Goal: Task Accomplishment & Management: Manage account settings

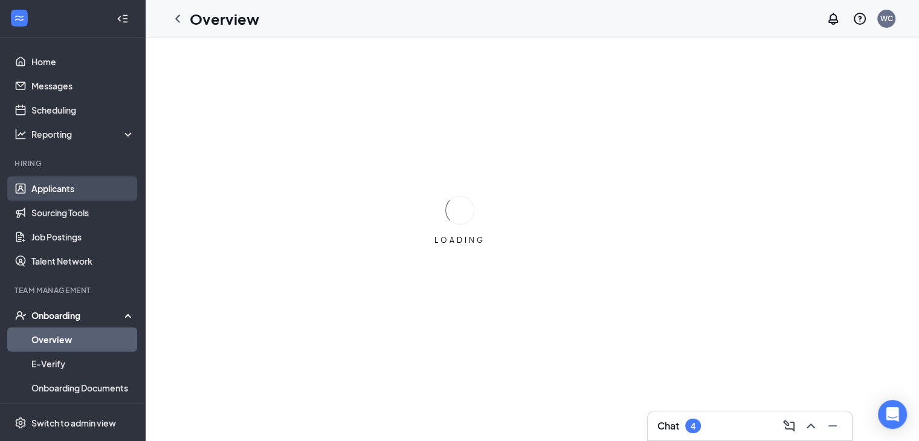
click at [68, 190] on link "Applicants" at bounding box center [82, 189] width 103 height 24
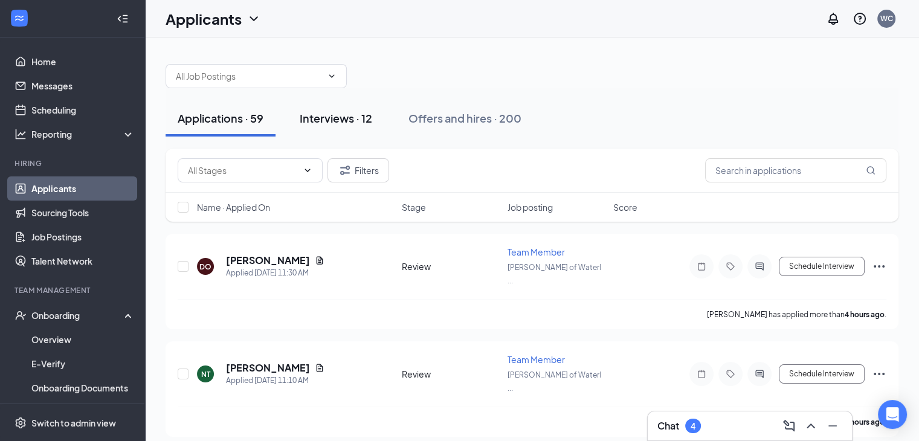
click at [360, 119] on div "Interviews · 12" at bounding box center [336, 118] width 73 height 15
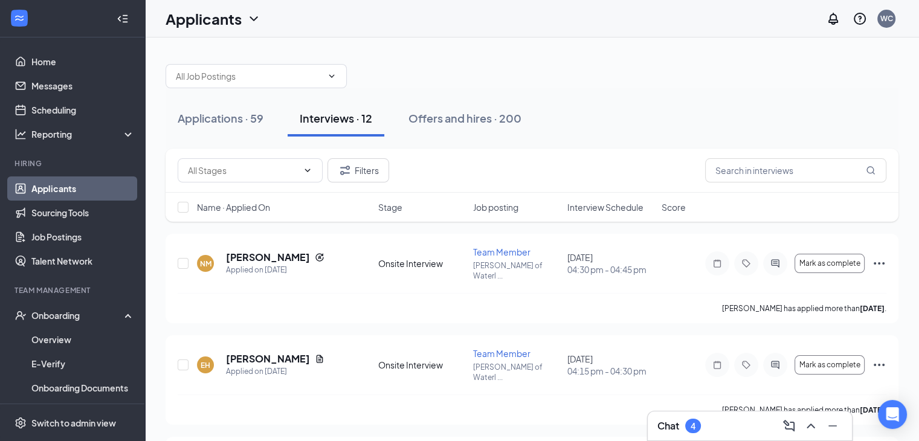
click at [586, 211] on span "Interview Schedule" at bounding box center [606, 207] width 76 height 12
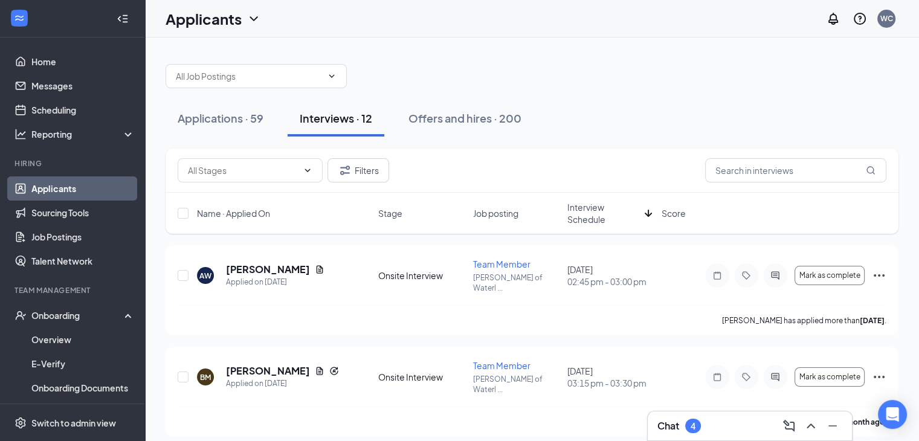
click at [586, 211] on span "Interview Schedule" at bounding box center [604, 213] width 73 height 24
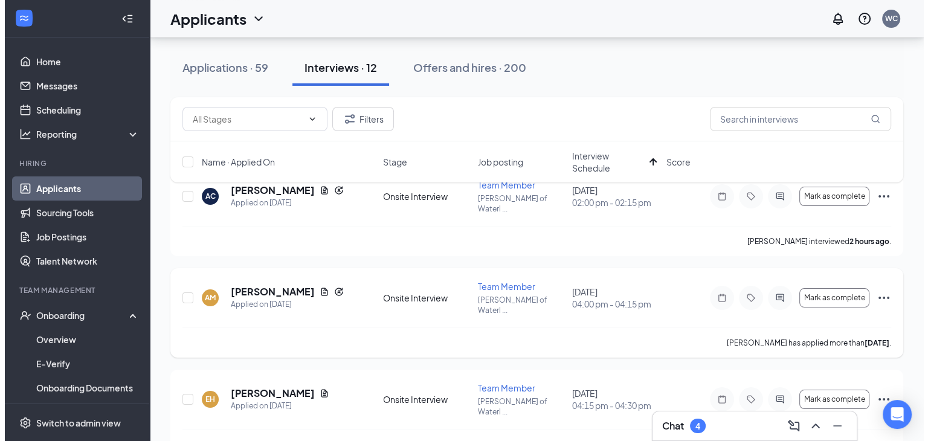
scroll to position [116, 0]
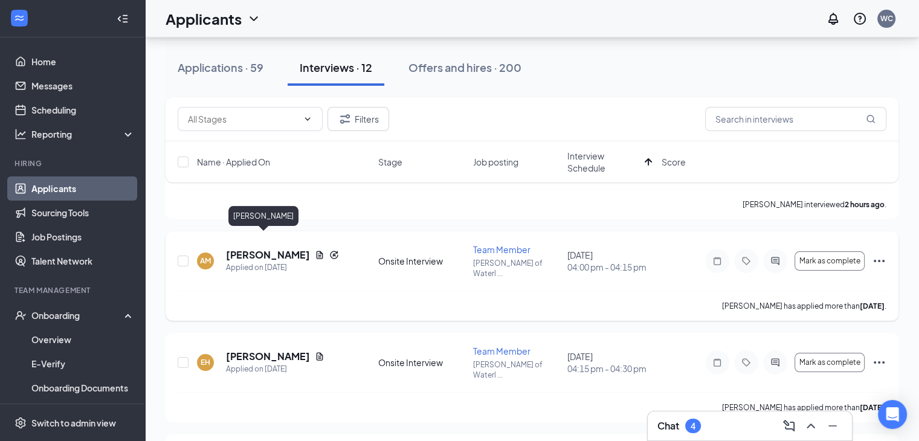
click at [245, 248] on h5 "Aida Mesic" at bounding box center [268, 254] width 84 height 13
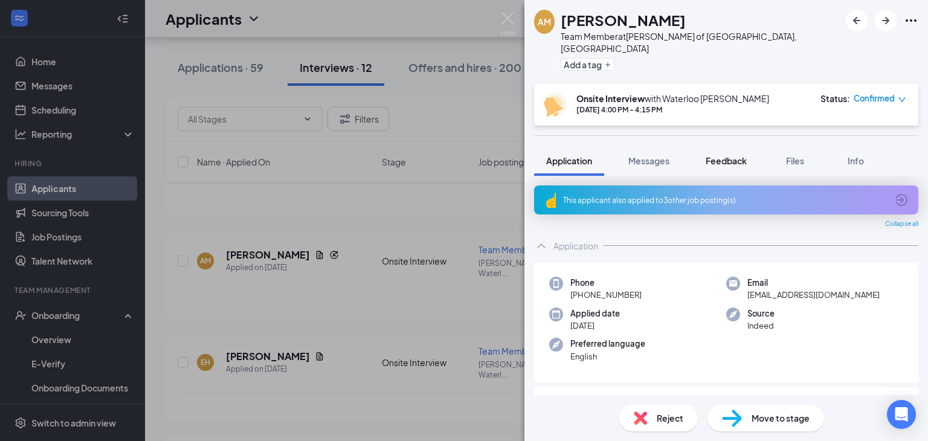
click at [742, 155] on span "Feedback" at bounding box center [726, 160] width 41 height 11
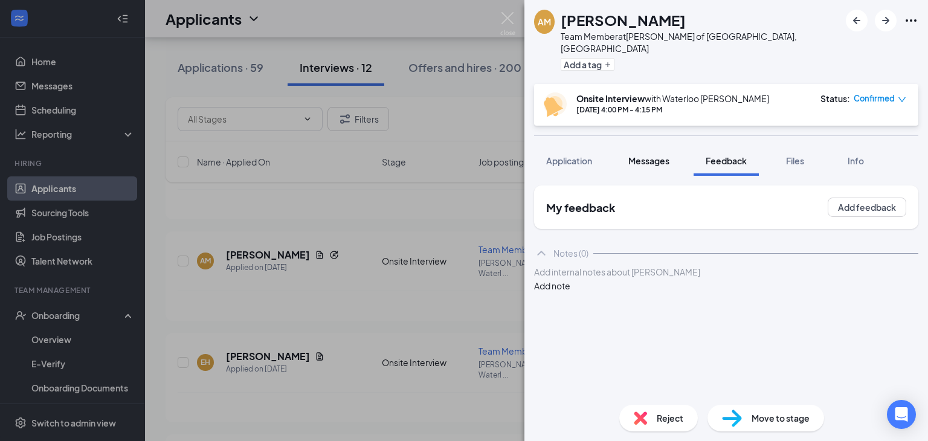
click at [646, 155] on button "Messages" at bounding box center [649, 161] width 65 height 30
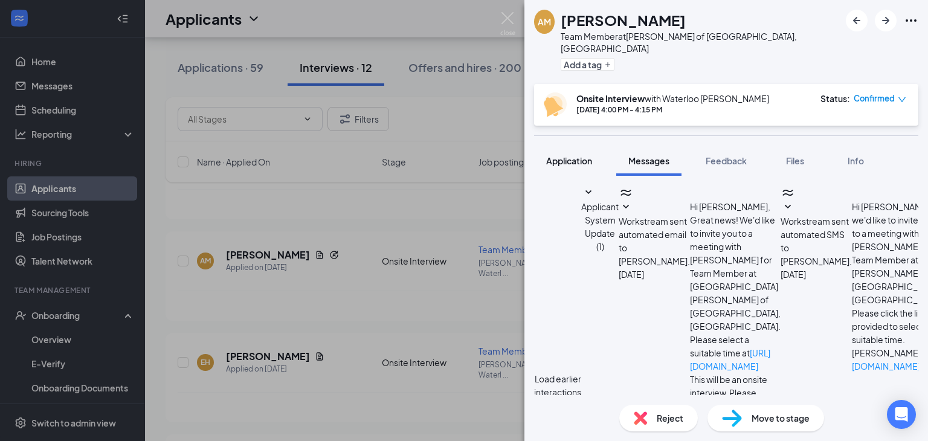
scroll to position [465, 0]
click at [563, 155] on span "Application" at bounding box center [569, 160] width 46 height 11
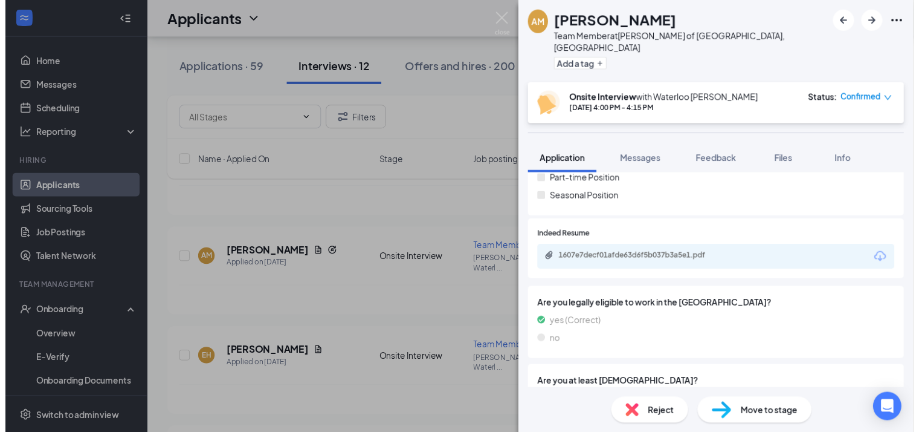
scroll to position [259, 0]
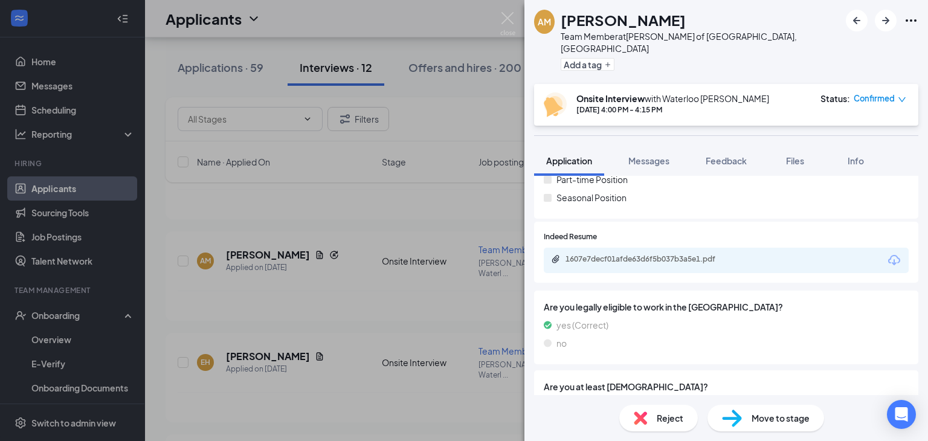
click at [664, 254] on div "1607e7decf01afde63d6f5b037b3a5e1.pdf" at bounding box center [650, 259] width 169 height 10
click at [449, 203] on div "AM Aida Mesic Team Member at Culver's of Waterloo, IA Add a tag Onsite Intervie…" at bounding box center [464, 220] width 928 height 441
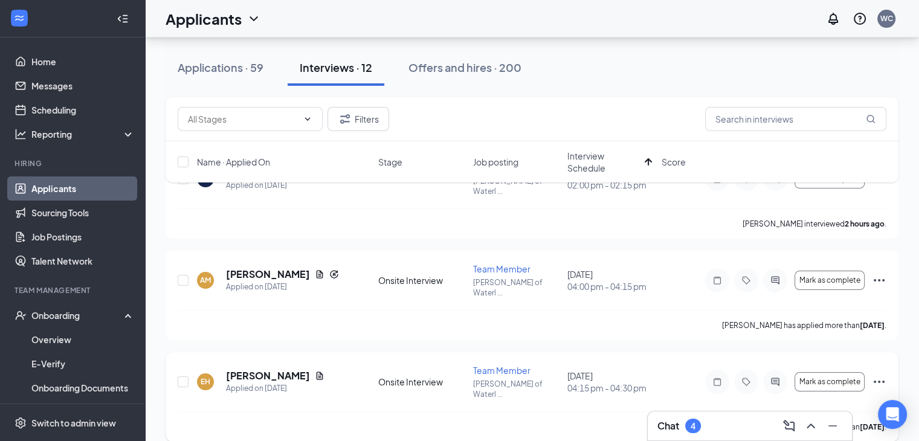
scroll to position [97, 0]
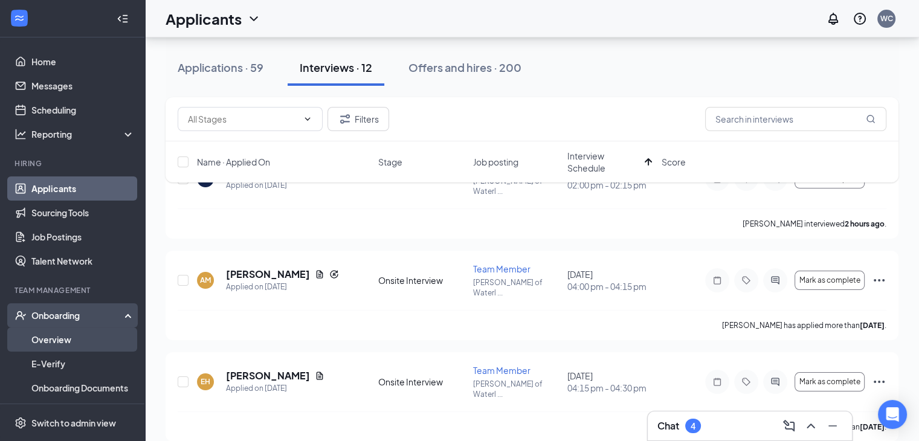
click at [71, 341] on link "Overview" at bounding box center [82, 340] width 103 height 24
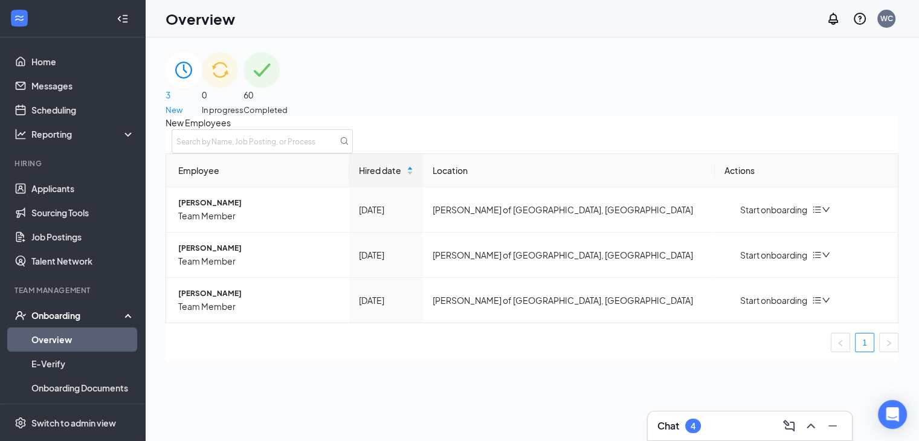
click at [238, 79] on img at bounding box center [220, 70] width 36 height 36
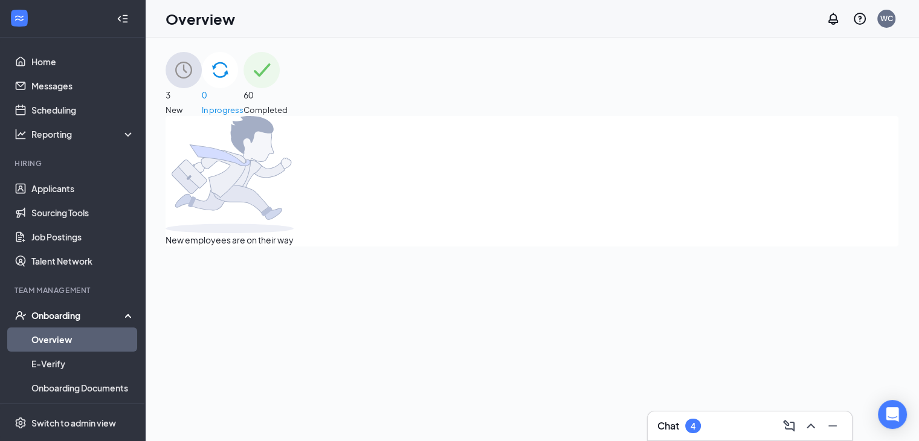
click at [202, 79] on div "3 New" at bounding box center [184, 84] width 36 height 64
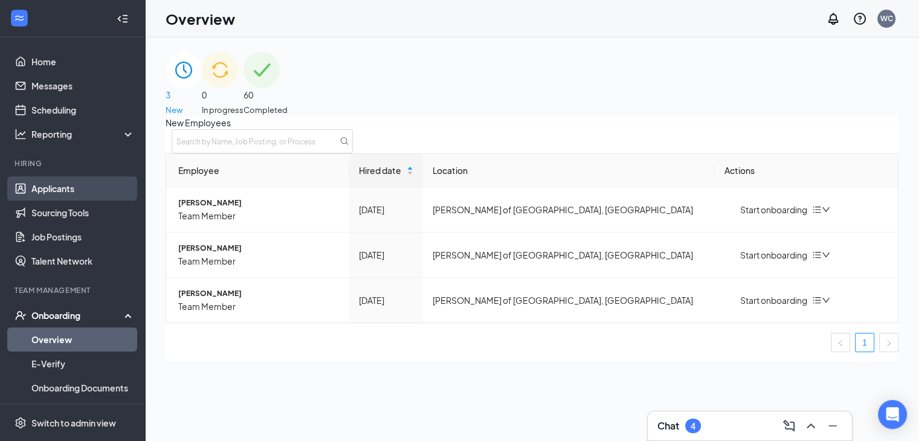
click at [73, 193] on link "Applicants" at bounding box center [82, 189] width 103 height 24
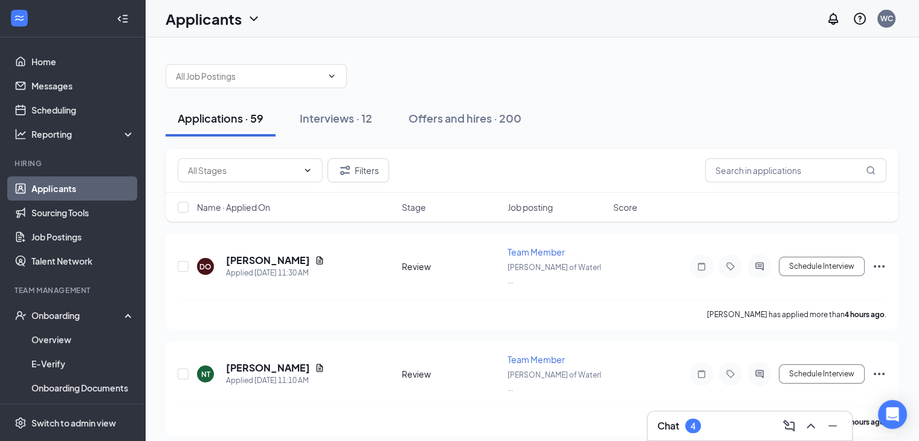
click at [730, 422] on div "Chat 4" at bounding box center [750, 425] width 185 height 19
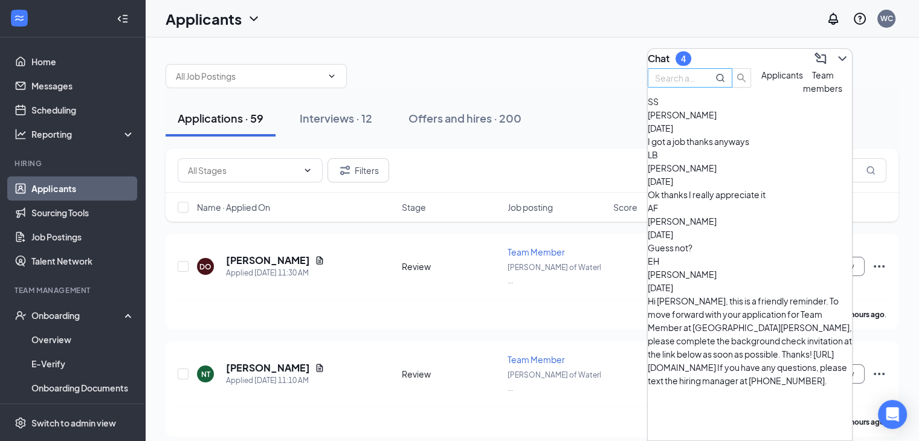
click at [699, 85] on input "text" at bounding box center [677, 77] width 44 height 13
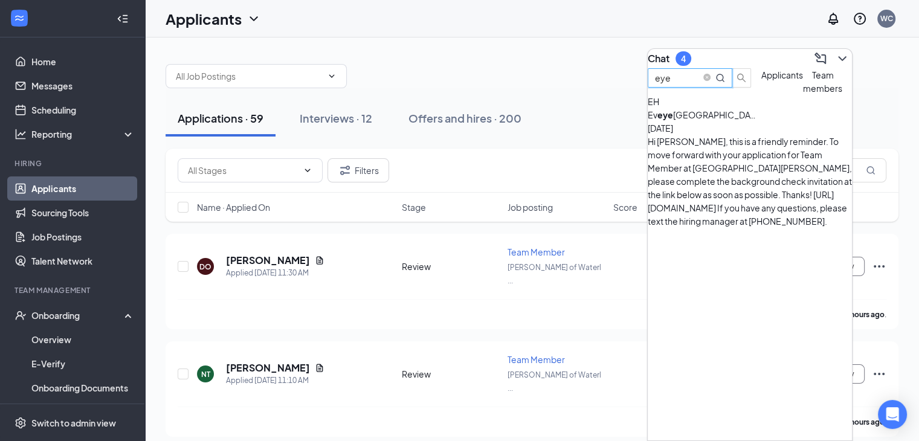
type input "eye"
click at [784, 135] on div "Ev eye tte Hall Aug 27" at bounding box center [750, 121] width 204 height 27
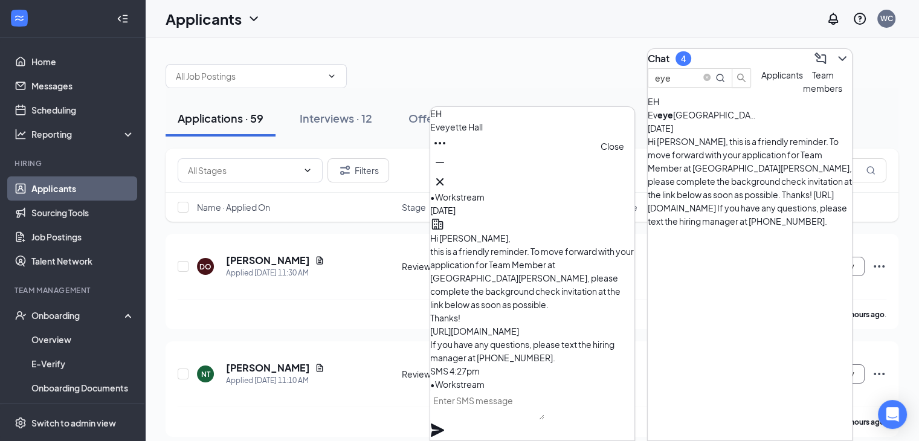
click at [447, 182] on icon "Cross" at bounding box center [440, 182] width 15 height 15
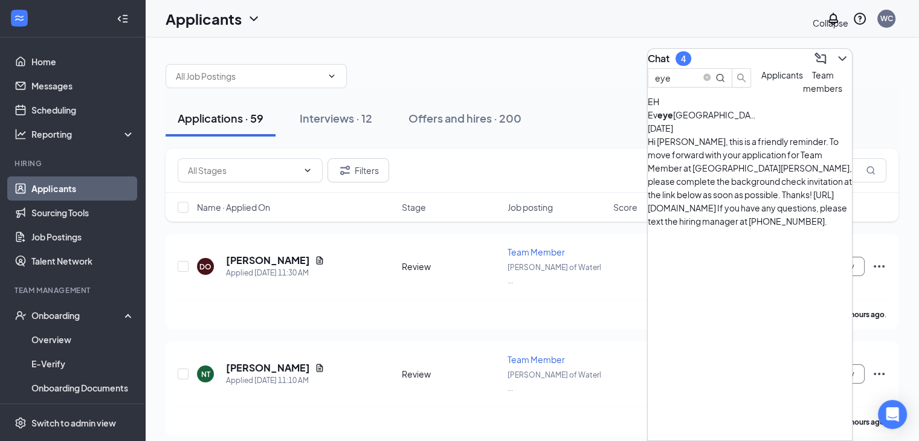
click at [839, 51] on icon "ChevronDown" at bounding box center [842, 58] width 15 height 15
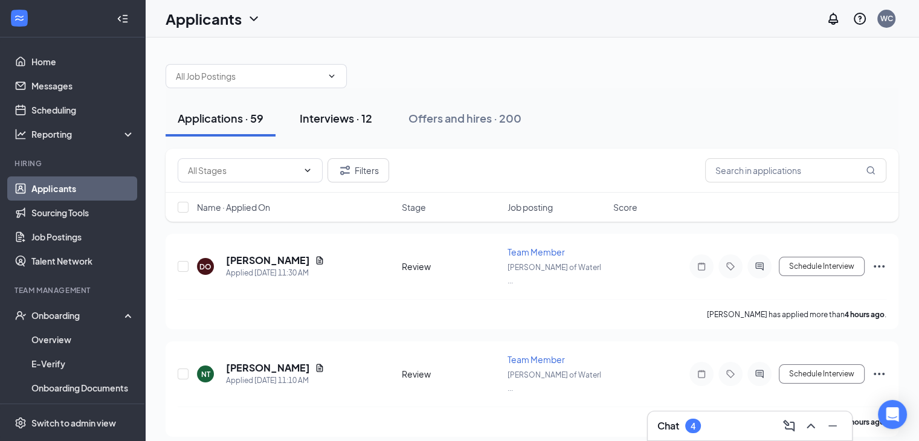
click at [360, 118] on div "Interviews · 12" at bounding box center [336, 118] width 73 height 15
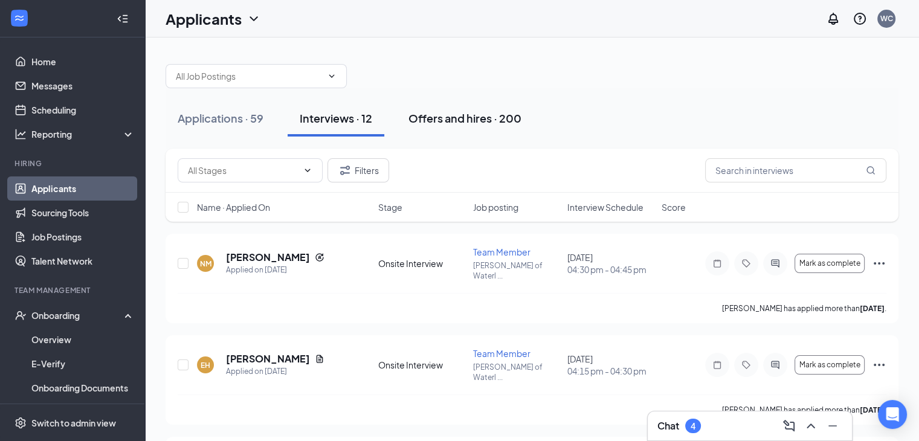
click at [444, 125] on div "Offers and hires · 200" at bounding box center [465, 118] width 113 height 15
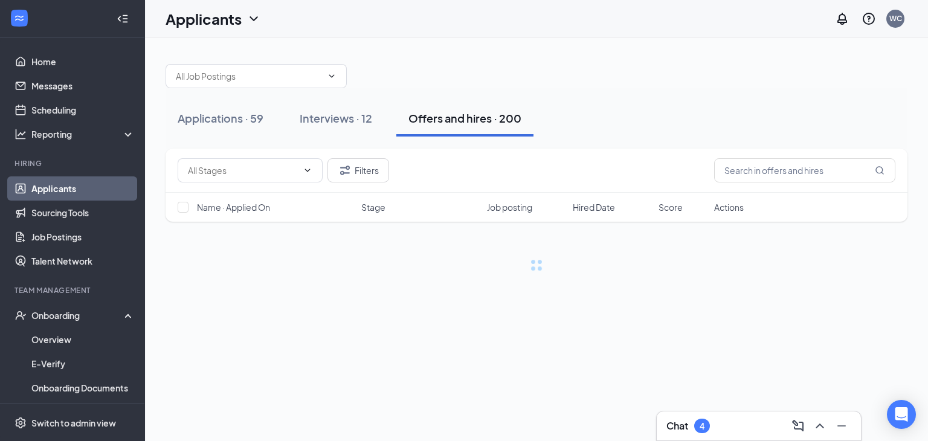
click at [812, 186] on div "Filters" at bounding box center [537, 171] width 742 height 44
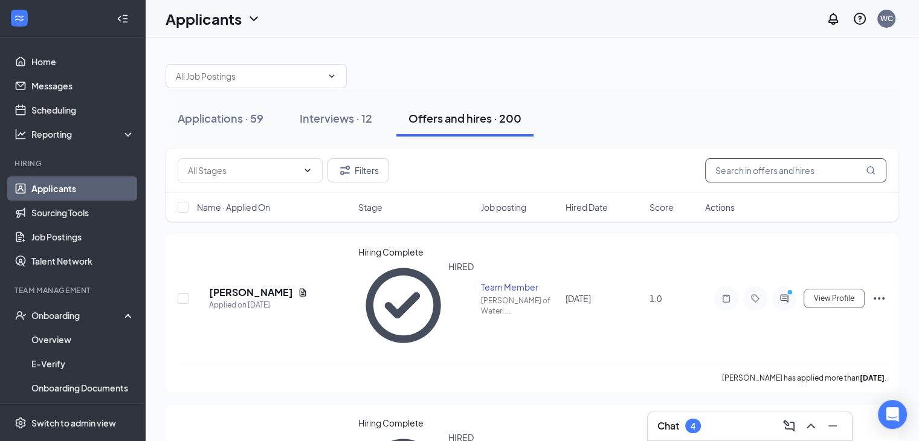
click at [782, 170] on input "text" at bounding box center [795, 170] width 181 height 24
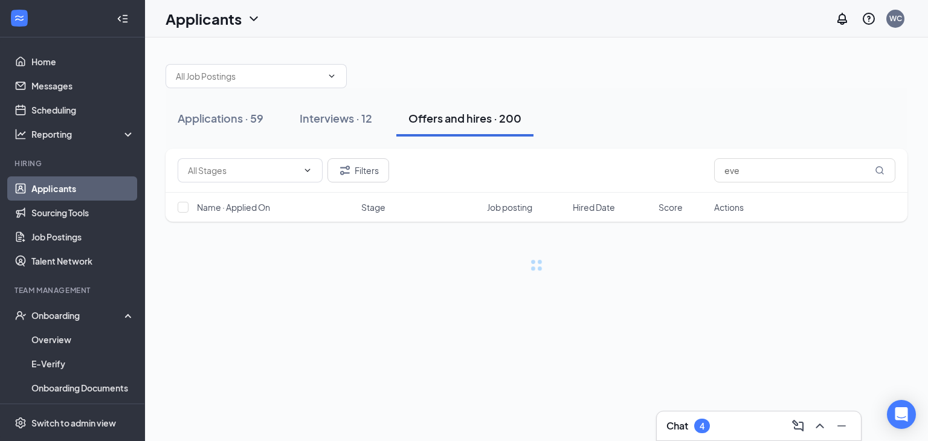
click at [734, 422] on div "Chat 4" at bounding box center [759, 425] width 185 height 19
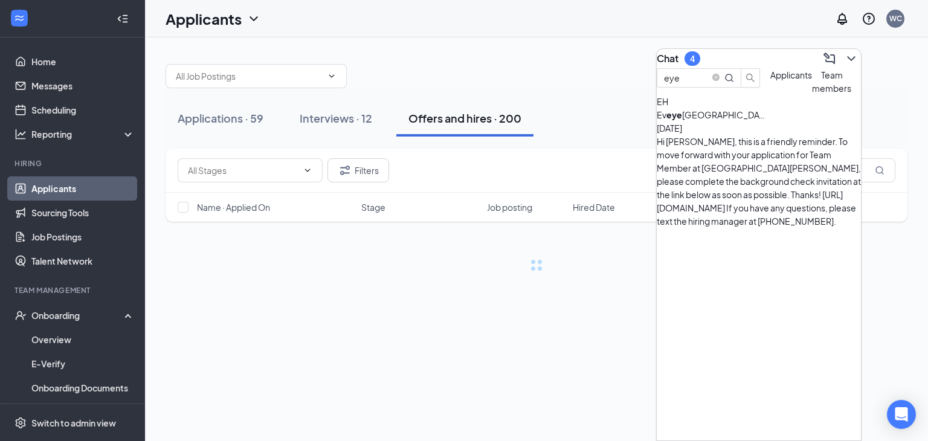
click at [724, 158] on div "Hi Eveyette, this is a friendly reminder. To move forward with your application…" at bounding box center [759, 181] width 204 height 93
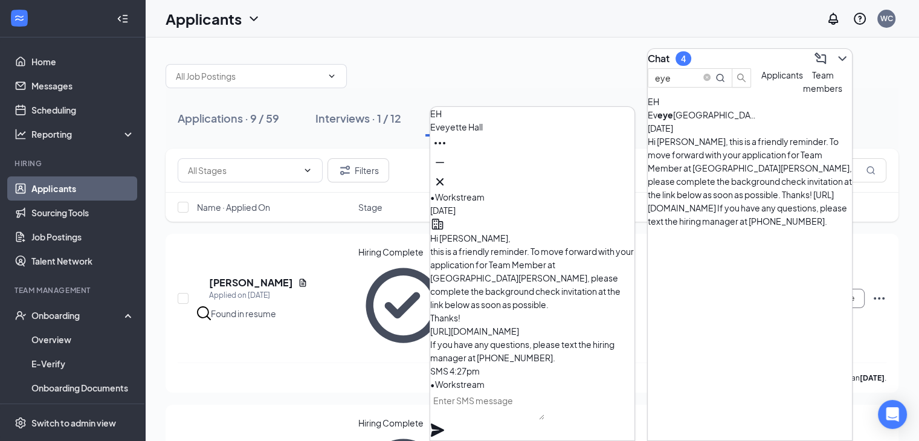
click at [472, 132] on span "Eveyette Hall" at bounding box center [456, 126] width 53 height 11
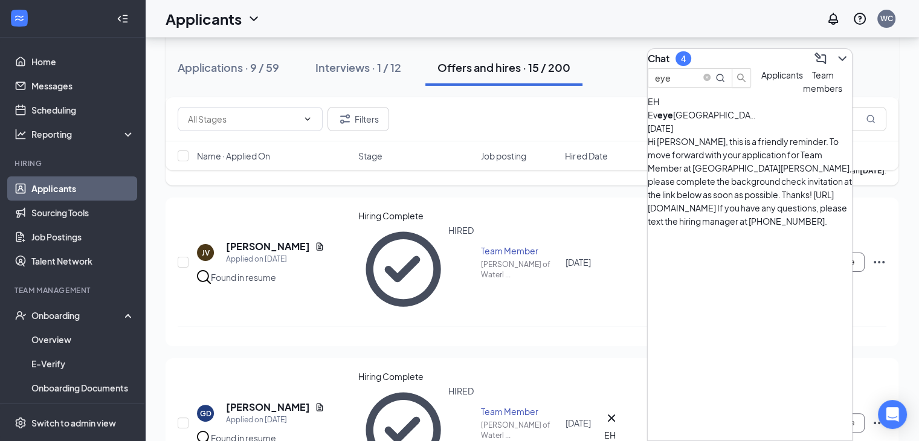
scroll to position [208, 0]
click at [755, 56] on div "Chat 4" at bounding box center [750, 58] width 204 height 19
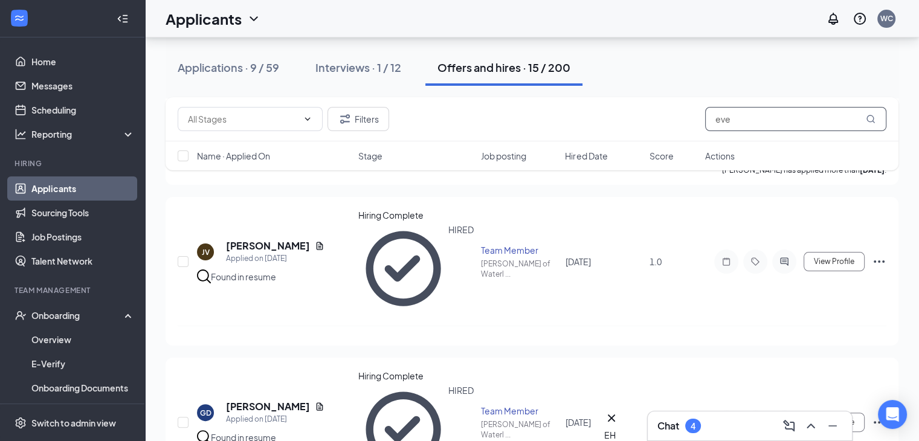
click at [755, 120] on input "eve" at bounding box center [795, 119] width 181 height 24
type input "eveye"
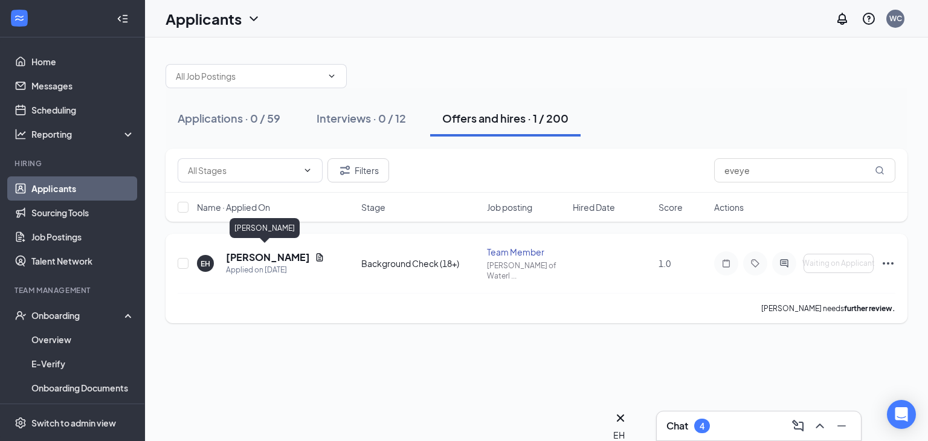
click at [251, 253] on h5 "[PERSON_NAME]" at bounding box center [268, 257] width 84 height 13
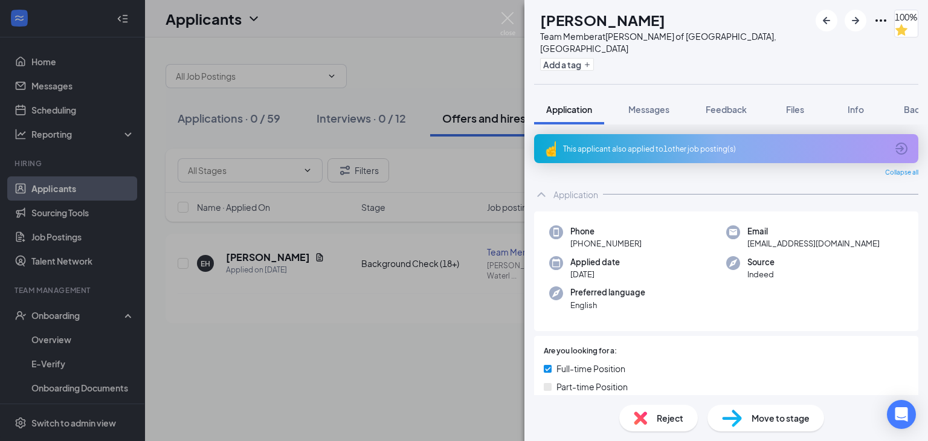
click at [791, 409] on div "Move to stage" at bounding box center [766, 418] width 117 height 27
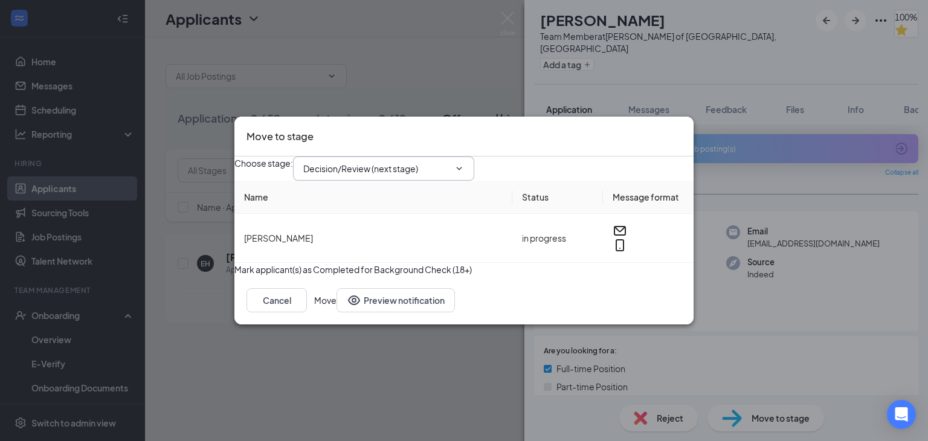
click at [412, 157] on span "Decision/Review (next stage)" at bounding box center [383, 169] width 181 height 24
click at [439, 162] on input "Decision/Review (next stage)" at bounding box center [376, 168] width 146 height 13
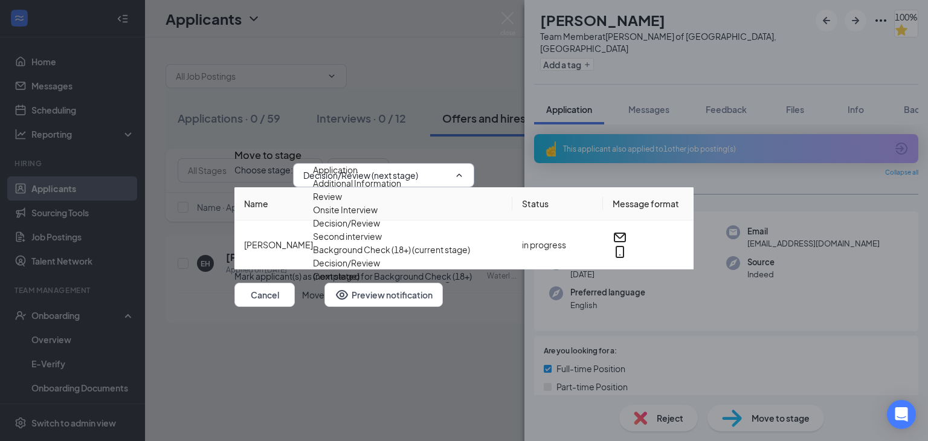
scroll to position [22, 0]
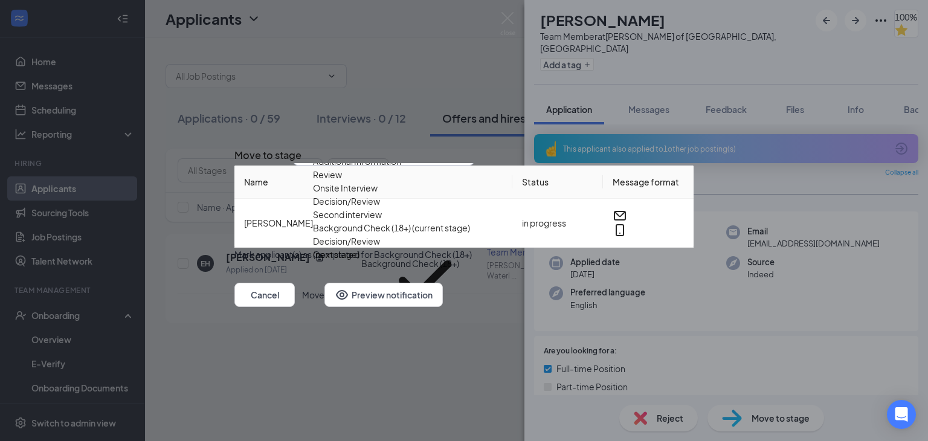
click at [378, 325] on div "Hiring Complete" at bounding box center [345, 331] width 65 height 13
type input "Hiring Complete"
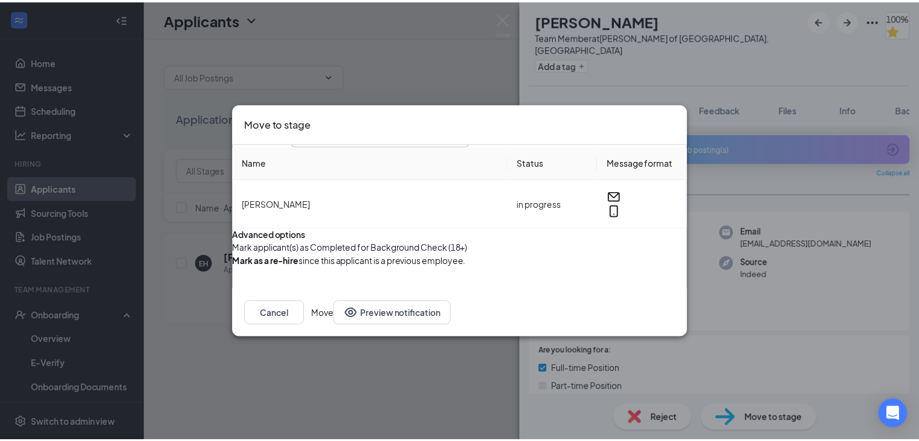
scroll to position [0, 0]
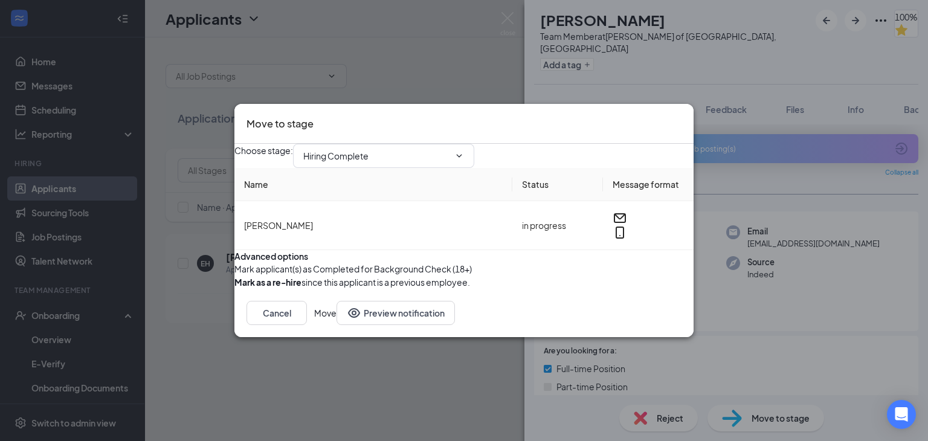
click at [337, 325] on button "Move" at bounding box center [325, 313] width 22 height 24
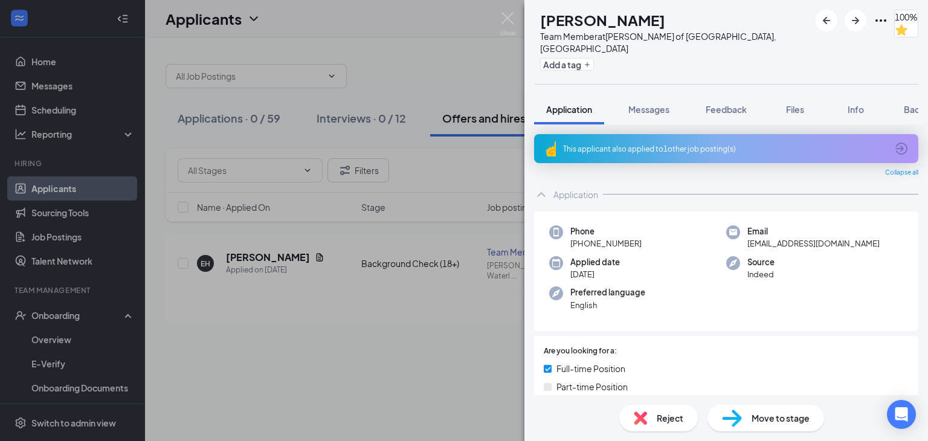
drag, startPoint x: 222, startPoint y: 356, endPoint x: 164, endPoint y: 346, distance: 58.3
click at [164, 346] on div "EH Eveyette Hall Team Member at Culver's of Waterloo, IA Add a tag 100% Applica…" at bounding box center [464, 220] width 928 height 441
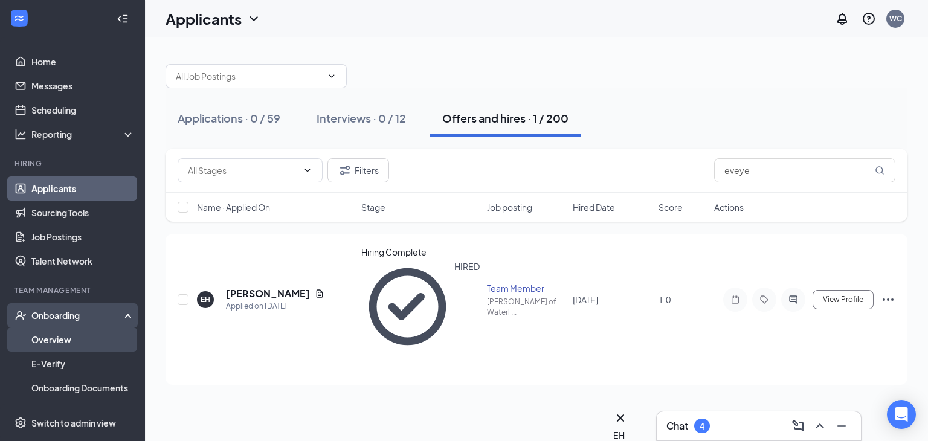
click at [82, 338] on link "Overview" at bounding box center [82, 340] width 103 height 24
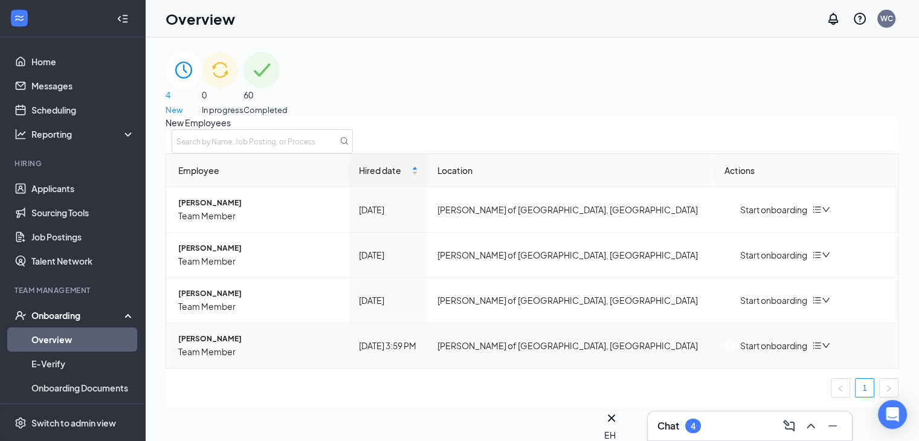
click at [750, 352] on div "Start onboarding" at bounding box center [766, 345] width 83 height 13
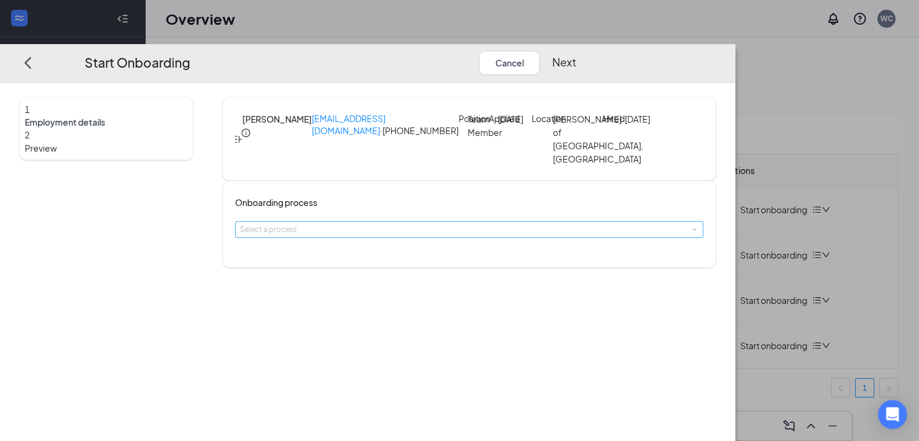
click at [404, 236] on div "Select a process" at bounding box center [466, 230] width 453 height 12
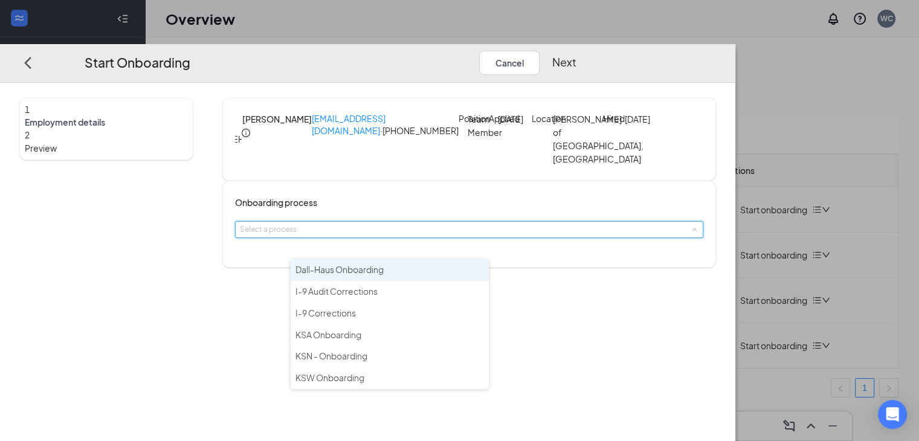
click at [388, 267] on li "Dall-Haus Onboarding" at bounding box center [390, 270] width 198 height 22
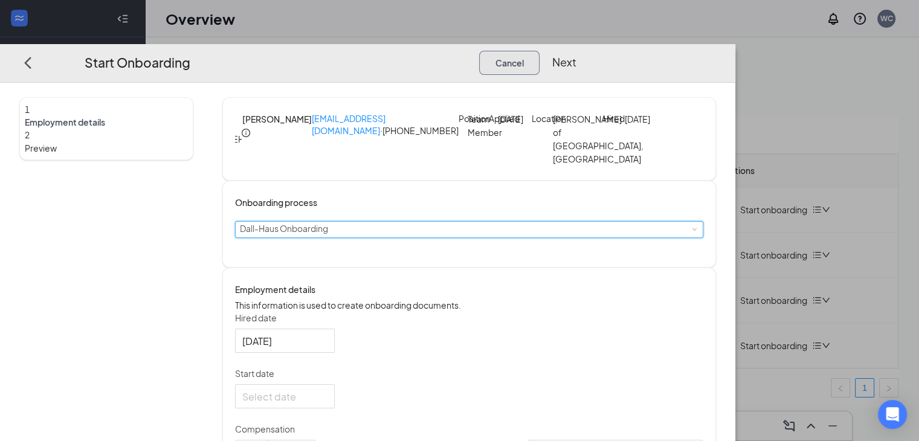
click at [540, 51] on button "Cancel" at bounding box center [509, 63] width 60 height 24
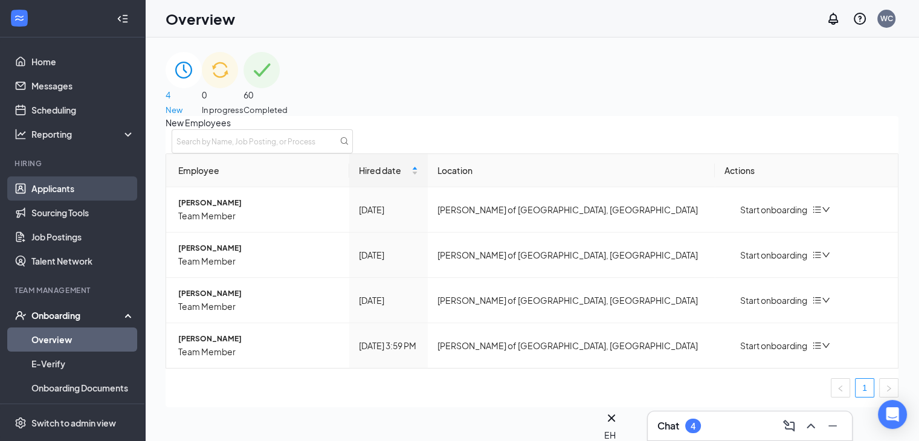
click at [53, 190] on link "Applicants" at bounding box center [82, 189] width 103 height 24
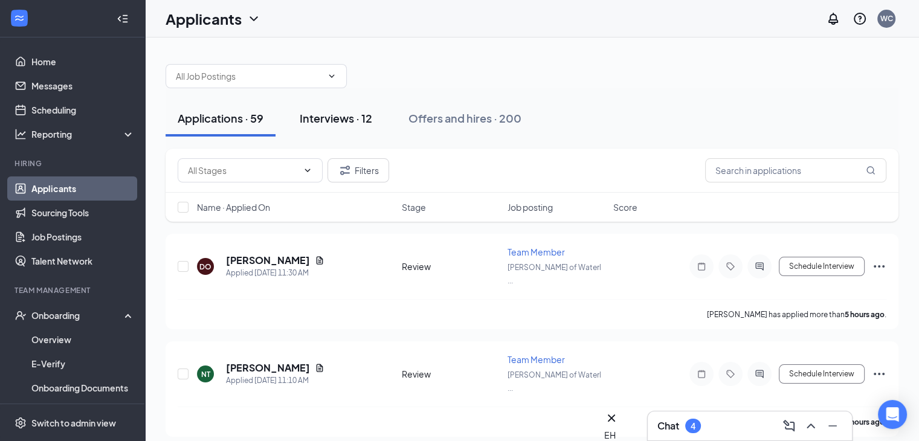
click at [343, 135] on button "Interviews · 12" at bounding box center [336, 118] width 97 height 36
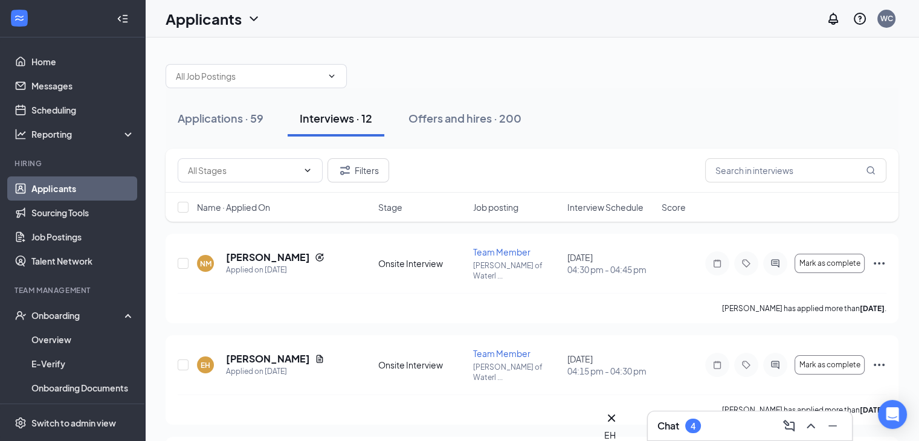
click at [622, 211] on span "Interview Schedule" at bounding box center [606, 207] width 76 height 12
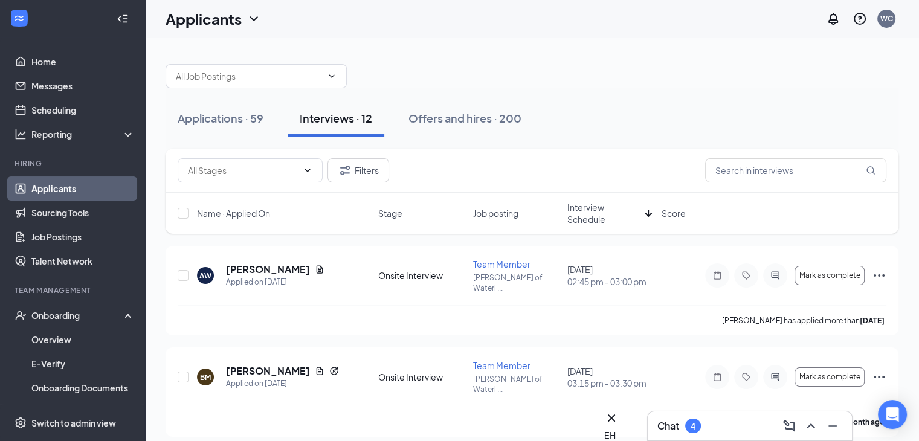
click at [622, 211] on span "Interview Schedule" at bounding box center [604, 213] width 73 height 24
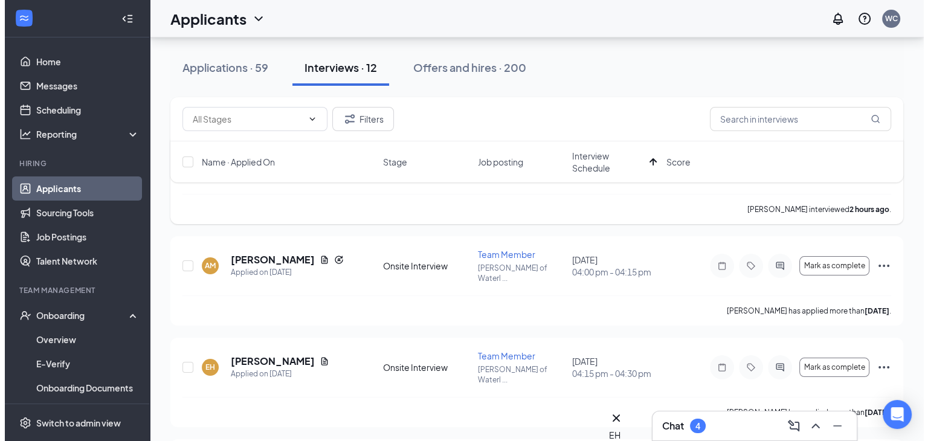
scroll to position [114, 0]
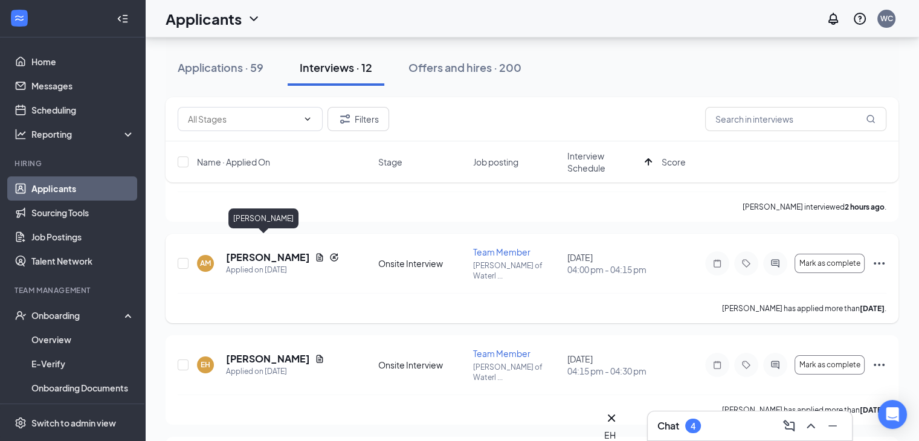
click at [249, 251] on h5 "Aida Mesic" at bounding box center [268, 257] width 84 height 13
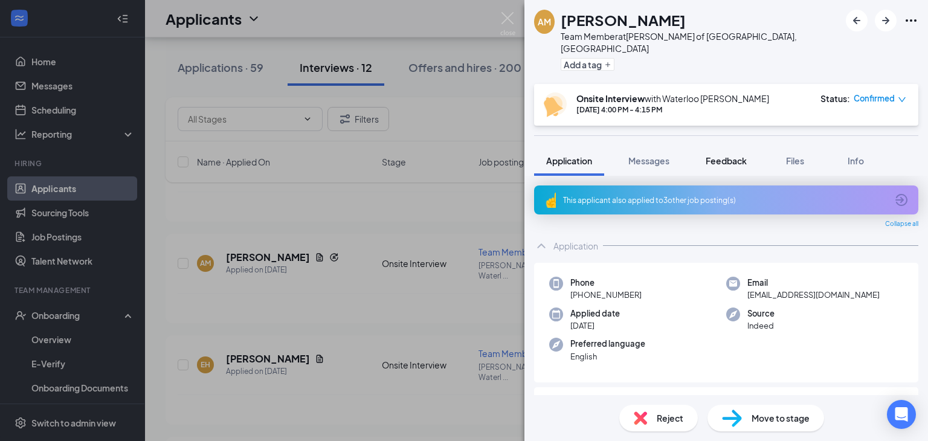
click at [725, 146] on button "Feedback" at bounding box center [726, 161] width 65 height 30
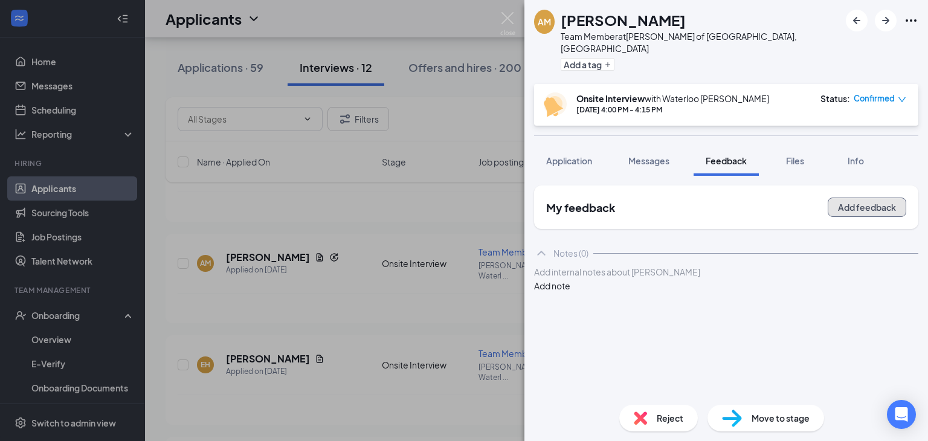
click at [873, 198] on button "Add feedback" at bounding box center [867, 207] width 79 height 19
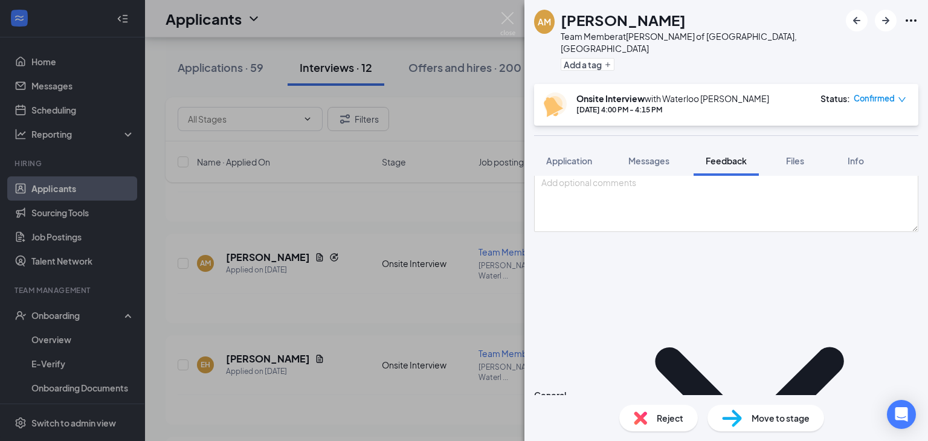
scroll to position [75, 0]
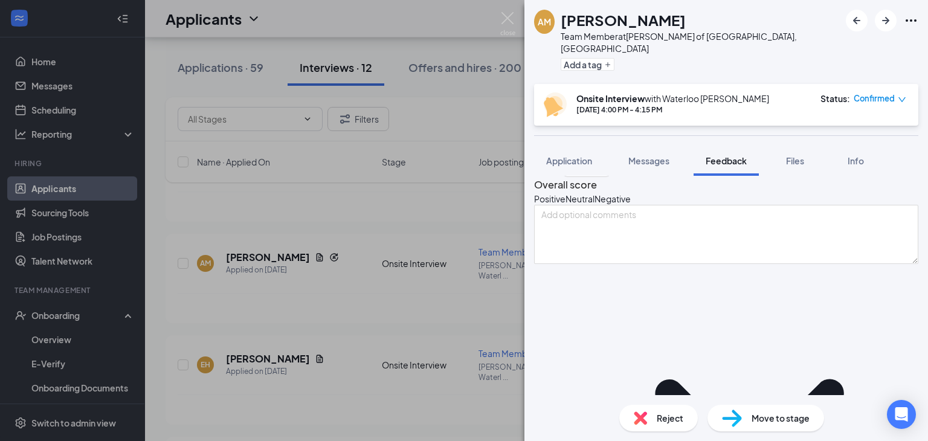
scroll to position [37, 0]
type textarea "Hometown Foods - 3 years (Cashier) - Quit 20-30 Any Day/ Any Time Reliable Tran…"
click at [595, 210] on div "Neutral" at bounding box center [580, 204] width 29 height 12
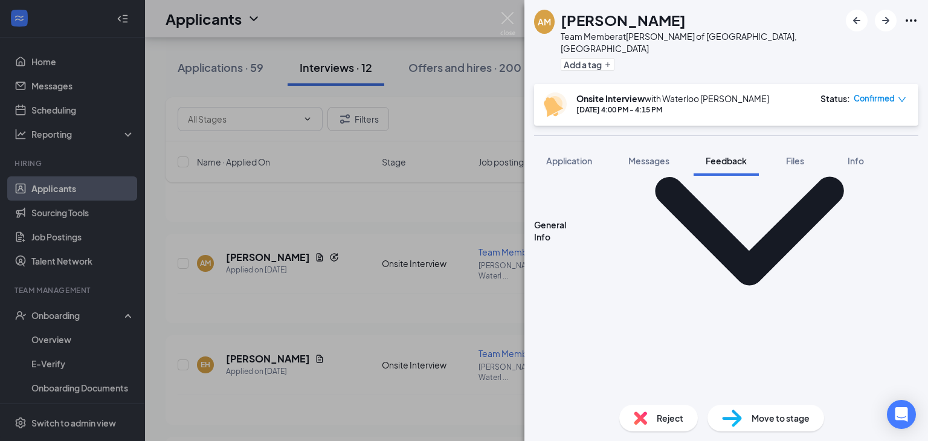
scroll to position [241, 0]
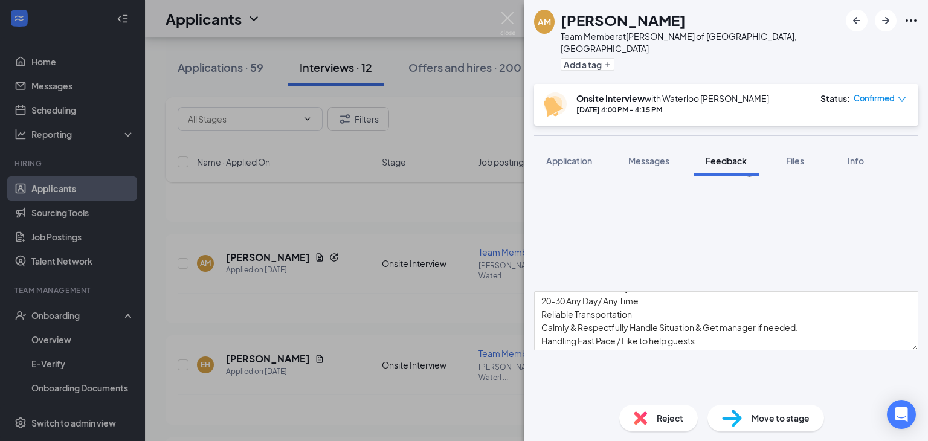
scroll to position [355, 0]
type textarea "D"
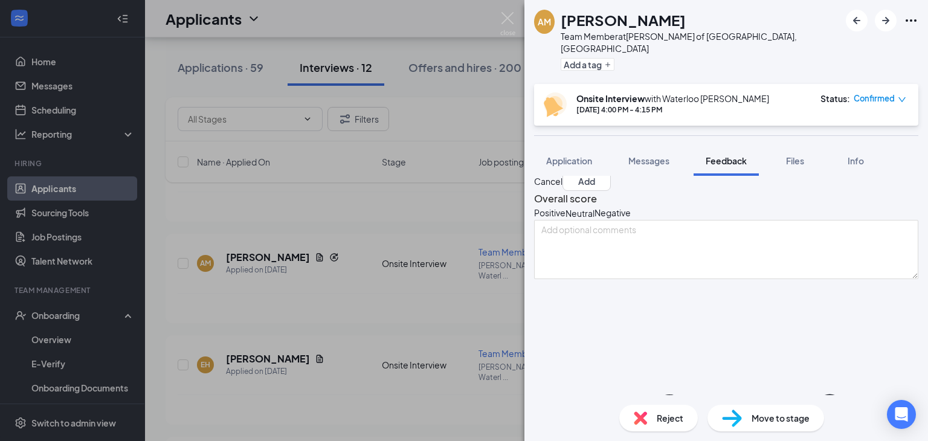
scroll to position [0, 0]
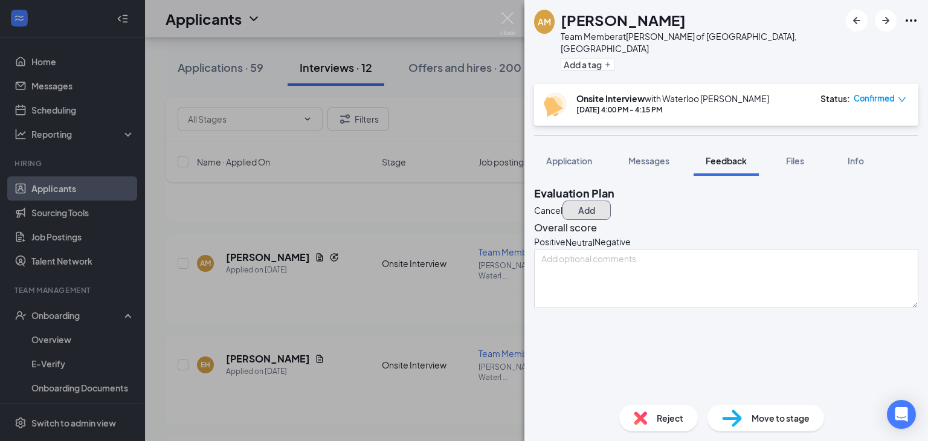
click at [611, 201] on button "Add" at bounding box center [587, 210] width 48 height 19
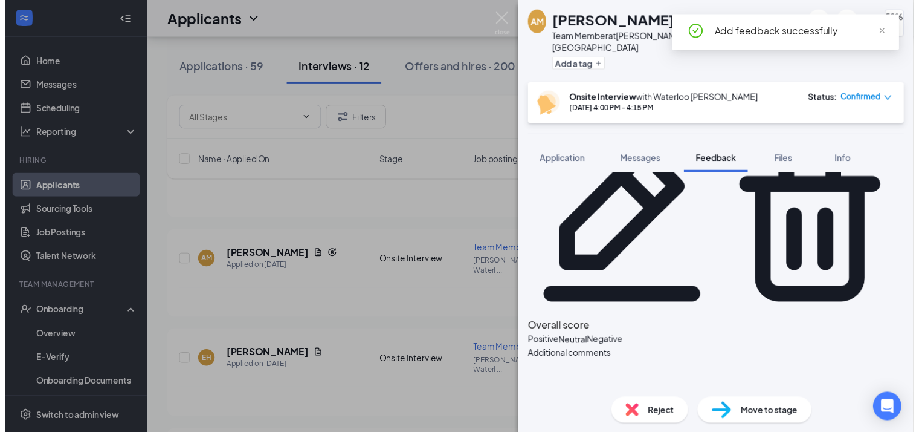
scroll to position [68, 0]
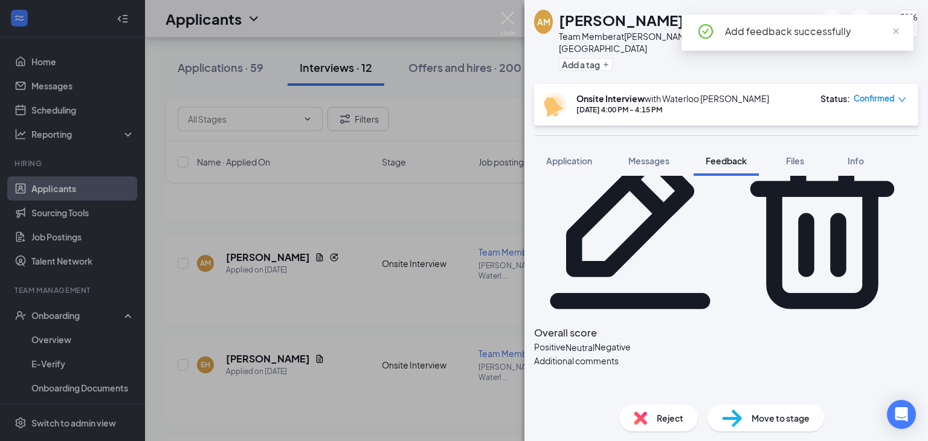
click at [390, 314] on div "AM Aida Mesic Team Member at Culver's of Waterloo, IA Add a tag 50% Onsite Inte…" at bounding box center [464, 220] width 928 height 441
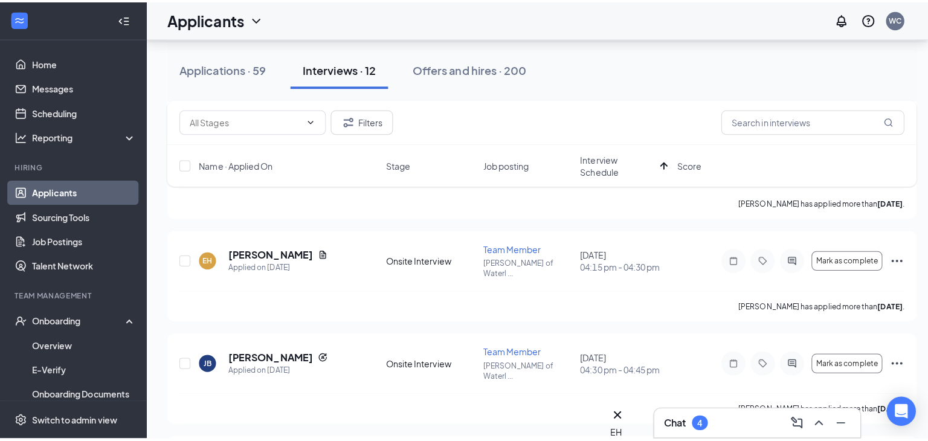
scroll to position [224, 0]
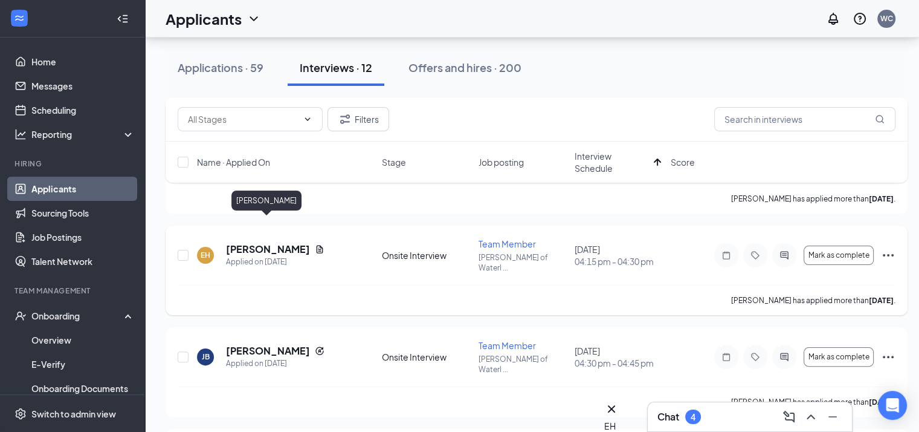
click at [288, 242] on h5 "Elizabeth Hauser" at bounding box center [268, 248] width 84 height 13
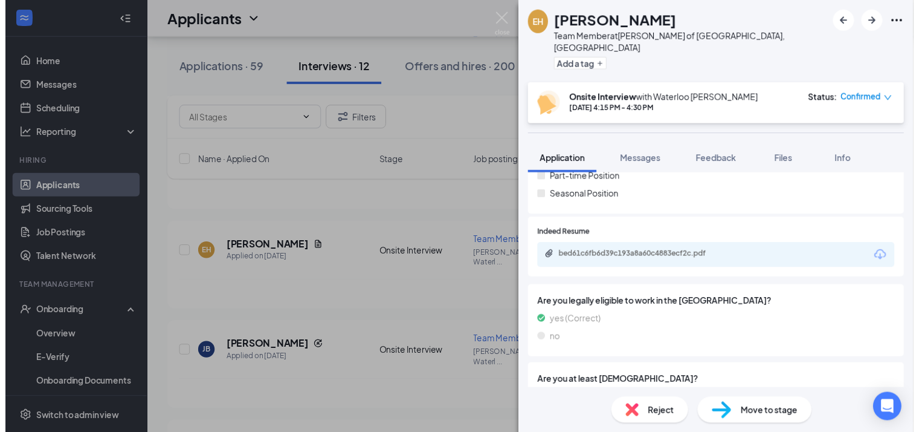
scroll to position [209, 0]
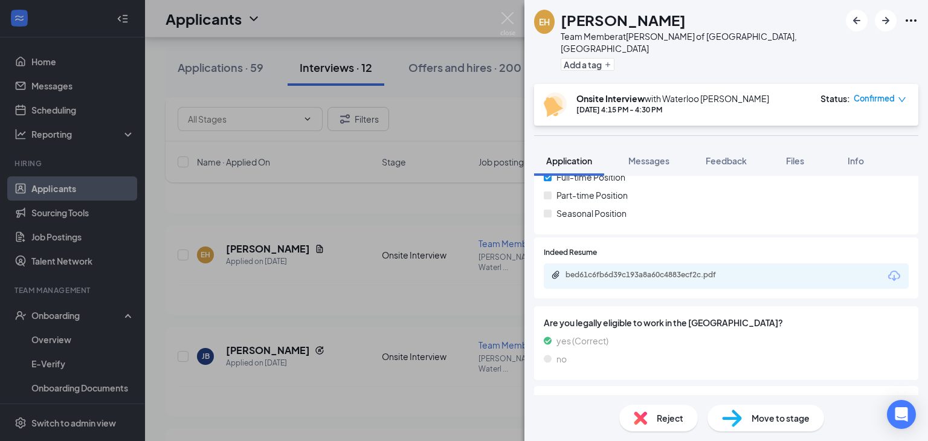
click at [450, 308] on div "EH Elizabeth Hauser Team Member at Culver's of Waterloo, IA Add a tag Onsite In…" at bounding box center [464, 220] width 928 height 441
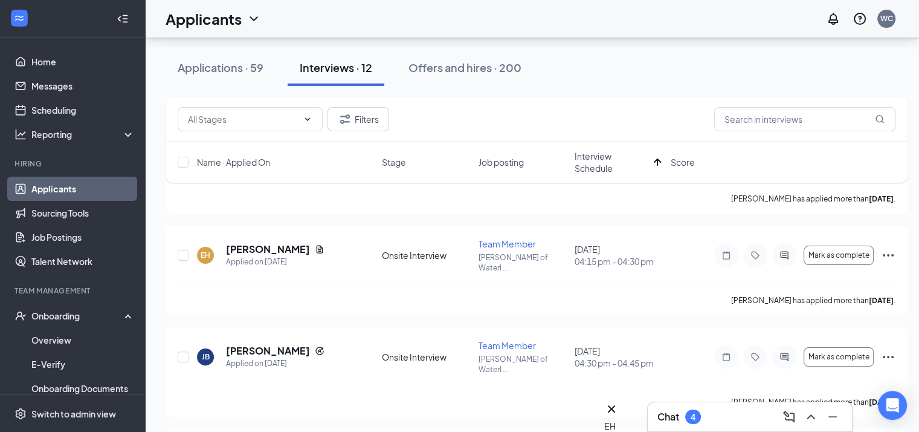
click at [724, 421] on div "Chat 4" at bounding box center [750, 416] width 185 height 19
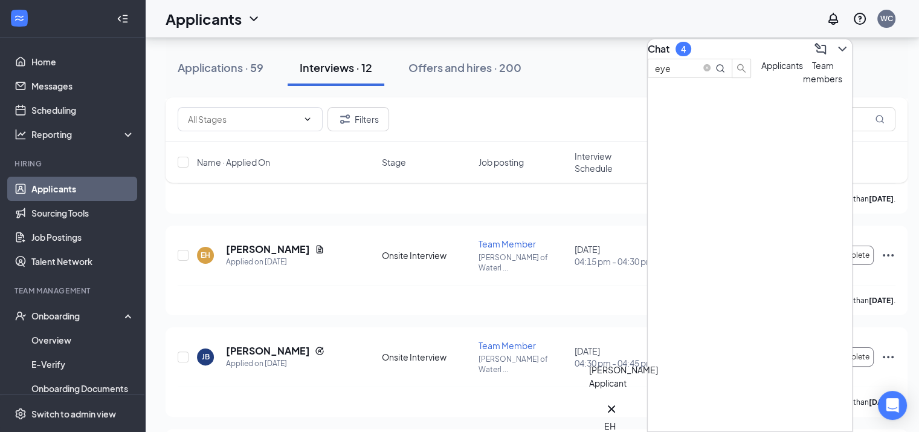
click at [615, 419] on div "EH" at bounding box center [611, 425] width 15 height 13
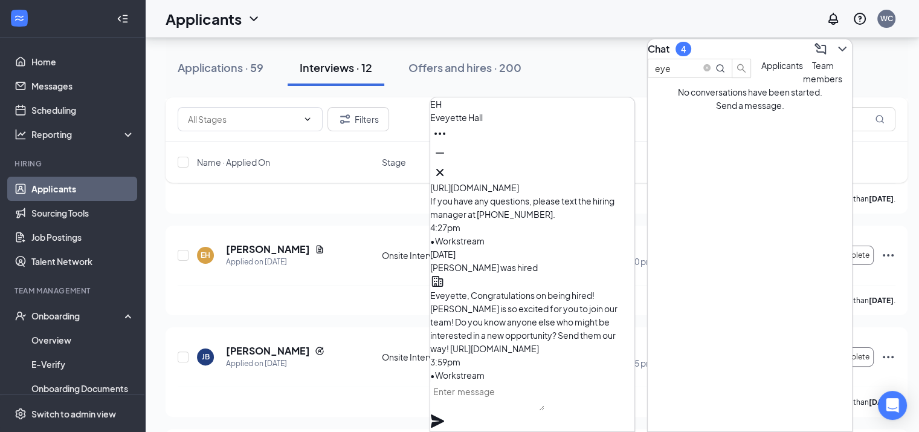
click at [545, 401] on textarea at bounding box center [487, 395] width 114 height 29
click at [447, 165] on icon "Cross" at bounding box center [440, 172] width 15 height 15
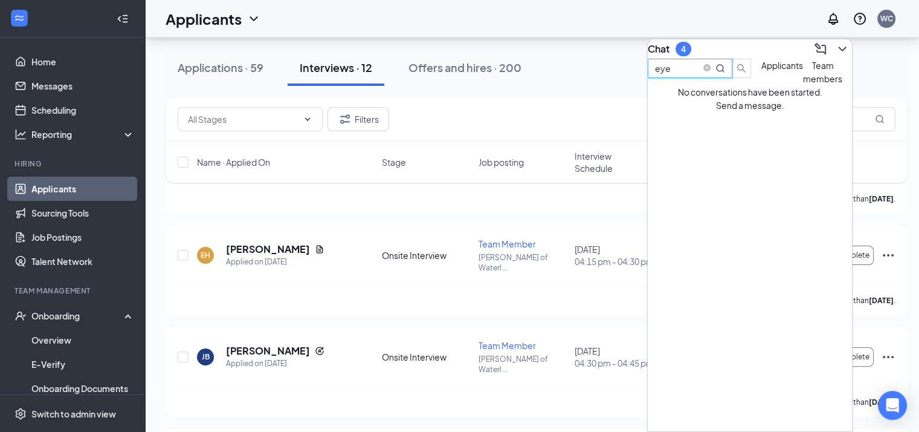
drag, startPoint x: 753, startPoint y: 85, endPoint x: 634, endPoint y: 71, distance: 119.3
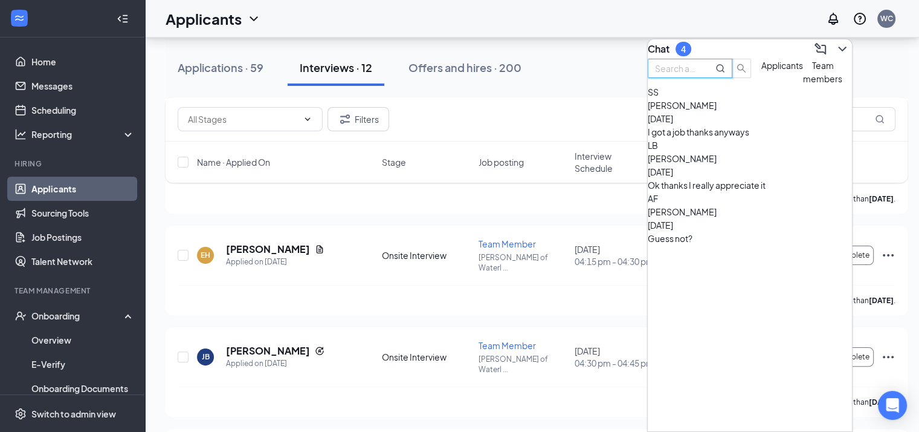
click at [634, 71] on div "Applications · 59 Interviews · 12 Offers and hires · 200" at bounding box center [537, 68] width 742 height 36
click at [699, 75] on input "text" at bounding box center [677, 68] width 44 height 13
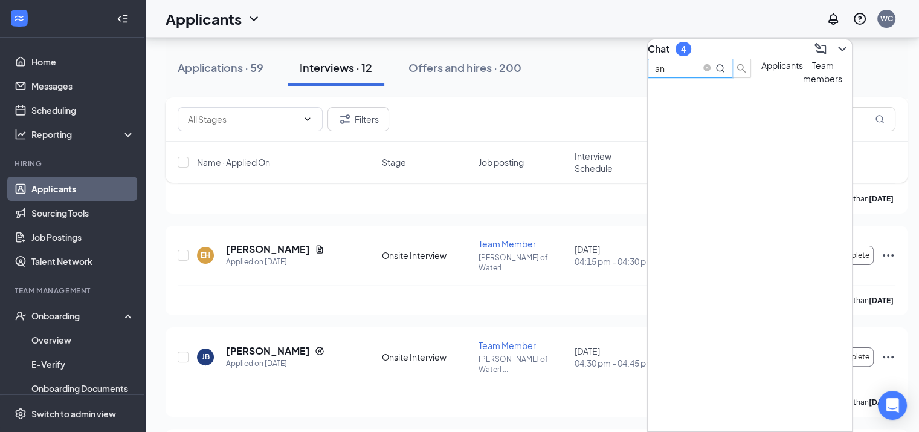
type input "a"
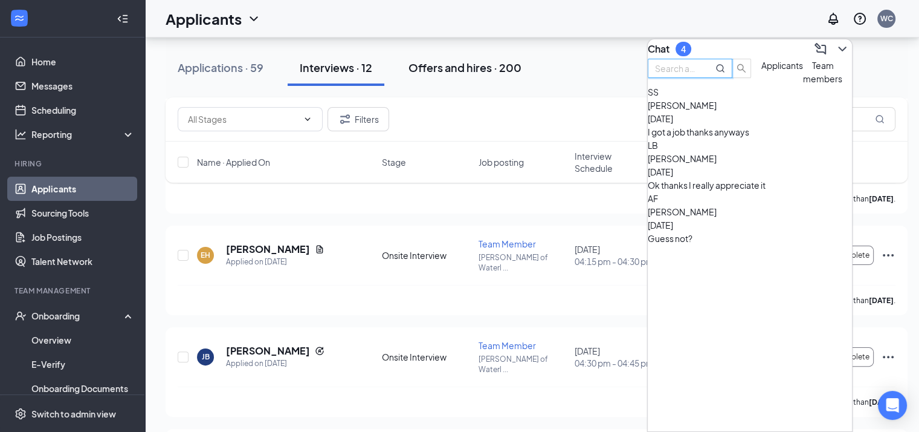
click at [466, 80] on button "Offers and hires · 200" at bounding box center [465, 68] width 137 height 36
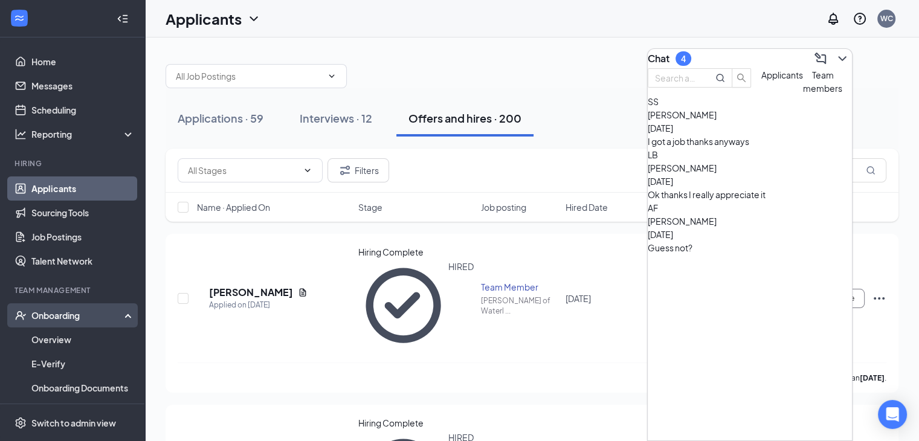
click at [85, 326] on div "Onboarding" at bounding box center [72, 315] width 145 height 24
click at [77, 347] on link "Overview" at bounding box center [82, 340] width 103 height 24
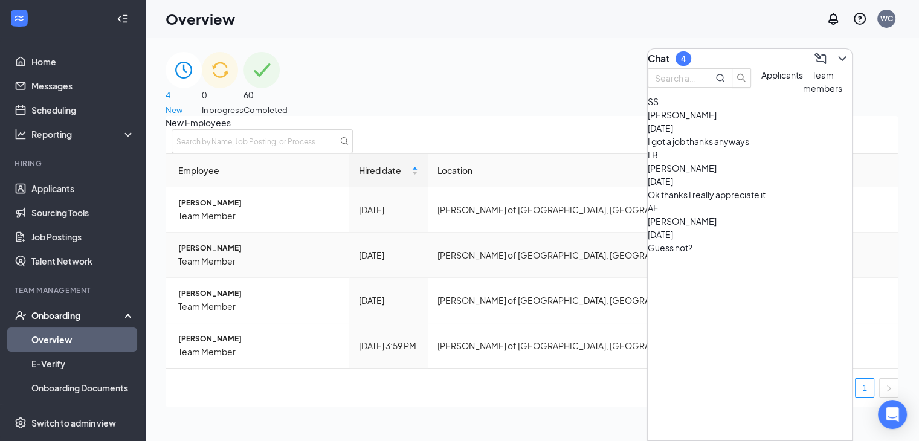
click at [225, 254] on span "[PERSON_NAME]" at bounding box center [258, 248] width 161 height 12
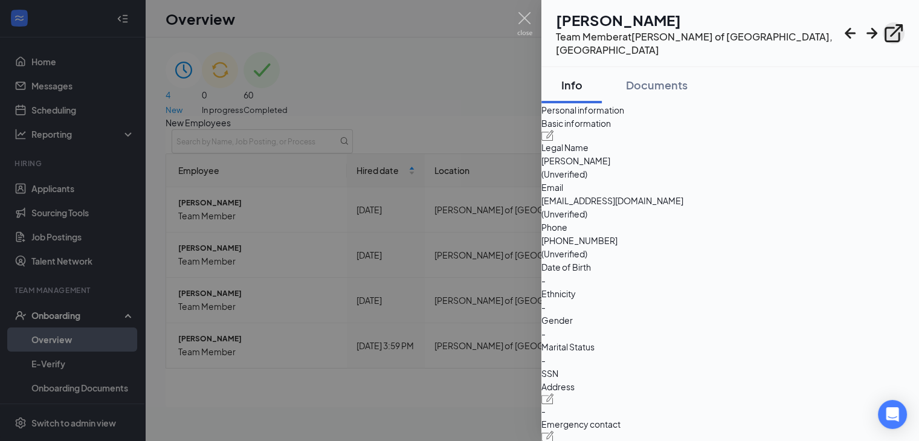
click at [889, 25] on icon "ExternalLink" at bounding box center [894, 33] width 22 height 22
click at [524, 21] on img at bounding box center [524, 24] width 15 height 24
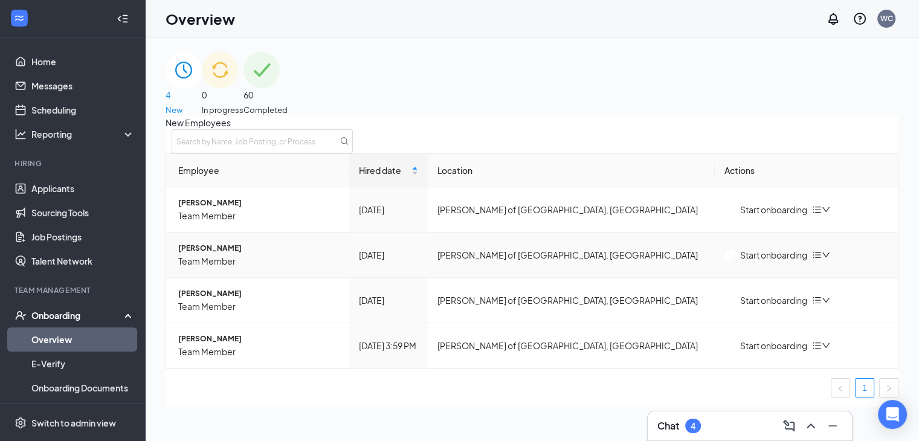
click at [768, 262] on div "Start onboarding" at bounding box center [766, 254] width 83 height 13
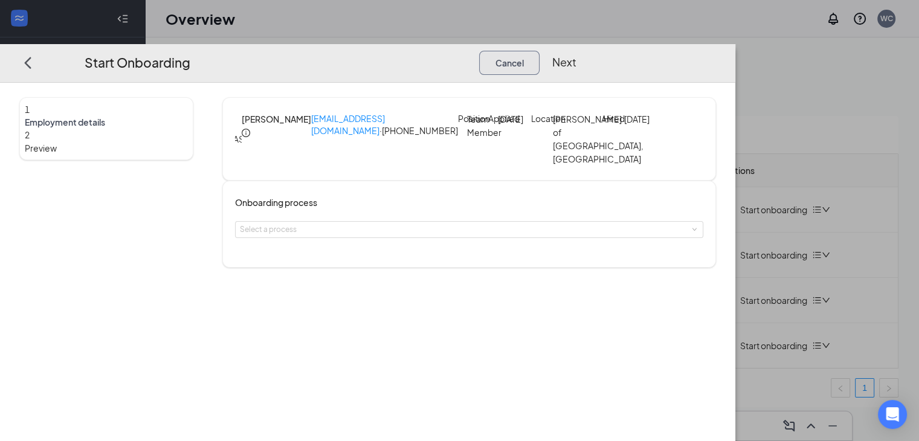
click at [540, 51] on button "Cancel" at bounding box center [509, 63] width 60 height 24
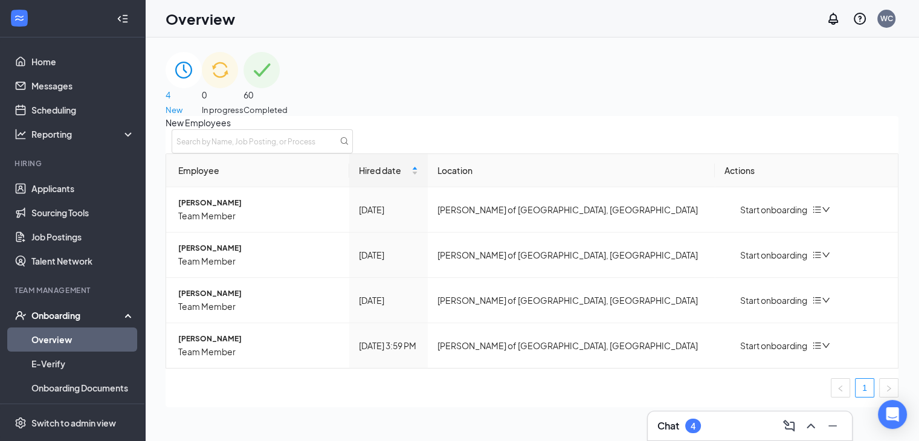
click at [720, 436] on div "Chat 4" at bounding box center [750, 426] width 204 height 29
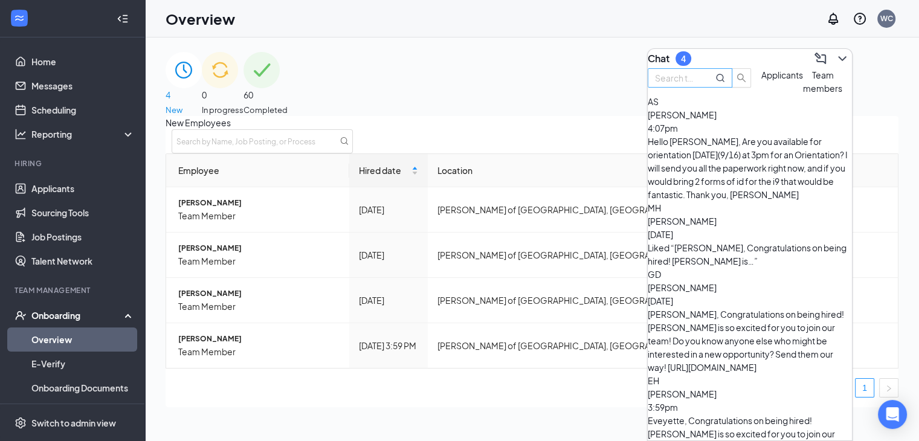
click at [699, 85] on input "text" at bounding box center [677, 77] width 44 height 13
click at [757, 135] on div "Antonio Straight 4:07pm" at bounding box center [750, 121] width 204 height 27
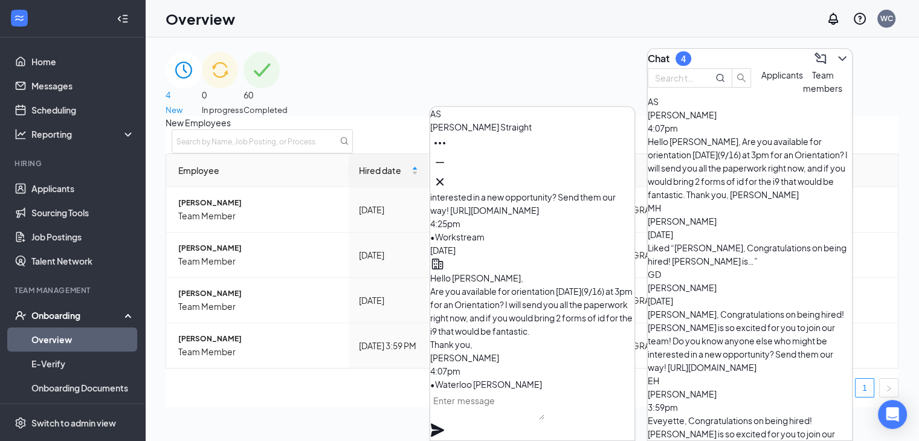
click at [470, 132] on span "Antonio Straight" at bounding box center [481, 126] width 102 height 11
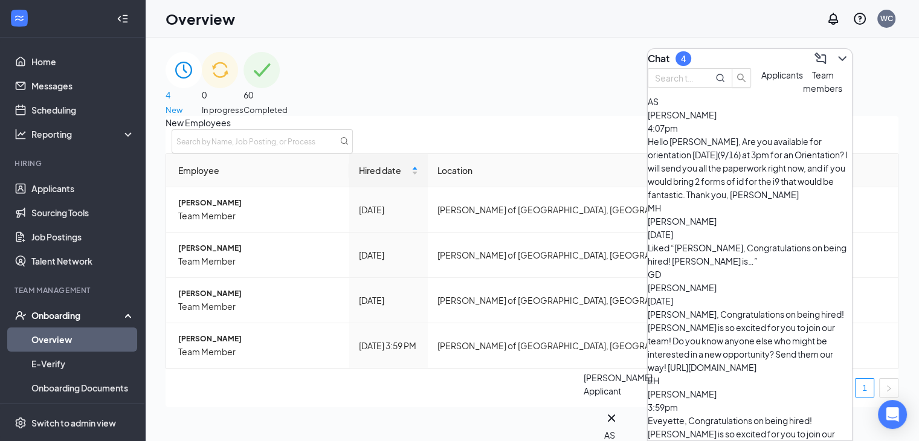
click at [616, 429] on div "AS" at bounding box center [611, 435] width 15 height 13
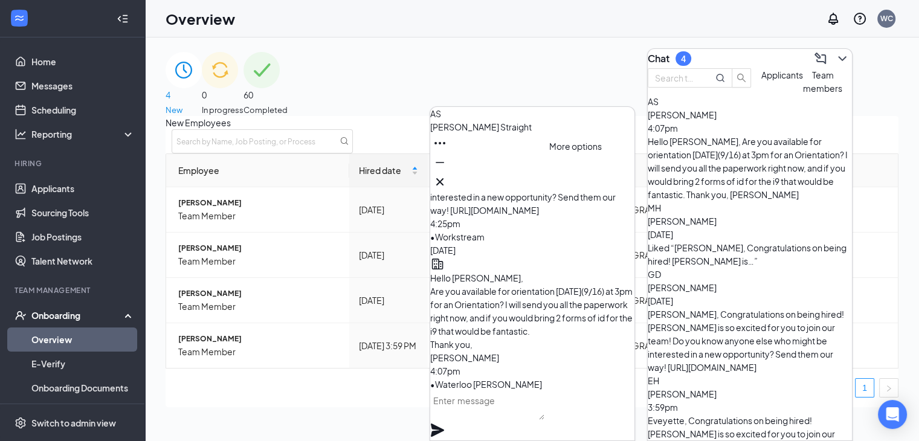
click at [447, 151] on icon "Ellipses" at bounding box center [440, 143] width 15 height 15
click at [602, 207] on link "View employee profile" at bounding box center [618, 200] width 89 height 13
click at [747, 387] on div "Eveyette Hall 3:59pm" at bounding box center [750, 400] width 204 height 27
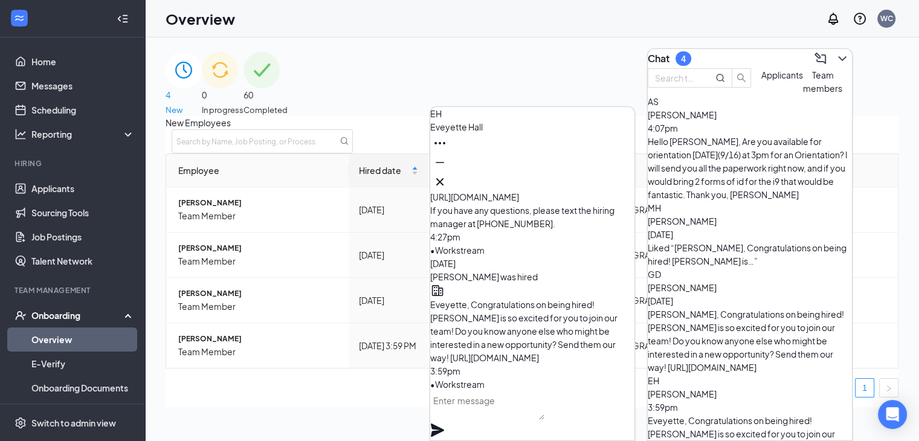
click at [545, 409] on textarea at bounding box center [487, 405] width 114 height 29
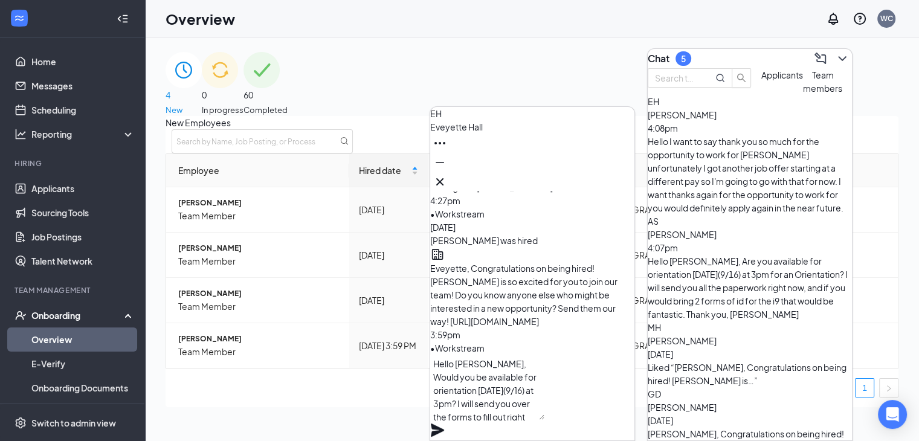
scroll to position [12, 0]
type textarea "Hello Eveyette, Would you be available for orientation tomorrow(9/16) at 3pm? I…"
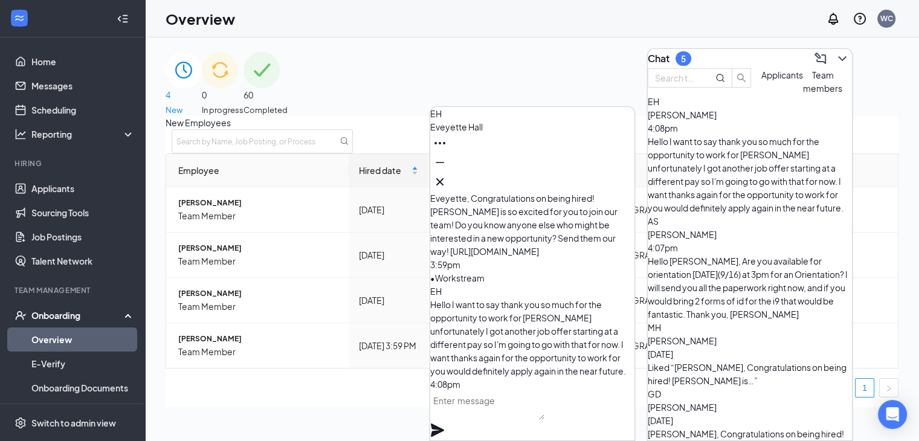
scroll to position [0, 0]
click at [447, 175] on icon "Cross" at bounding box center [440, 182] width 15 height 15
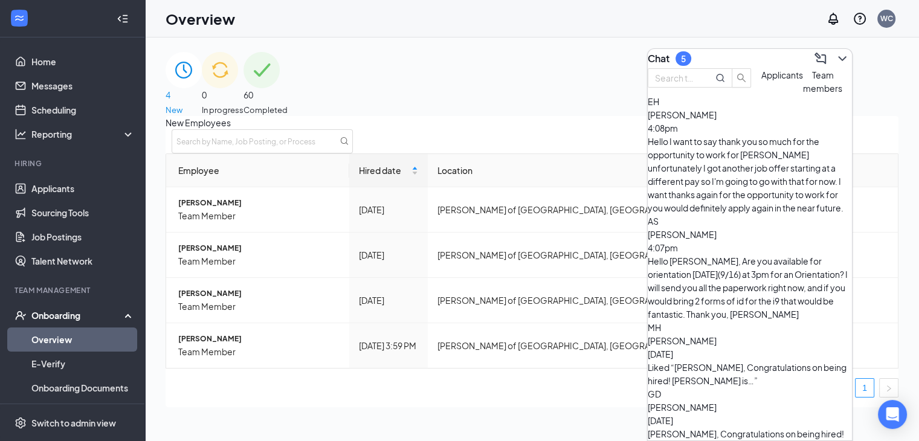
click at [748, 135] on div "Eveyette Hall 4:08pm" at bounding box center [750, 121] width 204 height 27
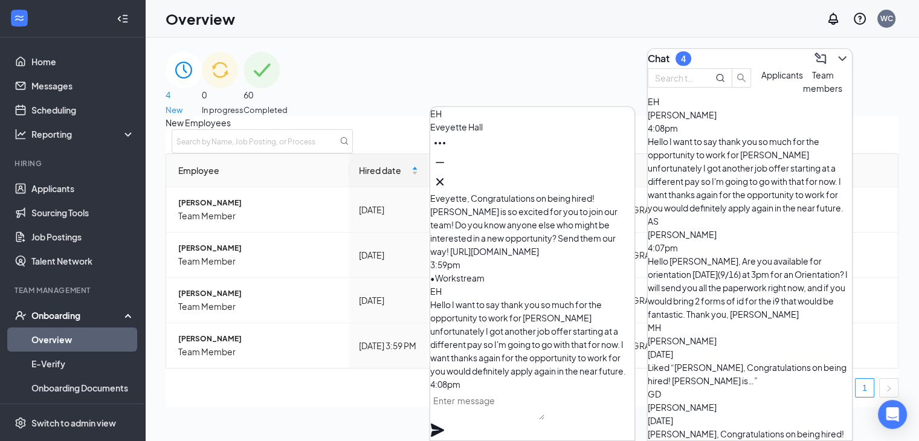
click at [447, 183] on icon "Cross" at bounding box center [440, 182] width 15 height 15
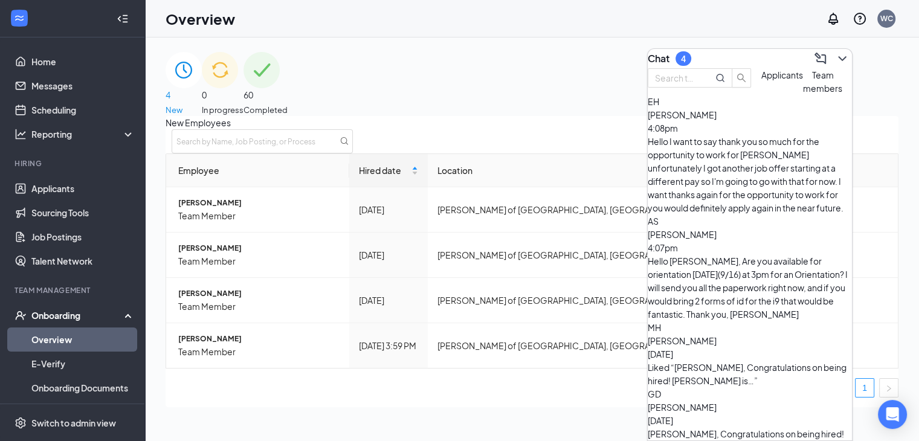
click at [793, 334] on div "Mason Harn Sep 12" at bounding box center [750, 347] width 204 height 27
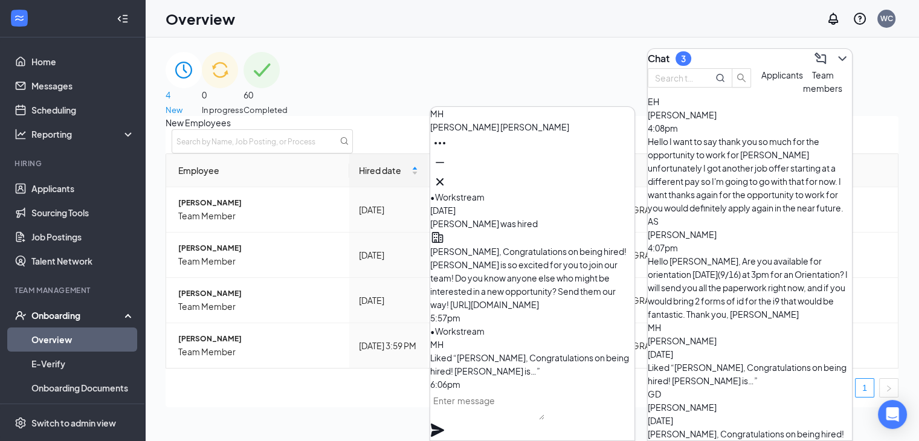
click at [525, 420] on textarea at bounding box center [487, 405] width 114 height 29
type textarea "Hello Mason, Would you be able to"
click at [447, 175] on icon "Cross" at bounding box center [440, 182] width 15 height 15
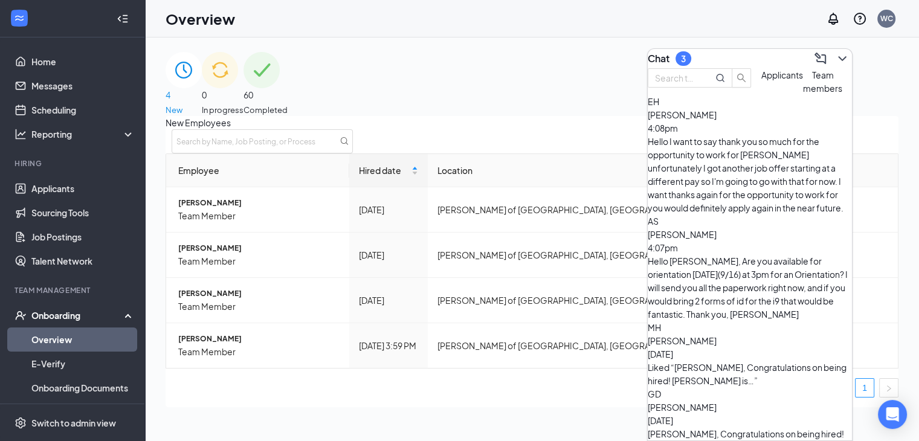
click at [747, 65] on div "Chat 3" at bounding box center [750, 58] width 204 height 19
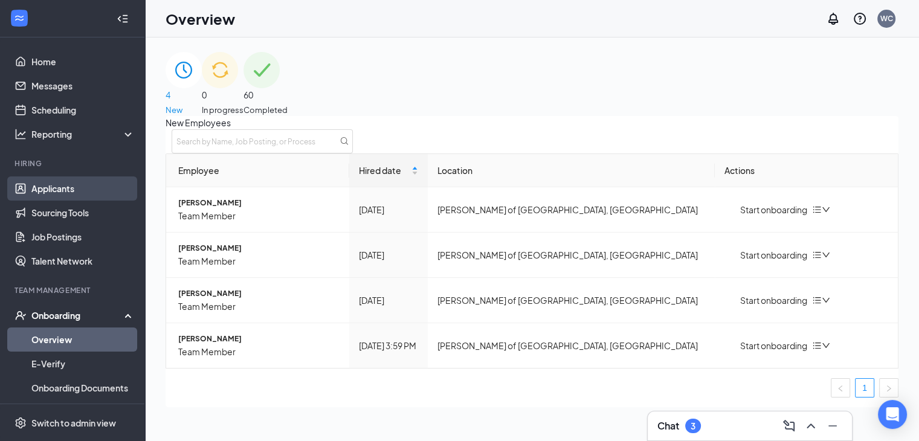
click at [89, 193] on link "Applicants" at bounding box center [82, 189] width 103 height 24
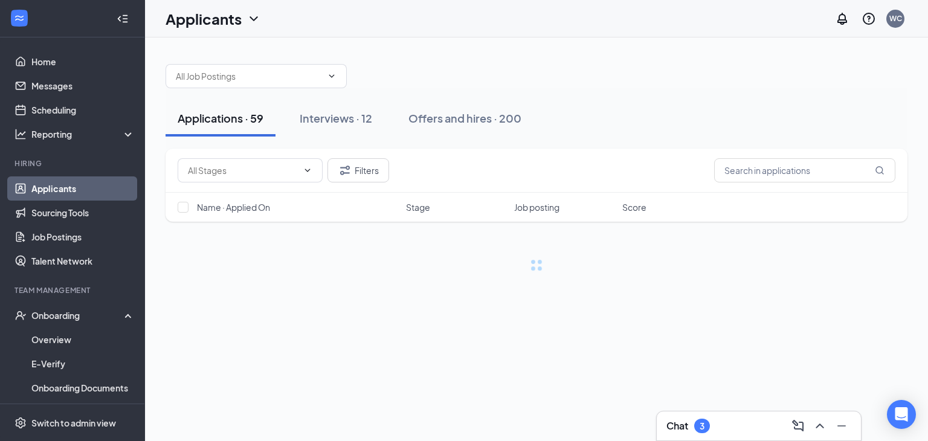
click at [351, 137] on div "Applications · 59 Interviews · 12 Offers and hires · 200" at bounding box center [537, 118] width 742 height 60
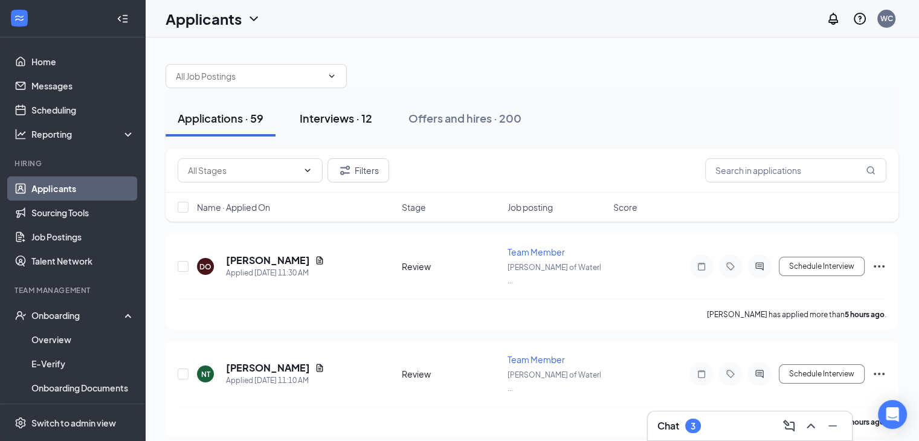
click at [316, 108] on button "Interviews · 12" at bounding box center [336, 118] width 97 height 36
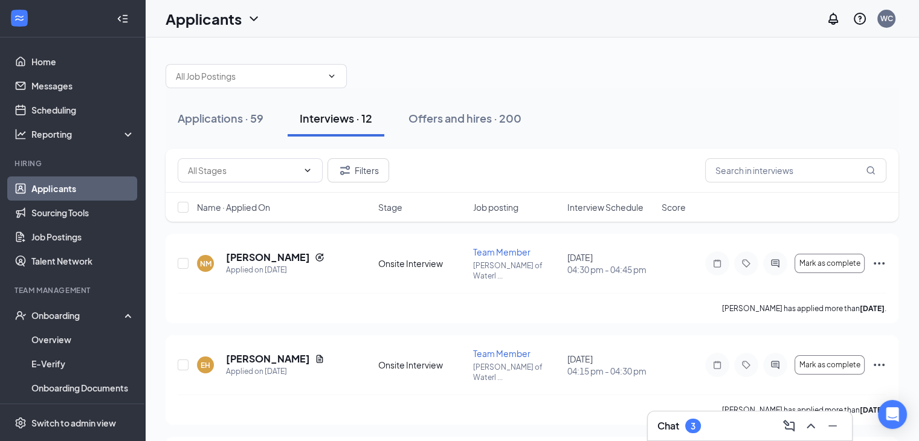
click at [591, 213] on div "Name · Applied On Stage Job posting Interview Schedule Score" at bounding box center [532, 207] width 733 height 29
click at [588, 206] on span "Interview Schedule" at bounding box center [606, 207] width 76 height 12
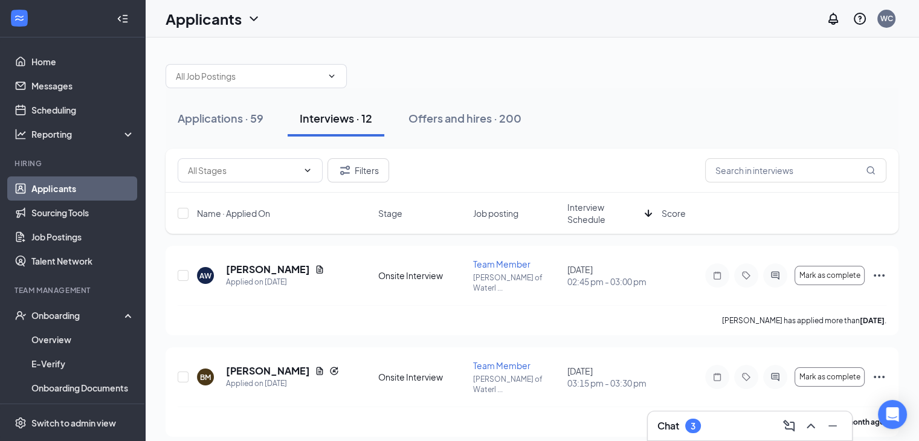
click at [588, 207] on span "Interview Schedule" at bounding box center [604, 213] width 73 height 24
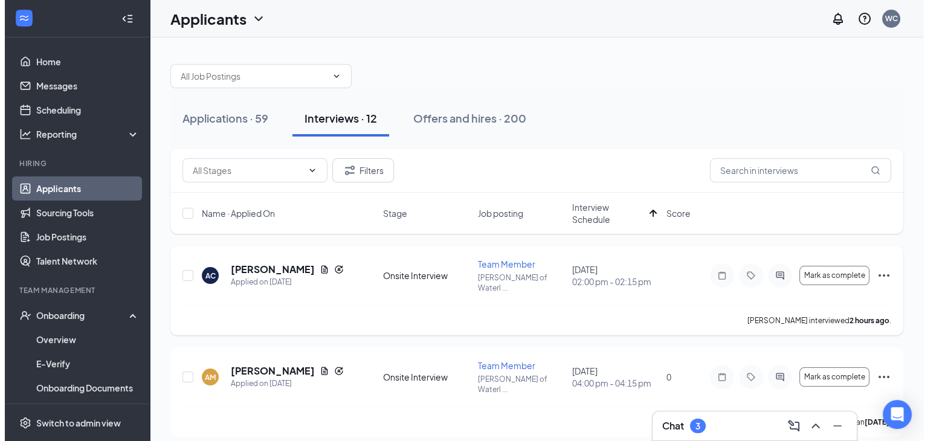
scroll to position [73, 0]
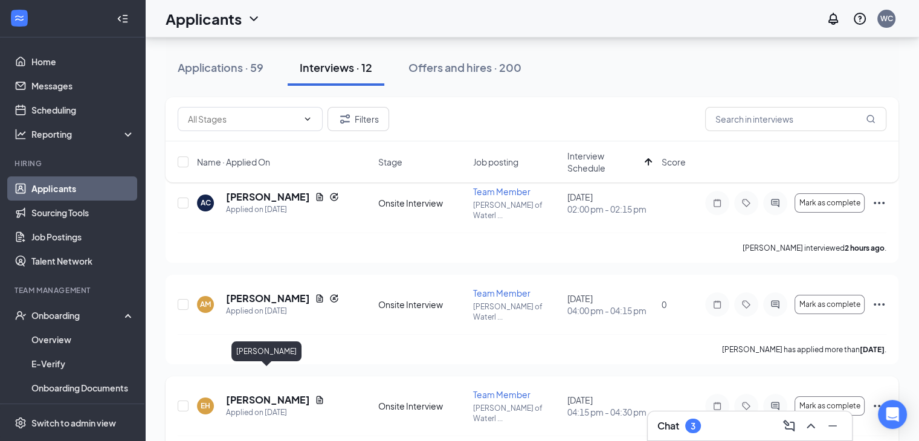
click at [280, 394] on h5 "Elizabeth Hauser" at bounding box center [268, 400] width 84 height 13
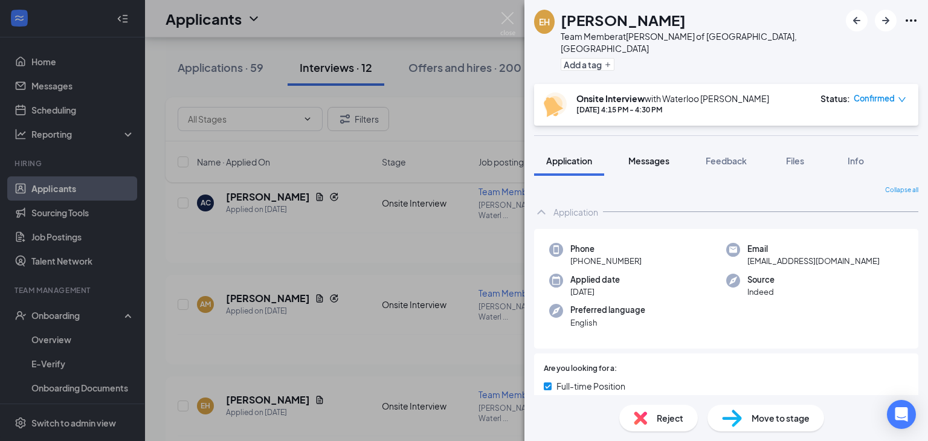
click at [655, 155] on span "Messages" at bounding box center [649, 160] width 41 height 11
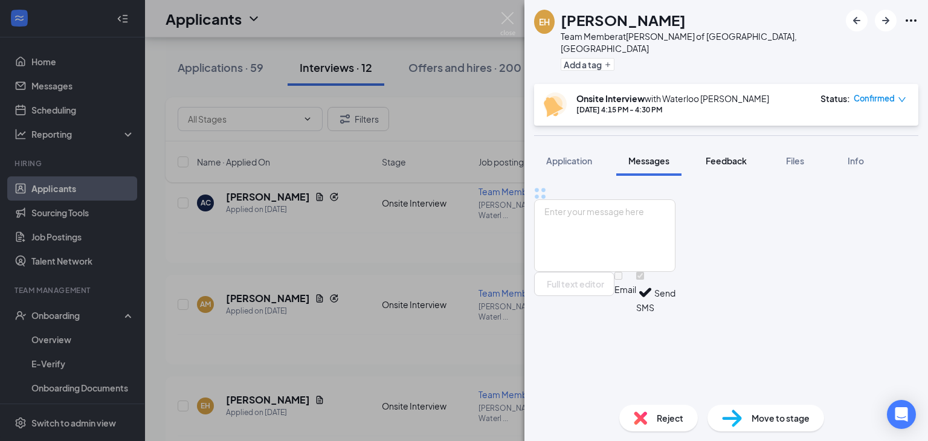
click at [731, 155] on span "Feedback" at bounding box center [726, 160] width 41 height 11
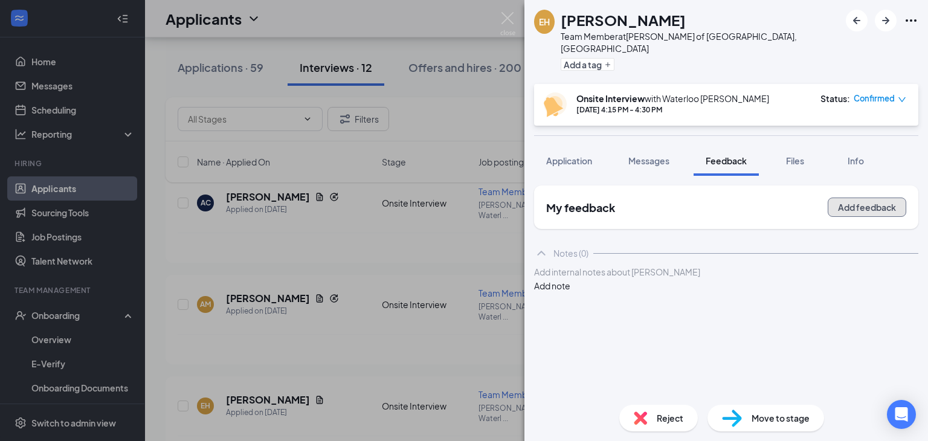
click at [857, 198] on button "Add feedback" at bounding box center [867, 207] width 79 height 19
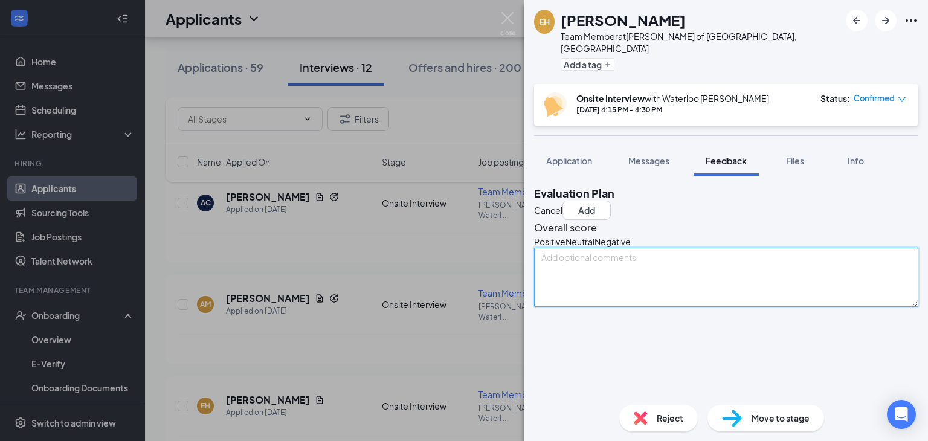
click at [677, 287] on textarea at bounding box center [726, 277] width 384 height 59
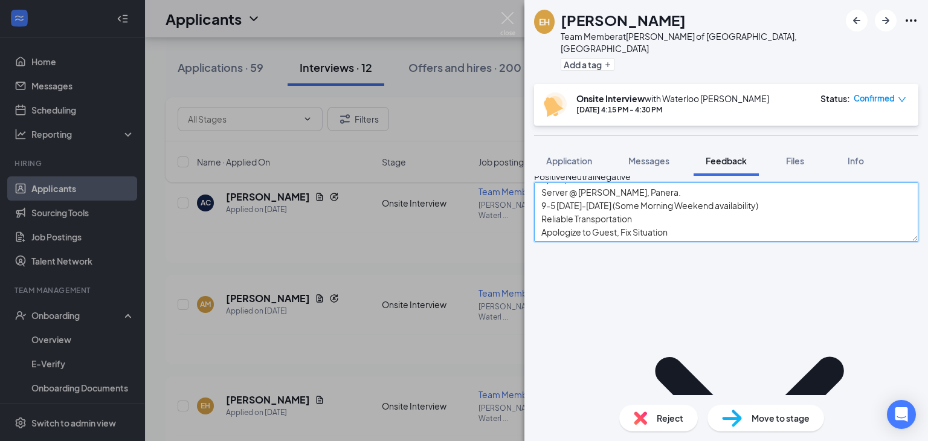
scroll to position [22, 0]
type textarea "Spark/Instacart: Server @ Carlos O Kellys, Panera. 9-5 Monday-Friday (Some Morn…"
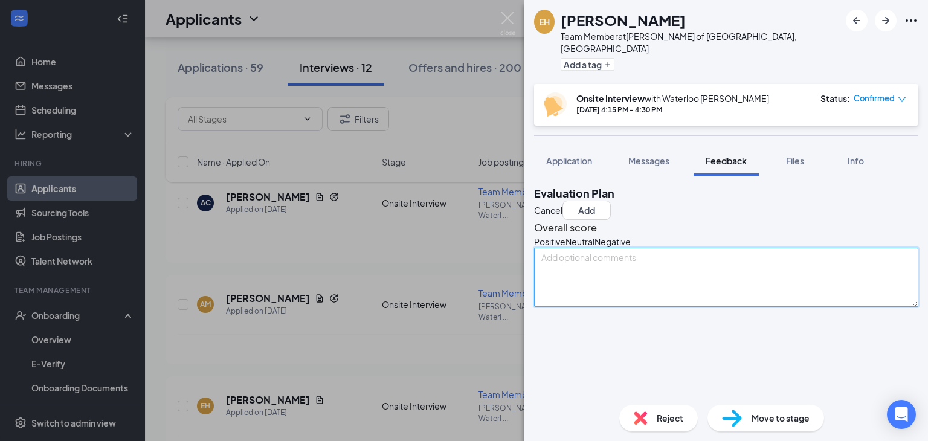
scroll to position [0, 0]
click at [563, 204] on button "Cancel" at bounding box center [548, 210] width 28 height 13
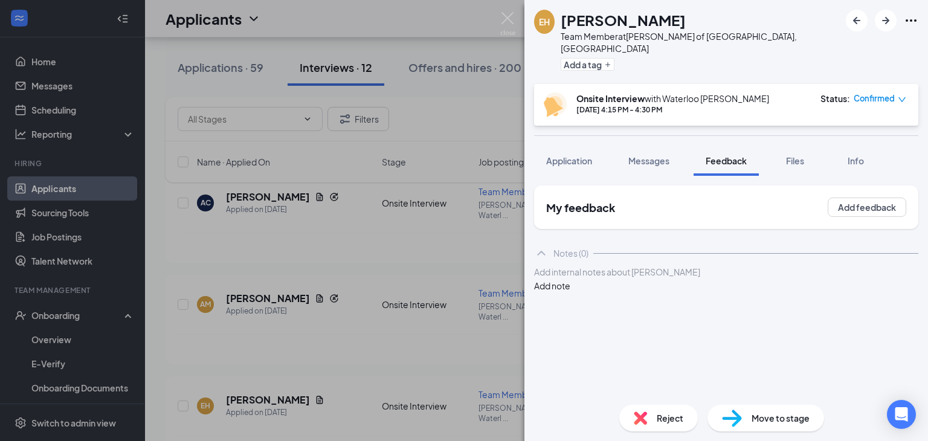
click at [696, 274] on div at bounding box center [726, 272] width 383 height 13
click at [745, 289] on div "Rejected Interview after Learning Pay Add note" at bounding box center [726, 278] width 384 height 27
drag, startPoint x: 721, startPoint y: 279, endPoint x: 533, endPoint y: 283, distance: 188.0
click at [533, 283] on div "My feedback Add feedback Notes (0) Rejected Interview after Learning Pay Add no…" at bounding box center [727, 285] width 404 height 219
click at [571, 285] on button "Add note" at bounding box center [552, 285] width 36 height 13
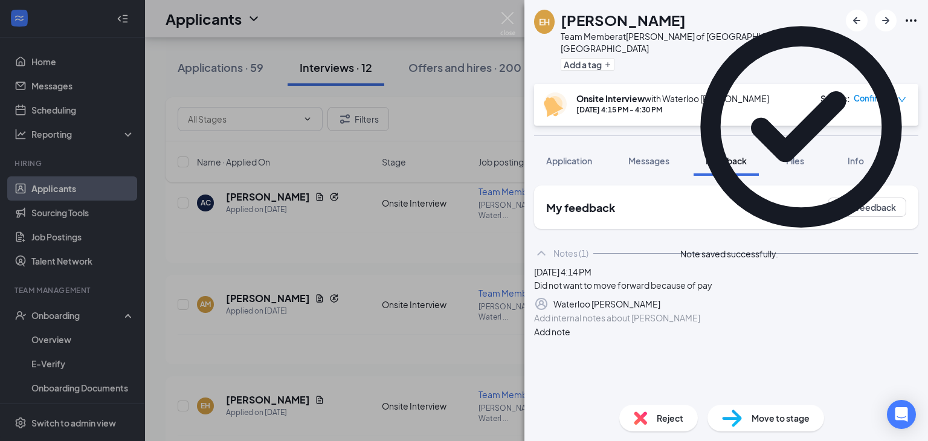
click at [667, 417] on span "Reject" at bounding box center [670, 418] width 27 height 13
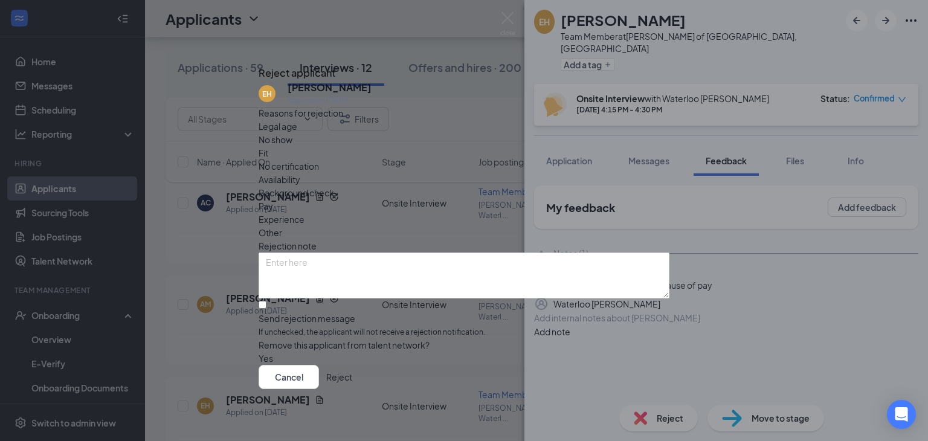
click at [377, 199] on div "Pay" at bounding box center [464, 205] width 411 height 13
click at [267, 301] on input "Send rejection message If unchecked, the applicant will not receive a rejection…" at bounding box center [263, 305] width 8 height 8
checkbox input "true"
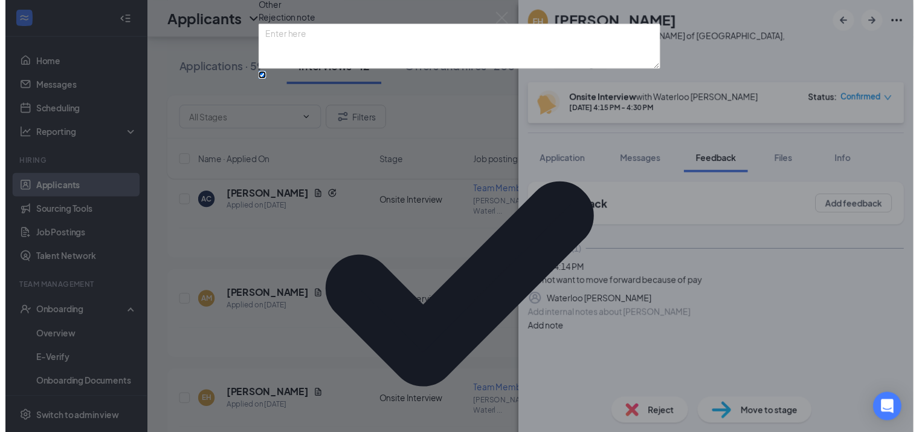
scroll to position [76, 0]
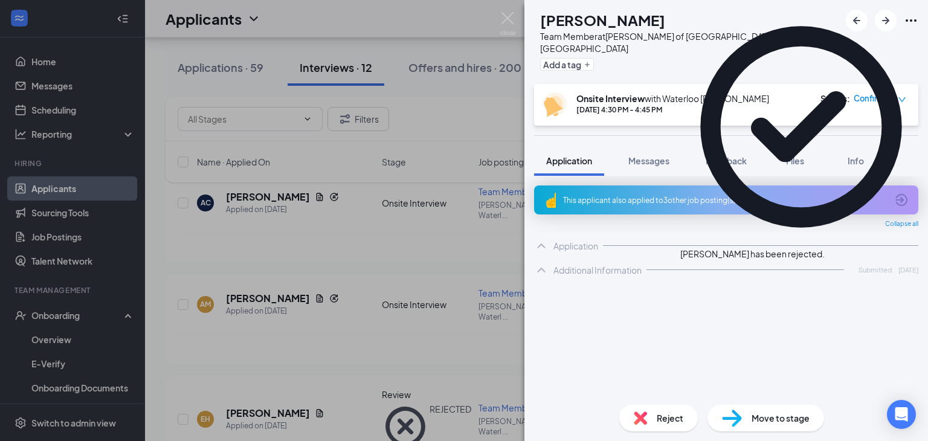
click at [387, 261] on div "JB Jayden Burt Team Member at Culver's of Waterloo, IA Add a tag Onsite Intervi…" at bounding box center [464, 220] width 928 height 441
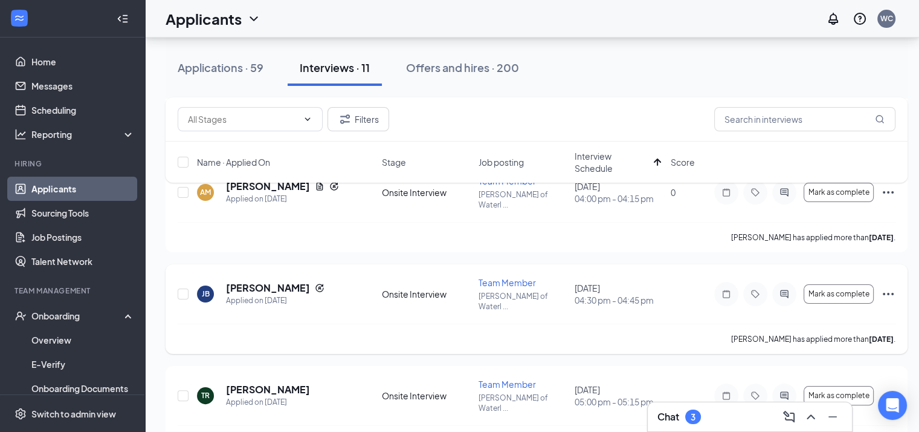
scroll to position [184, 0]
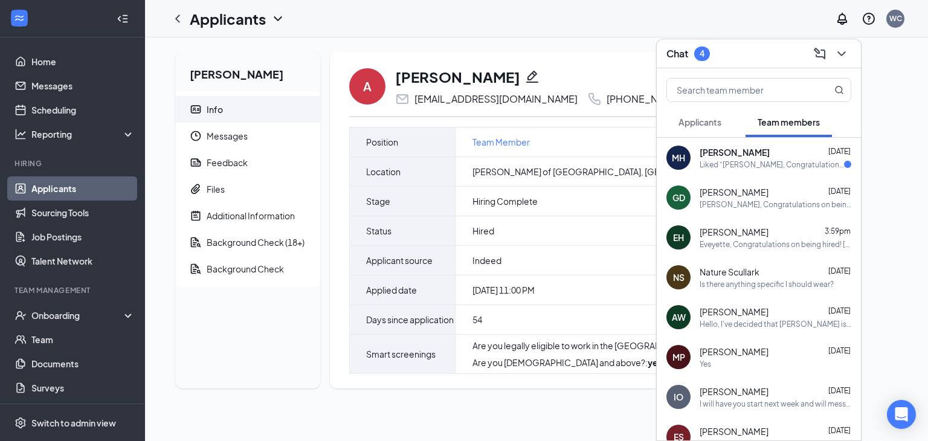
click at [597, 51] on div "Antonio Straight Info Messages Feedback Files Additional Information Background…" at bounding box center [536, 224] width 783 height 375
click at [747, 48] on div "Chat 4" at bounding box center [759, 53] width 185 height 19
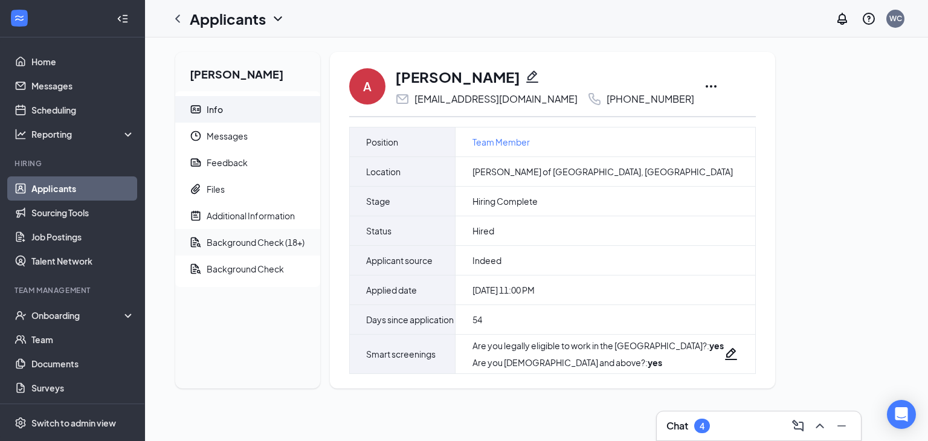
click at [261, 238] on div "Background Check (18+)" at bounding box center [256, 242] width 98 height 12
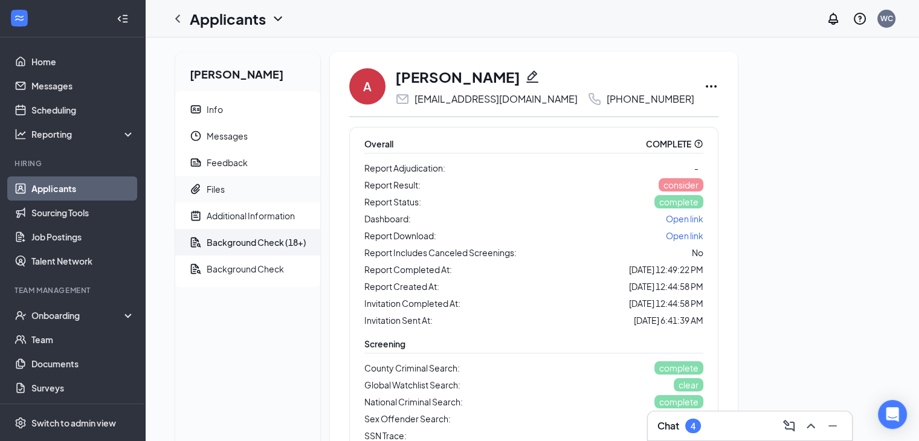
click at [235, 194] on span "Files" at bounding box center [259, 189] width 104 height 27
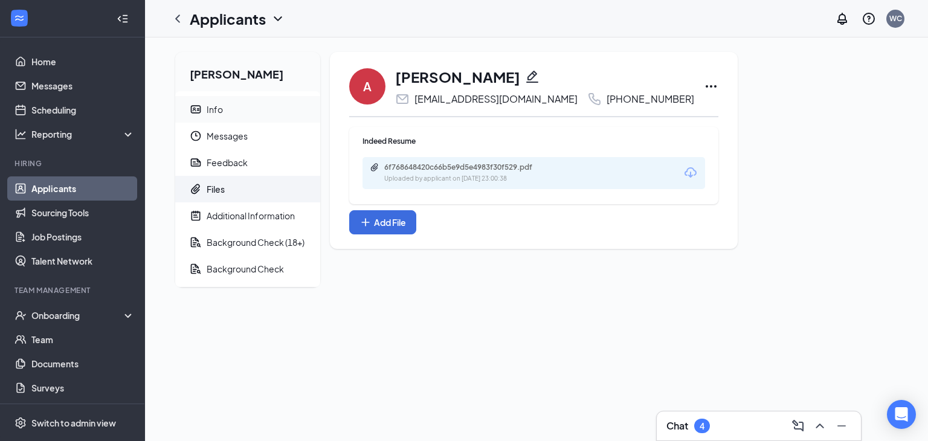
click at [256, 121] on span "Info" at bounding box center [259, 109] width 104 height 27
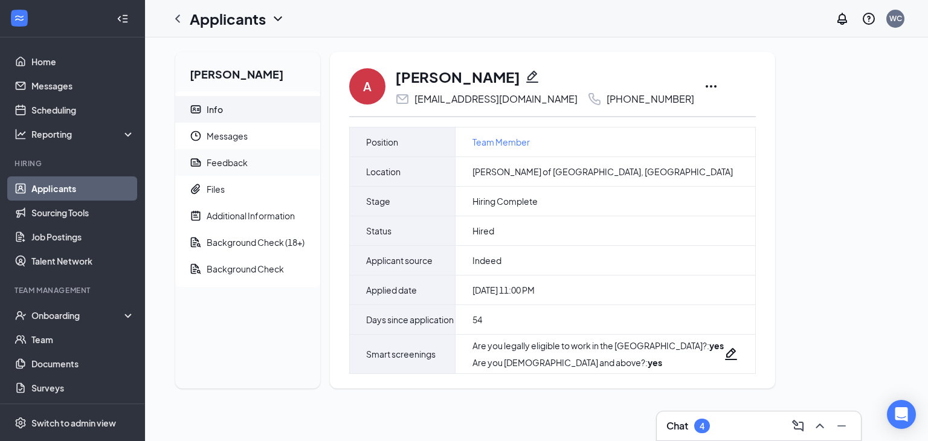
click at [265, 151] on span "Feedback" at bounding box center [259, 162] width 104 height 27
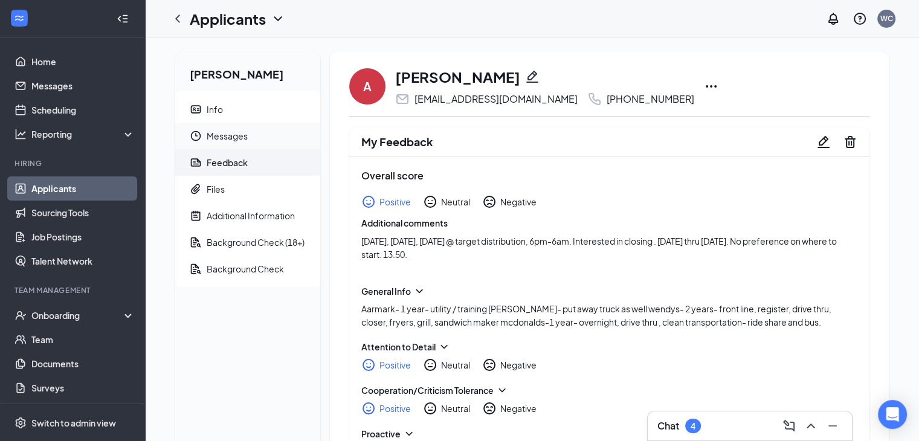
click at [261, 134] on span "Messages" at bounding box center [259, 136] width 104 height 27
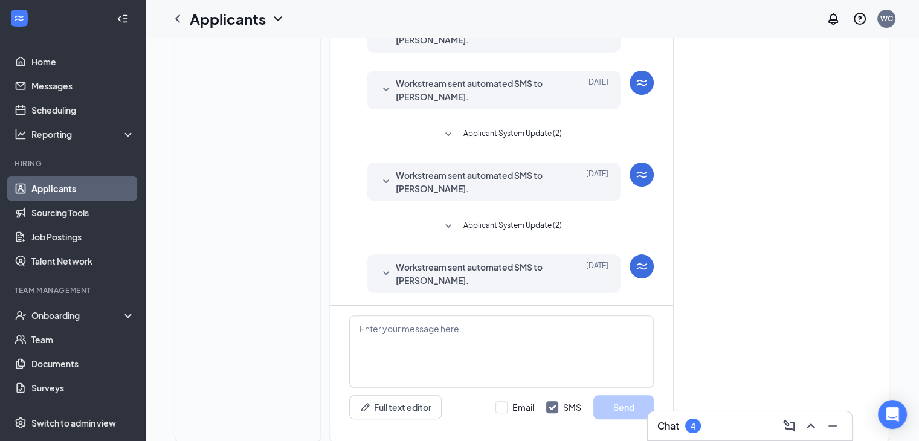
click at [265, 165] on div "Antonio Straight Info Messages Feedback Files Additional Information Background…" at bounding box center [247, 116] width 145 height 653
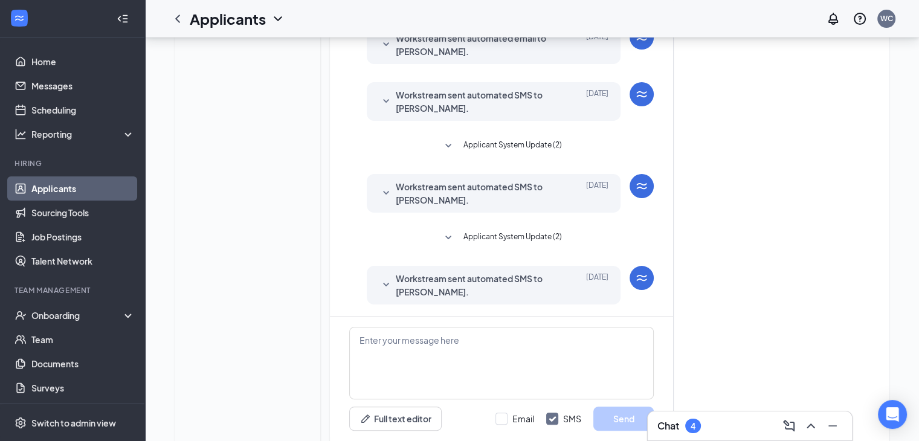
scroll to position [254, 0]
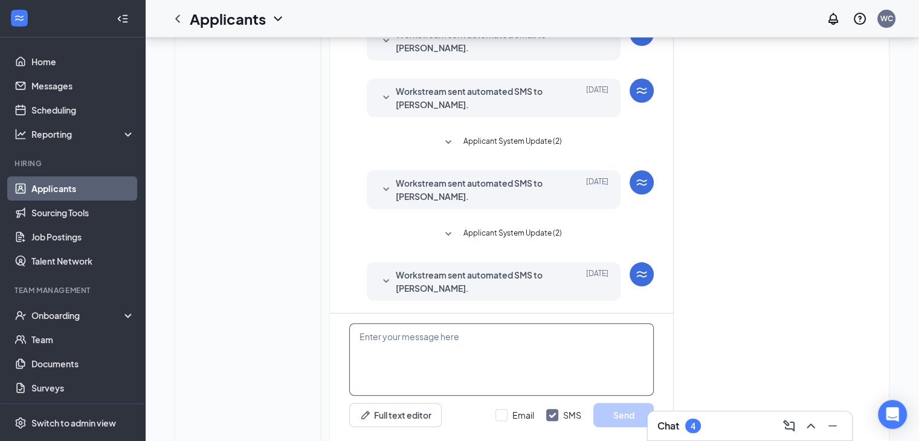
click at [462, 379] on textarea at bounding box center [501, 359] width 305 height 73
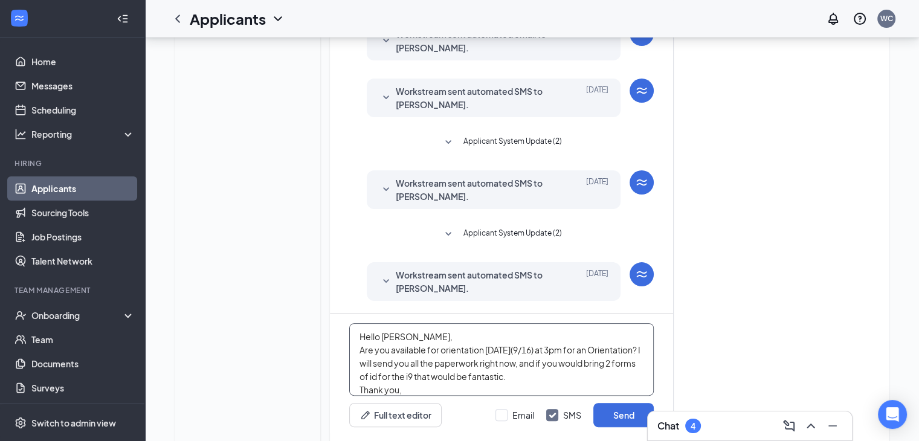
scroll to position [12, 0]
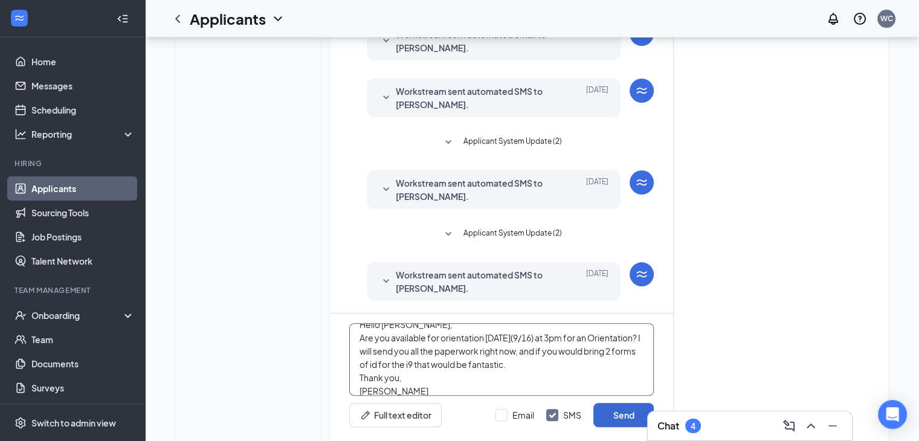
type textarea "Hello Antonio, Are you available for orientation tomorrow(9/16) at 3pm for an O…"
click at [633, 411] on button "Send" at bounding box center [624, 415] width 60 height 24
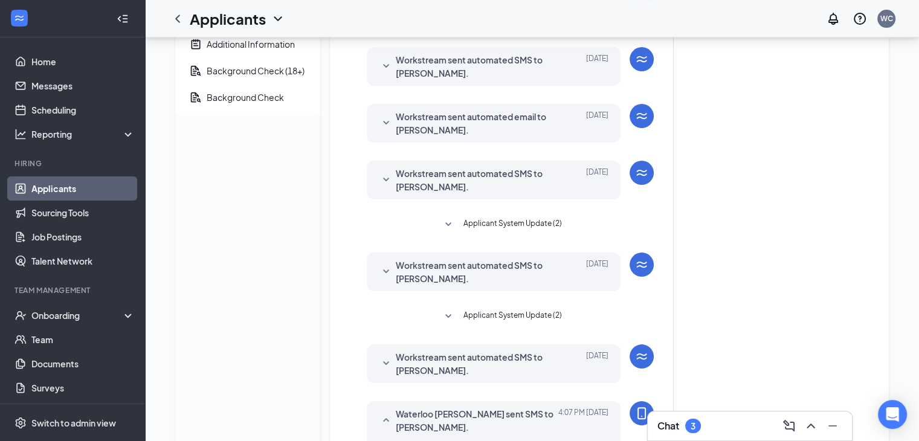
scroll to position [445, 0]
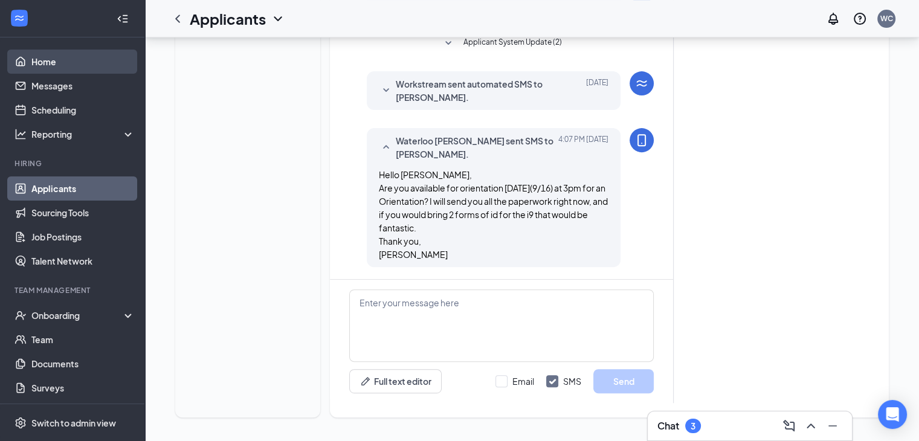
click at [68, 66] on link "Home" at bounding box center [82, 62] width 103 height 24
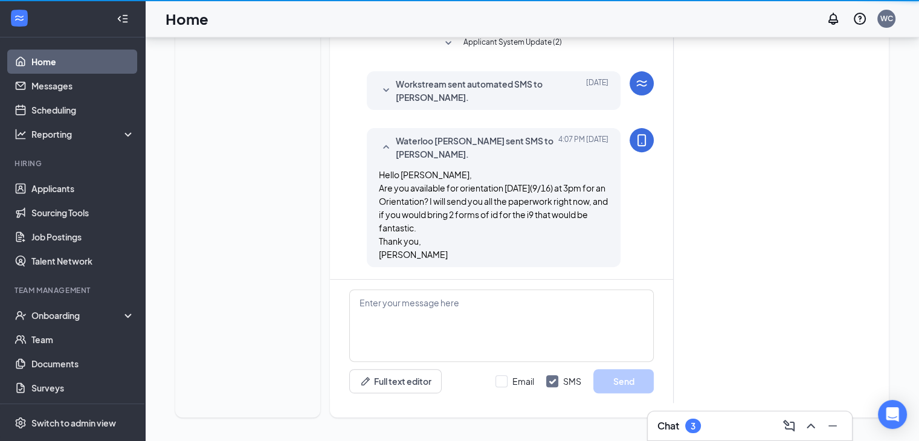
scroll to position [25, 0]
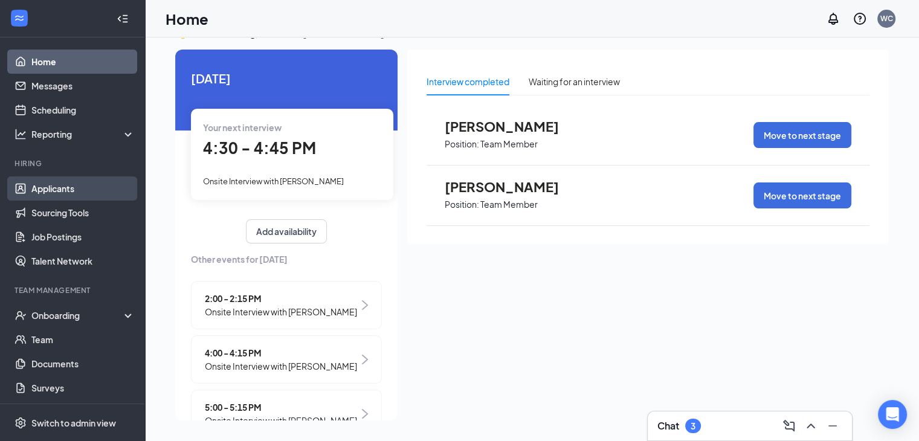
click at [100, 192] on link "Applicants" at bounding box center [82, 189] width 103 height 24
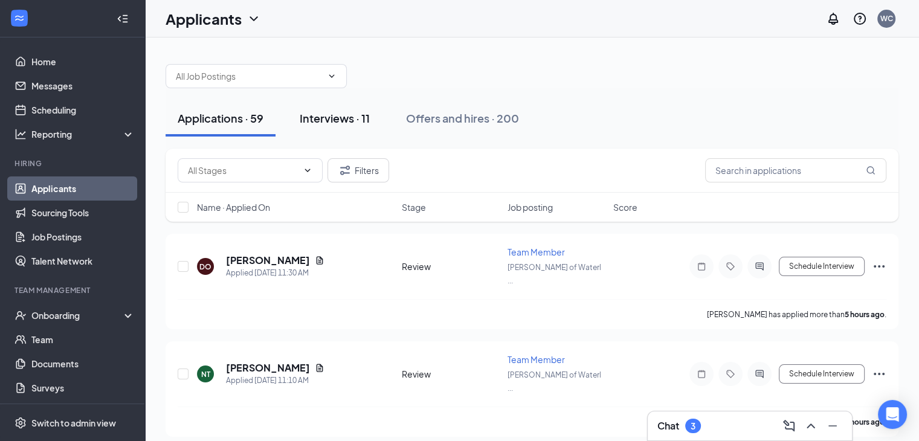
click at [348, 126] on button "Interviews · 11" at bounding box center [335, 118] width 94 height 36
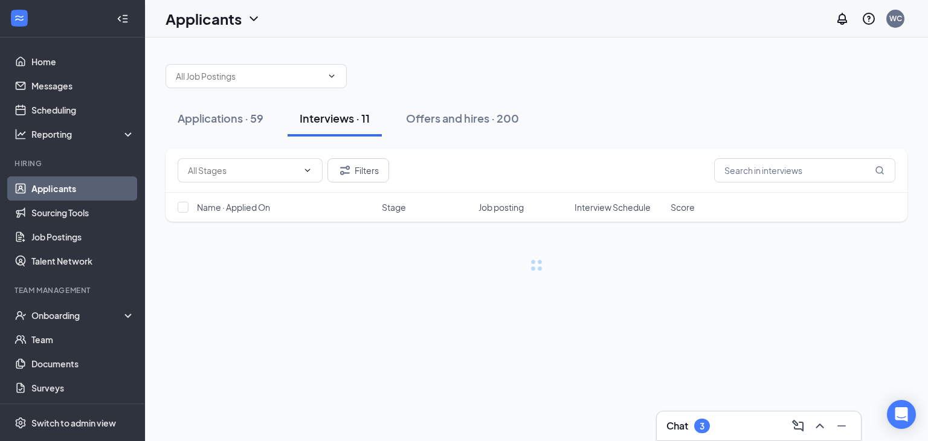
click at [348, 126] on button "Interviews · 11" at bounding box center [335, 118] width 94 height 36
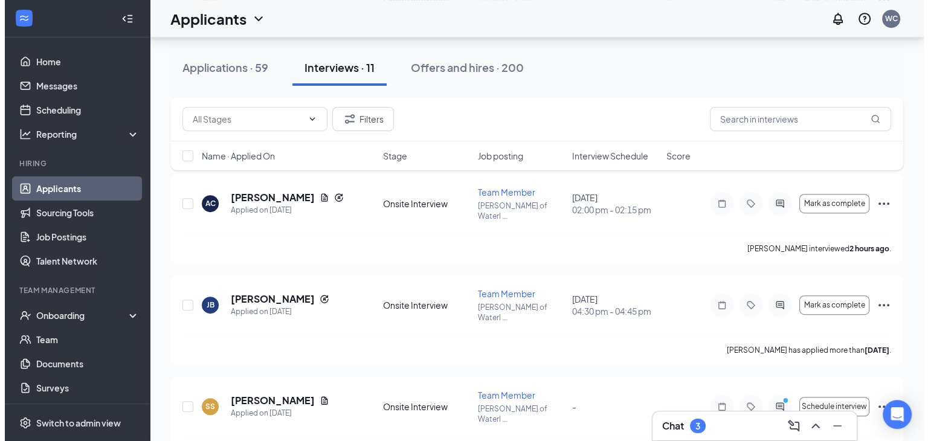
scroll to position [668, 0]
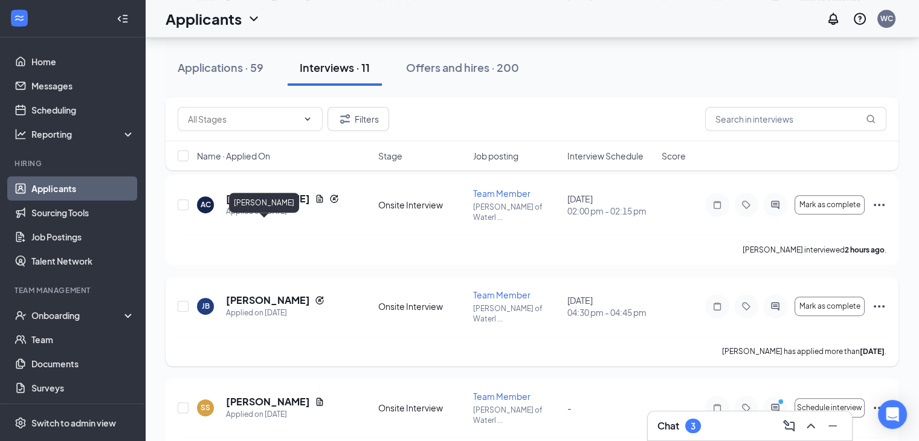
click at [268, 294] on h5 "Jayden Burt" at bounding box center [268, 300] width 84 height 13
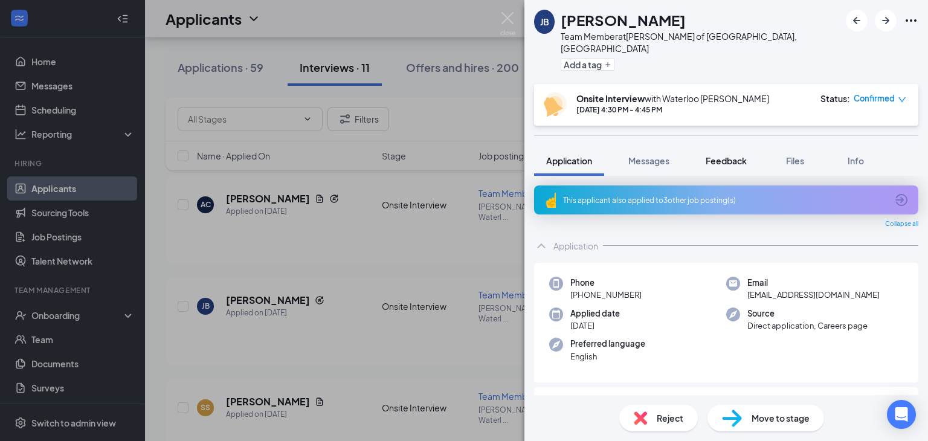
click at [704, 146] on button "Feedback" at bounding box center [726, 161] width 65 height 30
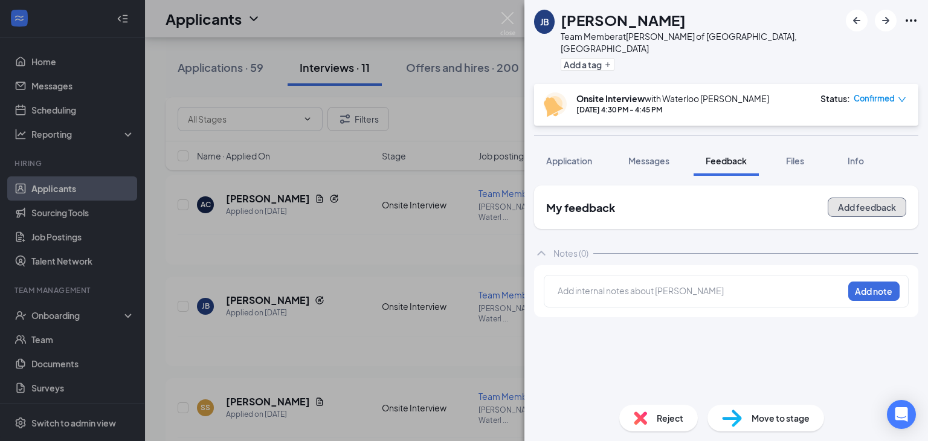
click at [876, 198] on button "Add feedback" at bounding box center [867, 207] width 79 height 19
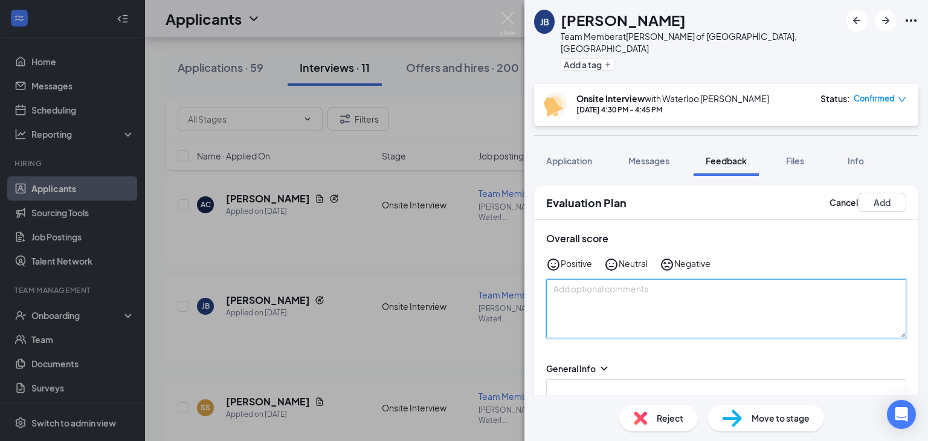
click at [633, 280] on textarea at bounding box center [726, 308] width 360 height 59
click at [592, 291] on textarea "16 East - College Classes/ Basketball & Track. 4 Queens - Wants to S" at bounding box center [726, 308] width 360 height 59
click at [715, 296] on textarea "16 East - College Classes/ Basketball & Track. 4 Queens 1.5 years - Wants to S" at bounding box center [726, 308] width 360 height 59
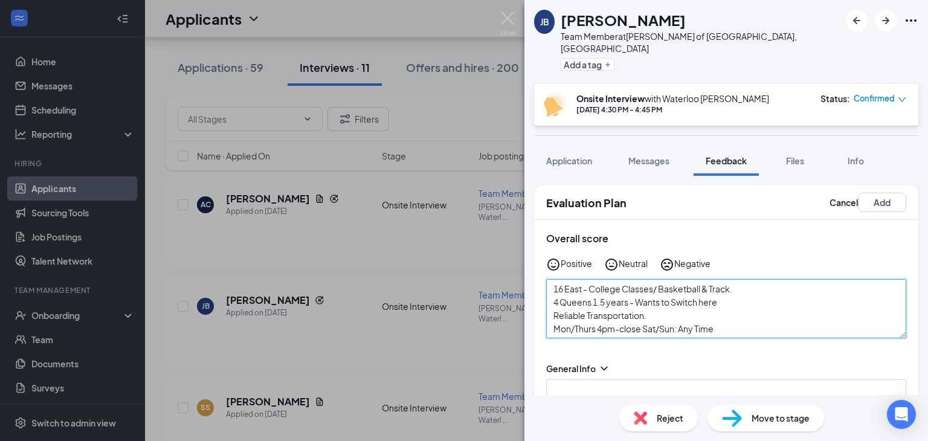
type textarea "16 East - College Classes/ Basketball & Track. 4 Queens 1.5 years - Wants to Sw…"
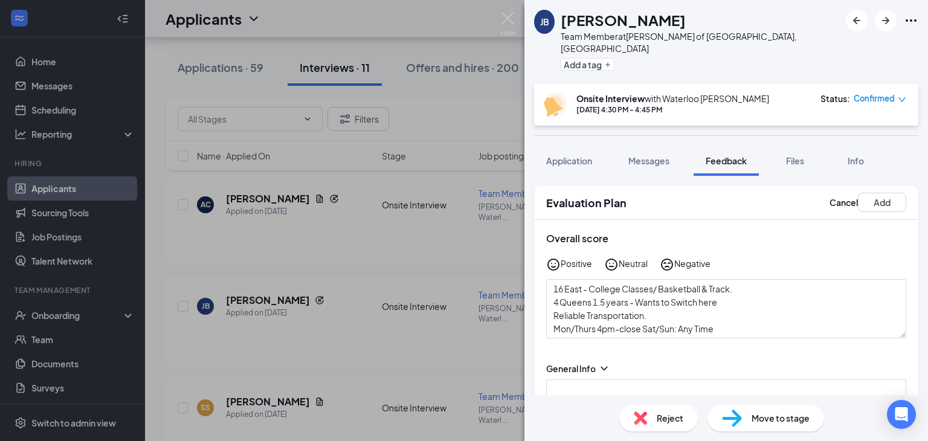
click at [588, 258] on div "Positive" at bounding box center [576, 265] width 31 height 15
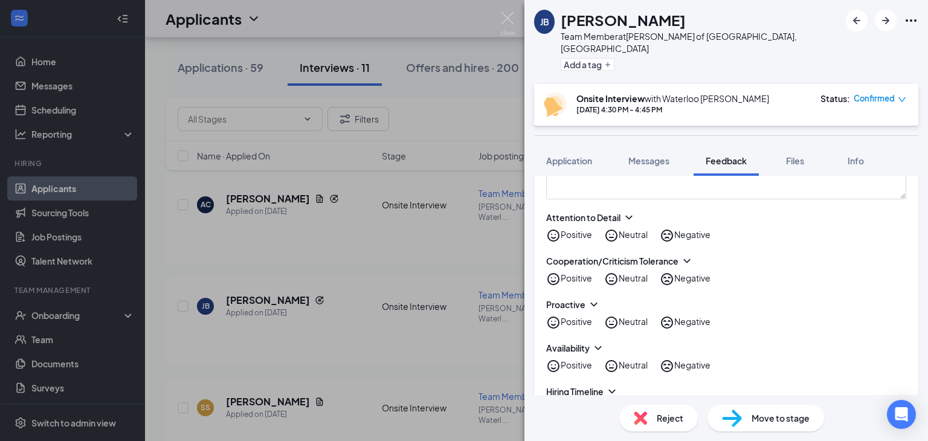
scroll to position [241, 0]
click at [617, 210] on div "Attention to Detail Positive Neutral Negative" at bounding box center [726, 225] width 360 height 31
click at [619, 227] on icon "NeutralFace" at bounding box center [611, 234] width 15 height 15
click at [571, 271] on div "Positive" at bounding box center [576, 278] width 31 height 15
click at [569, 314] on div "Positive" at bounding box center [576, 321] width 31 height 15
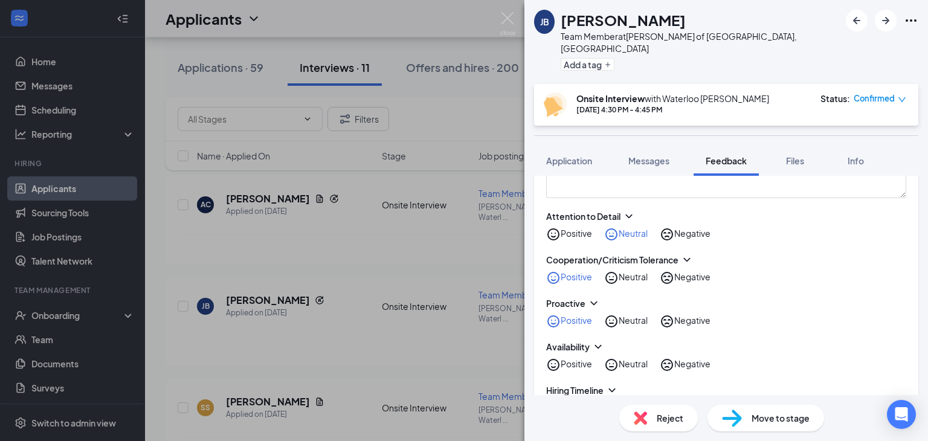
click at [566, 358] on div "Positive" at bounding box center [576, 365] width 31 height 15
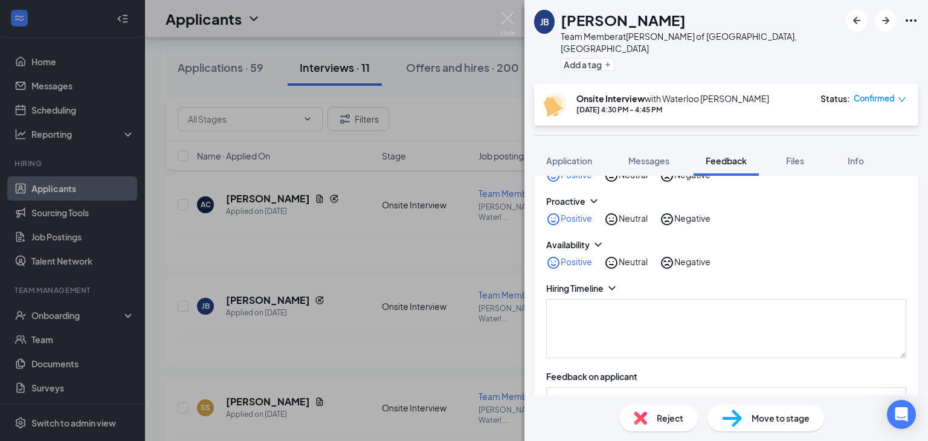
scroll to position [342, 0]
click at [615, 256] on icon "NeutralFace" at bounding box center [611, 263] width 15 height 15
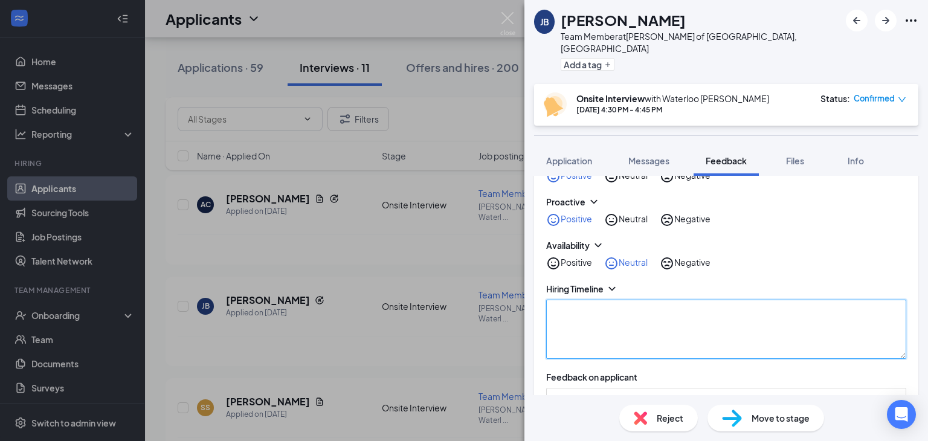
click at [612, 310] on textarea at bounding box center [726, 329] width 360 height 59
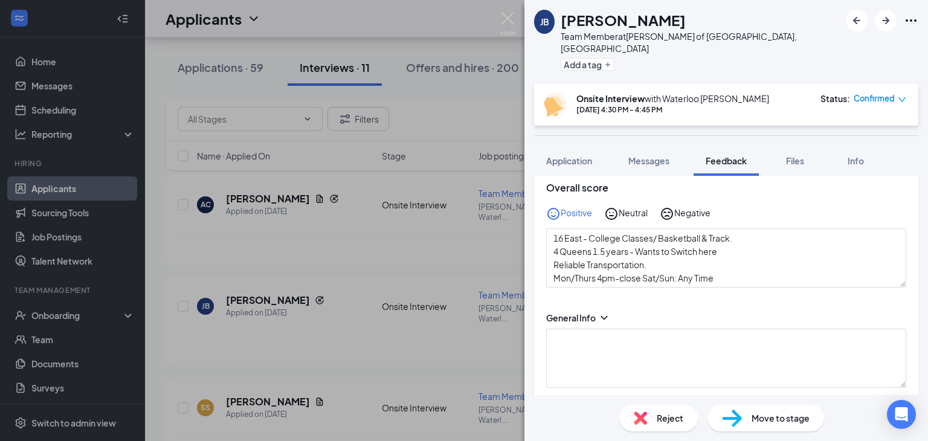
scroll to position [0, 0]
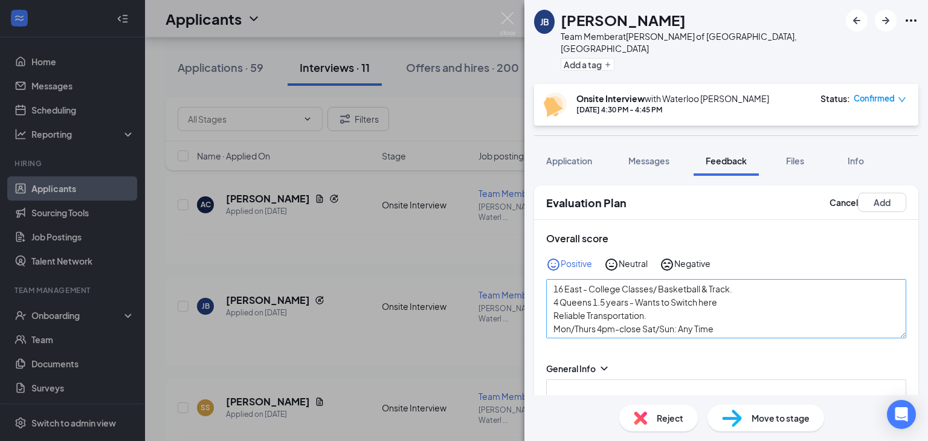
type textarea "2nd Interview w/ [PERSON_NAME]"
drag, startPoint x: 766, startPoint y: 314, endPoint x: 462, endPoint y: 259, distance: 309.0
click at [462, 259] on div "JB Jayden Burt Team Member at Culver's of Waterloo, IA Add a tag Onsite Intervi…" at bounding box center [464, 220] width 928 height 441
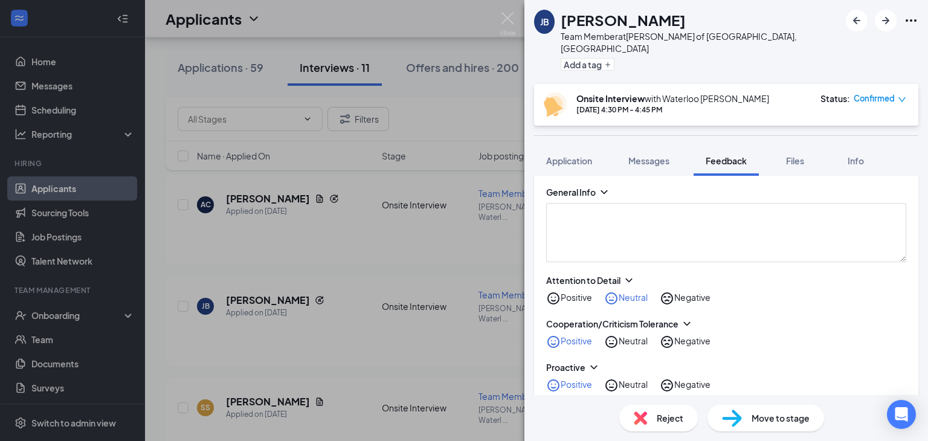
scroll to position [178, 0]
type textarea "No Preference on FOH/BOH Ask About Order, Remake Order"
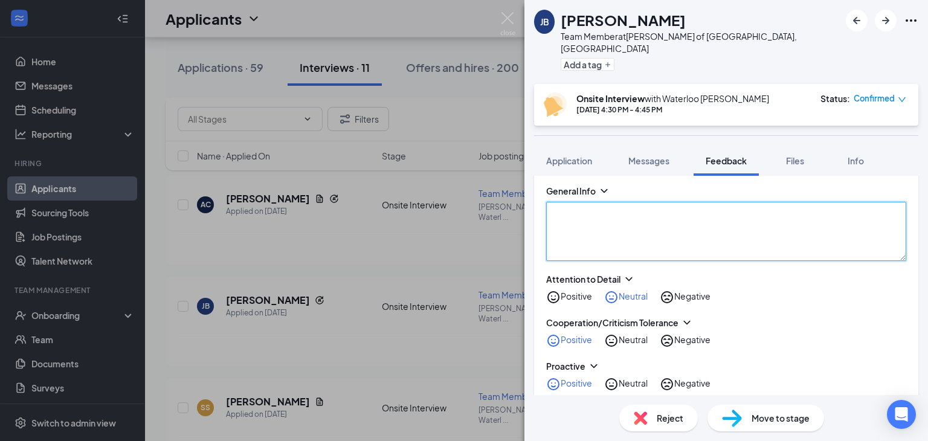
click at [597, 244] on textarea at bounding box center [726, 231] width 360 height 59
paste textarea "16 East - College Classes/ Basketball & Track. 4 Queens 1.5 years - Wants to Sw…"
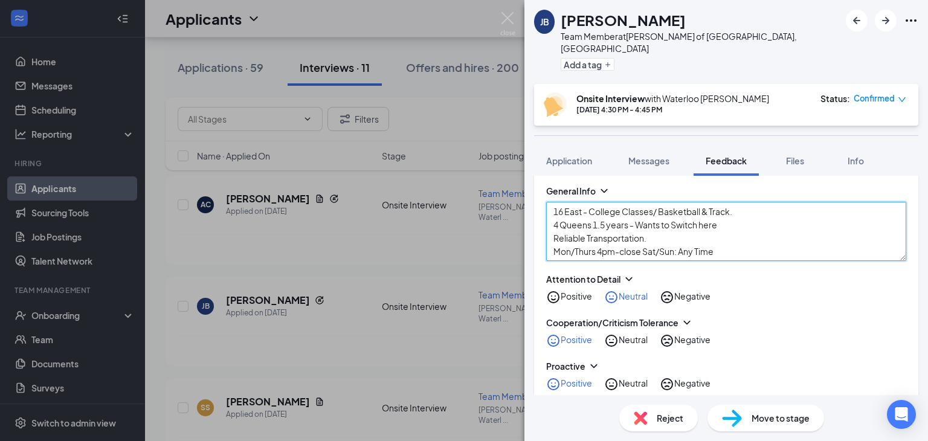
scroll to position [86, 0]
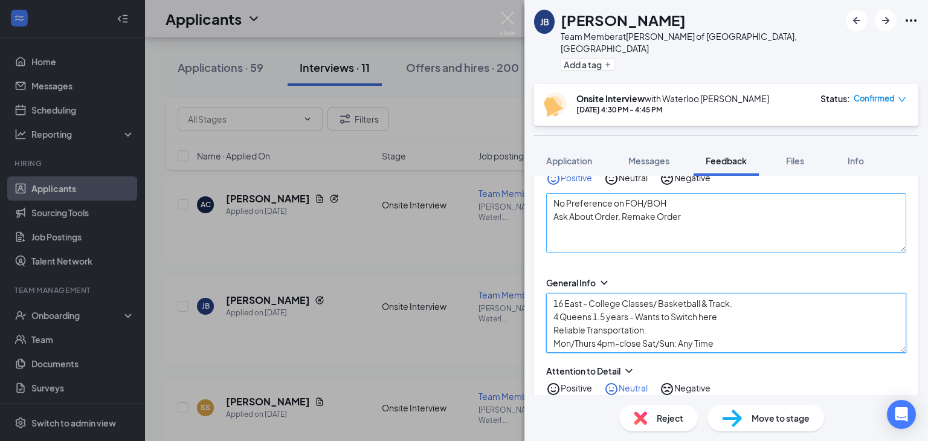
type textarea "16 East - College Classes/ Basketball & Track. 4 Queens 1.5 years - Wants to Sw…"
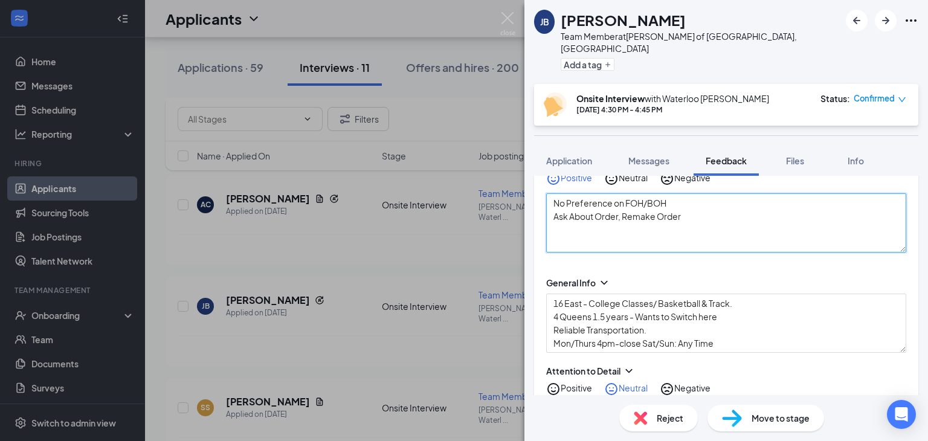
drag, startPoint x: 709, startPoint y: 215, endPoint x: 552, endPoint y: 201, distance: 157.8
click at [552, 201] on textarea "No Preference on FOH/BOH Ask About Order, Remake Order" at bounding box center [726, 222] width 360 height 59
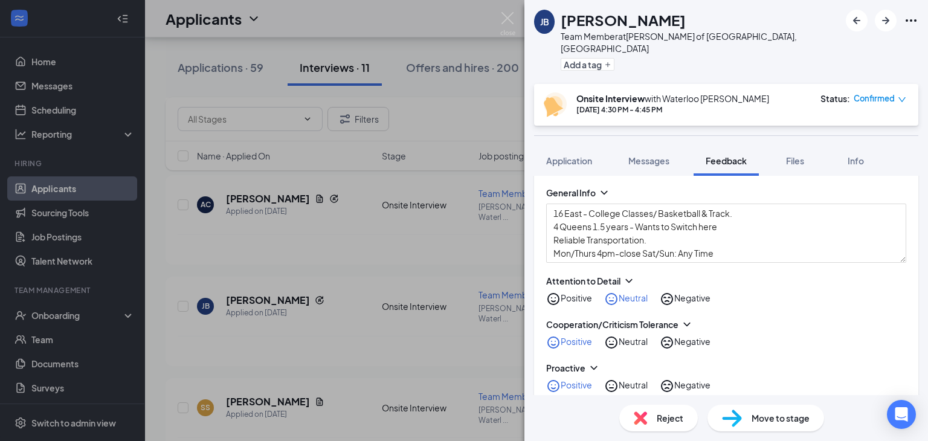
scroll to position [181, 0]
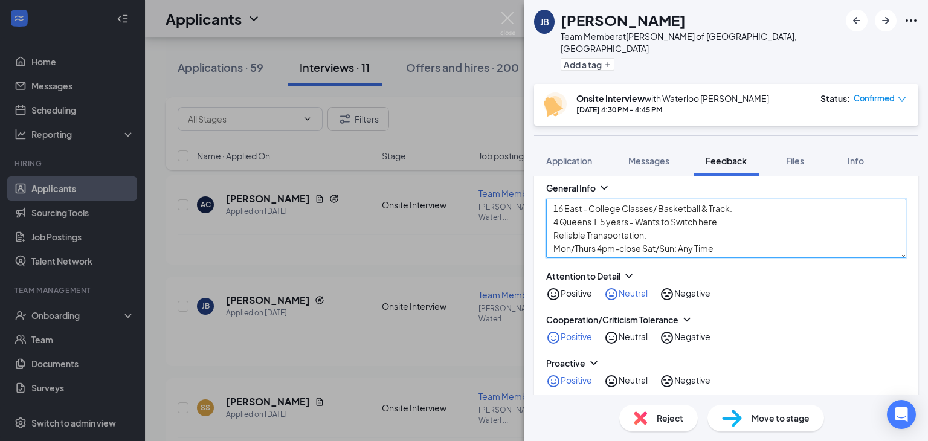
click at [726, 240] on textarea "16 East - College Classes/ Basketball & Track. 4 Queens 1.5 years - Wants to Sw…" at bounding box center [726, 228] width 360 height 59
paste textarea "No Preference on FOH/BOH Ask About Order, Remake Order"
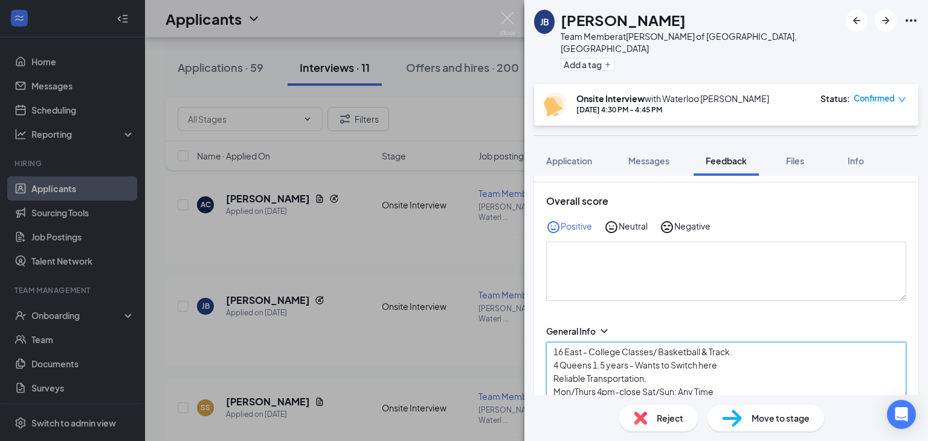
scroll to position [36, 0]
type textarea "16 East - College Classes/ Basketball & Track. 4 Queens 1.5 years - Wants to Sw…"
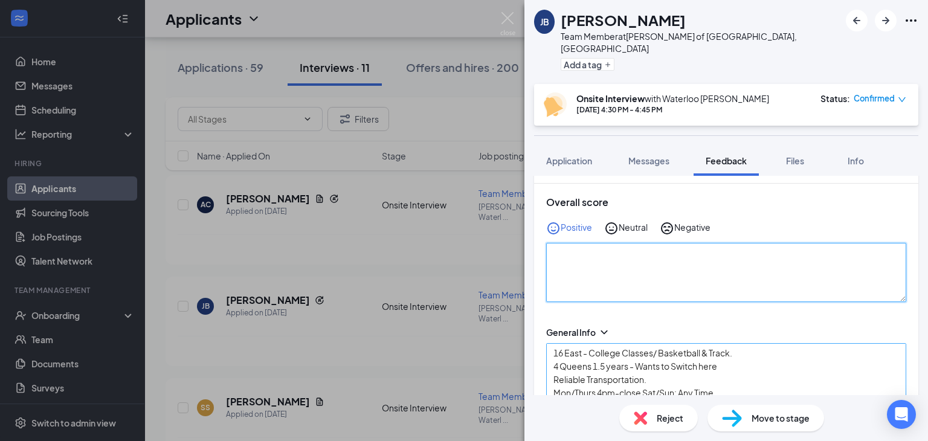
click at [726, 243] on textarea at bounding box center [726, 272] width 360 height 59
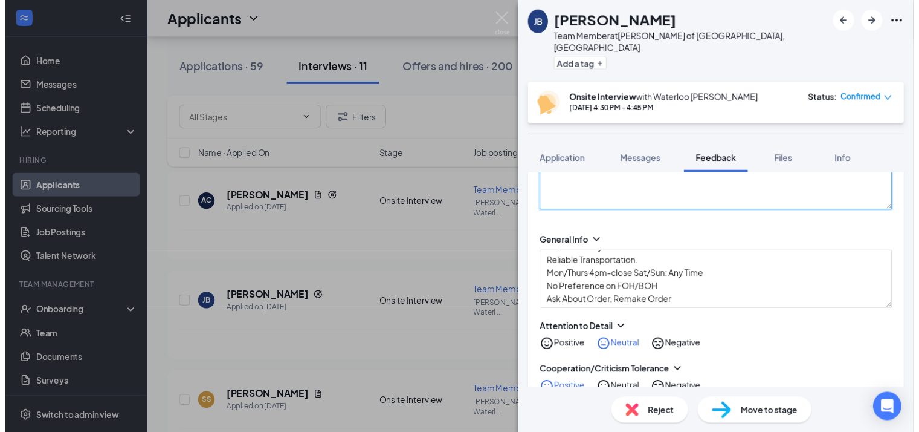
scroll to position [0, 0]
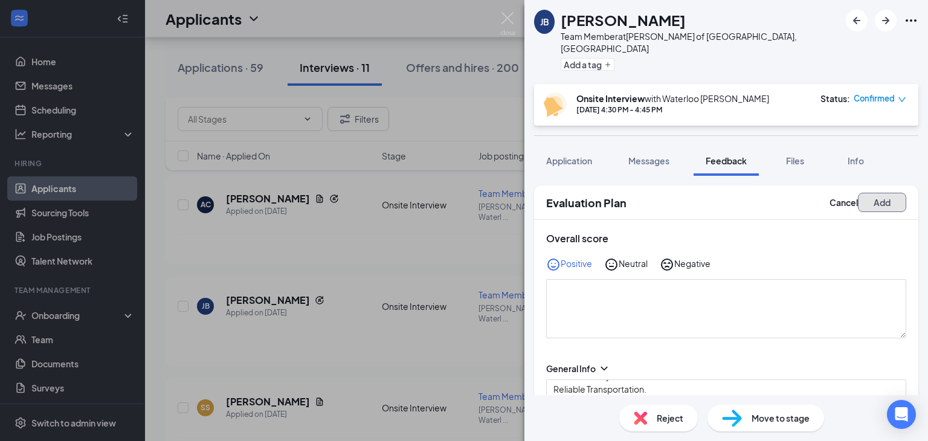
click at [878, 193] on button "Add" at bounding box center [882, 202] width 48 height 19
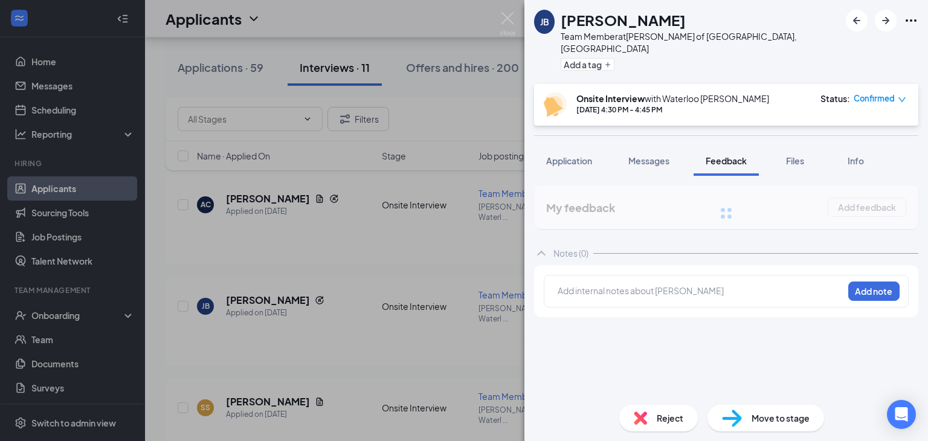
click at [759, 414] on div "JB Jayden Burt Team Member at Culver's of Waterloo, IA Add a tag Onsite Intervi…" at bounding box center [727, 220] width 404 height 441
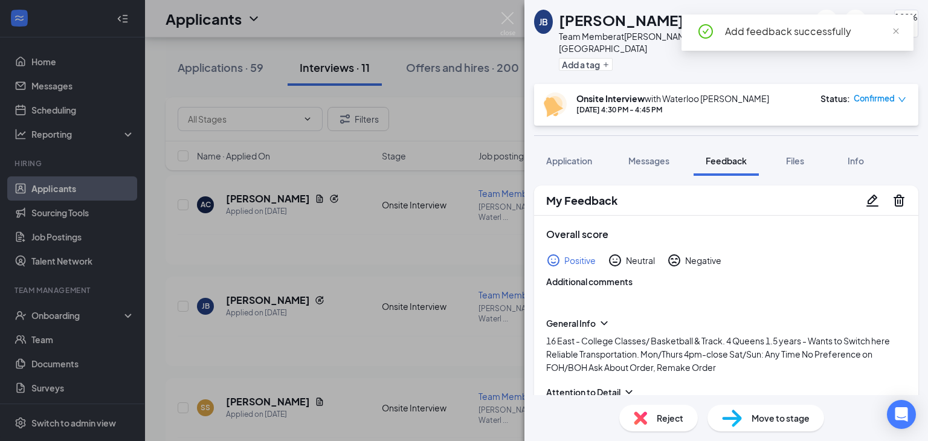
click at [759, 414] on span "Move to stage" at bounding box center [781, 418] width 58 height 13
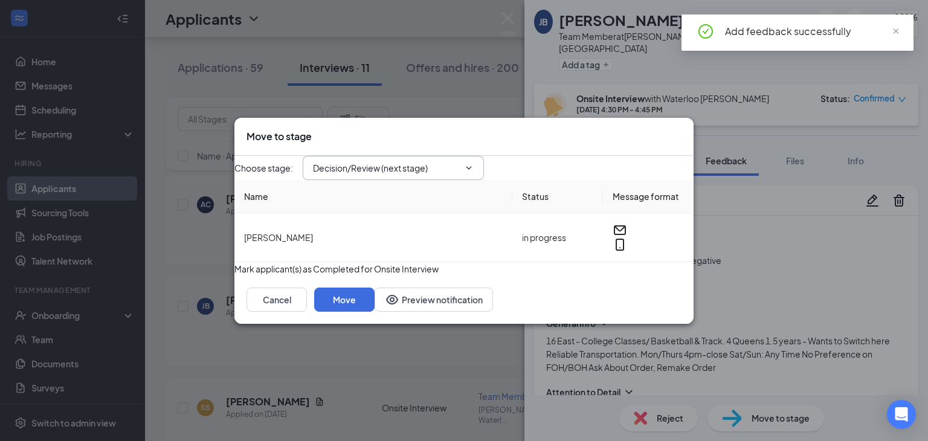
click at [380, 161] on input "Decision/Review (next stage)" at bounding box center [386, 167] width 146 height 13
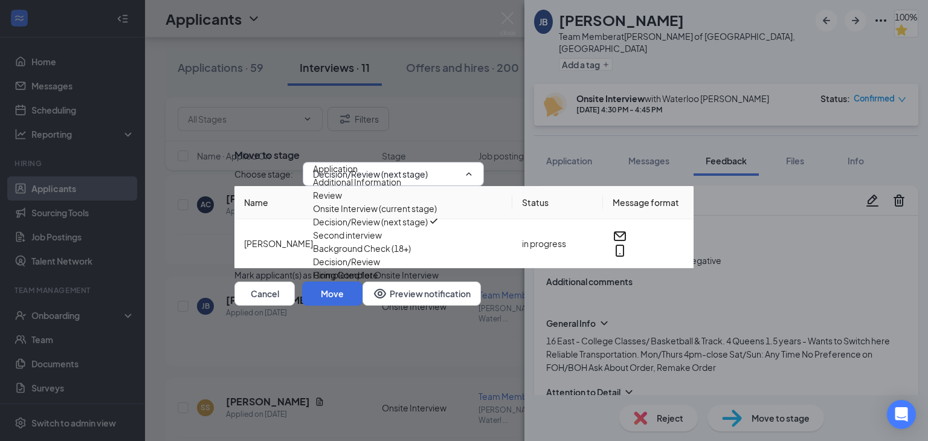
click at [382, 242] on div "Second interview" at bounding box center [347, 234] width 69 height 13
type input "Second interview"
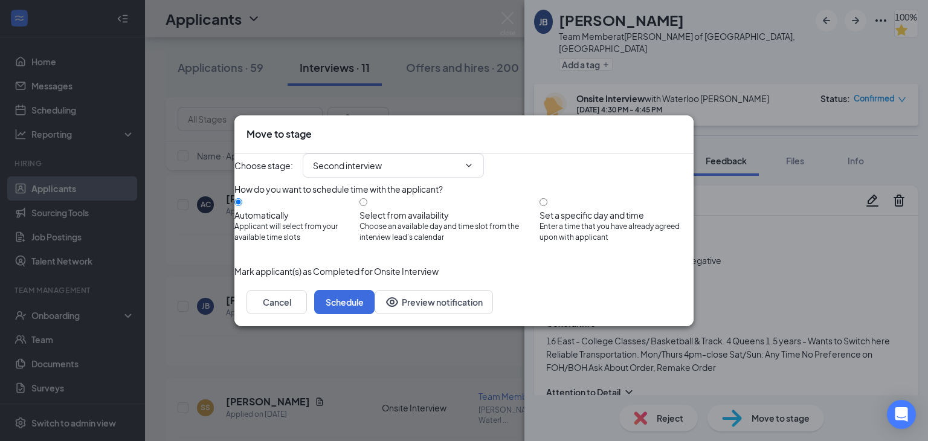
click at [235, 277] on button "button" at bounding box center [235, 271] width 0 height 13
click at [375, 314] on button "Schedule" at bounding box center [344, 302] width 60 height 24
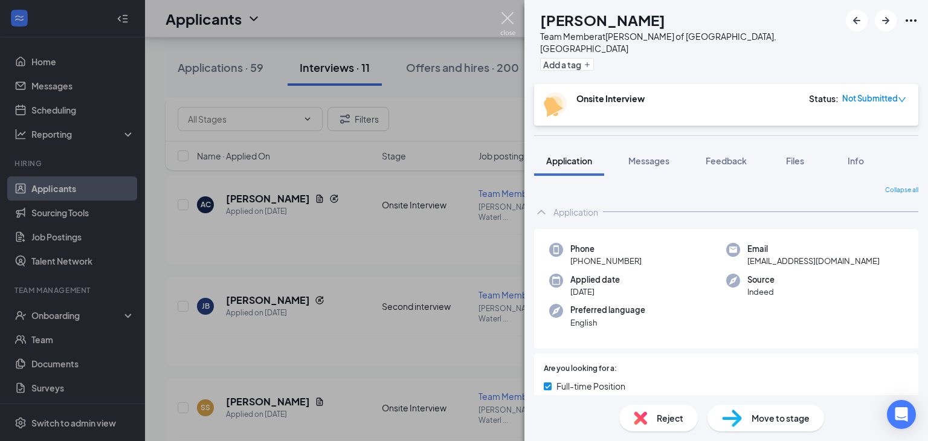
click at [505, 18] on img at bounding box center [507, 24] width 15 height 24
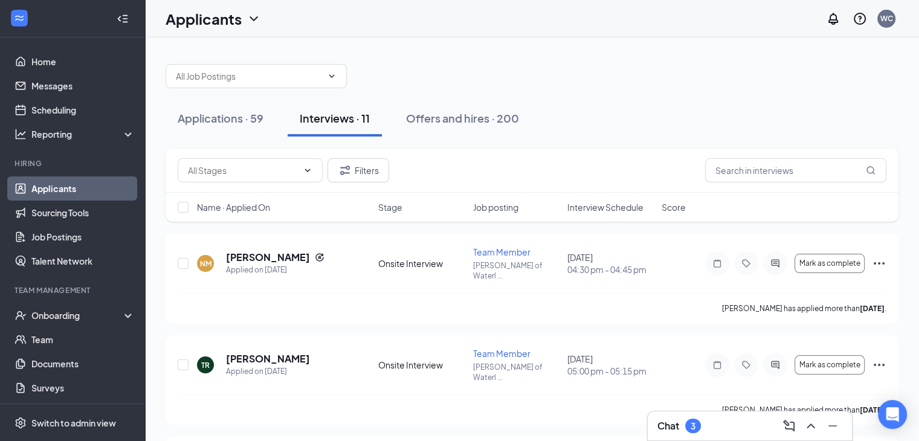
click at [748, 423] on div "Chat 3" at bounding box center [750, 425] width 185 height 19
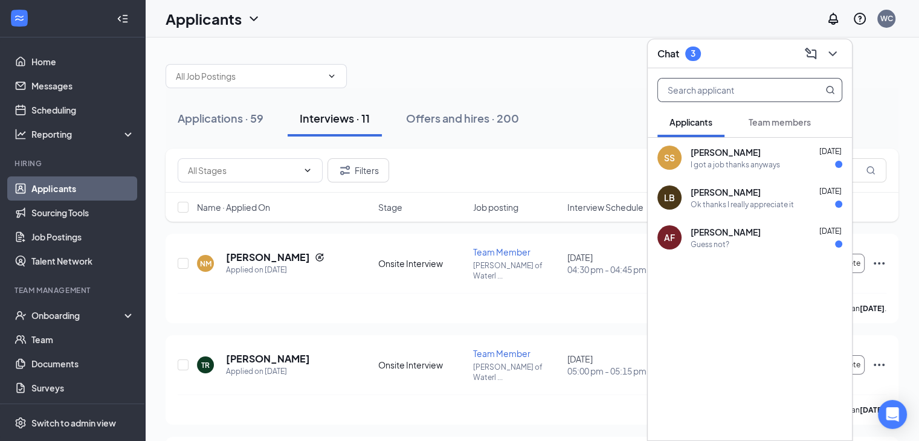
click at [751, 100] on input "text" at bounding box center [729, 90] width 143 height 23
click at [781, 132] on button "Team members" at bounding box center [780, 122] width 86 height 30
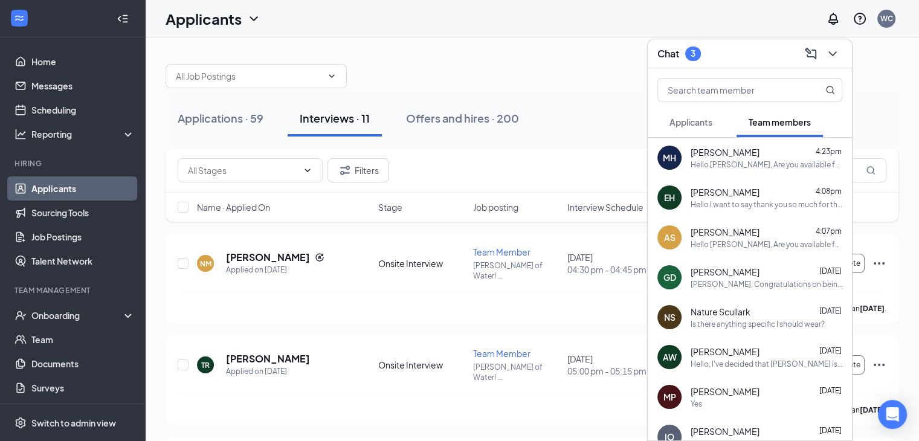
click at [721, 57] on div "Chat 3" at bounding box center [750, 53] width 185 height 19
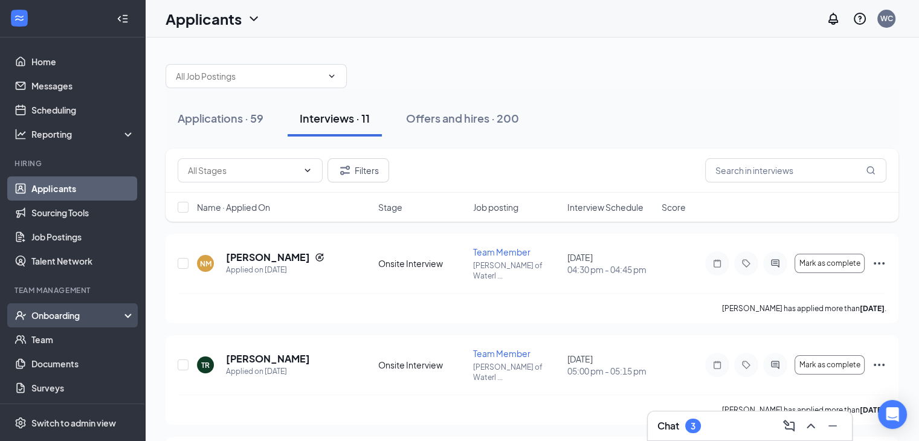
click at [94, 303] on div "Onboarding" at bounding box center [72, 315] width 145 height 24
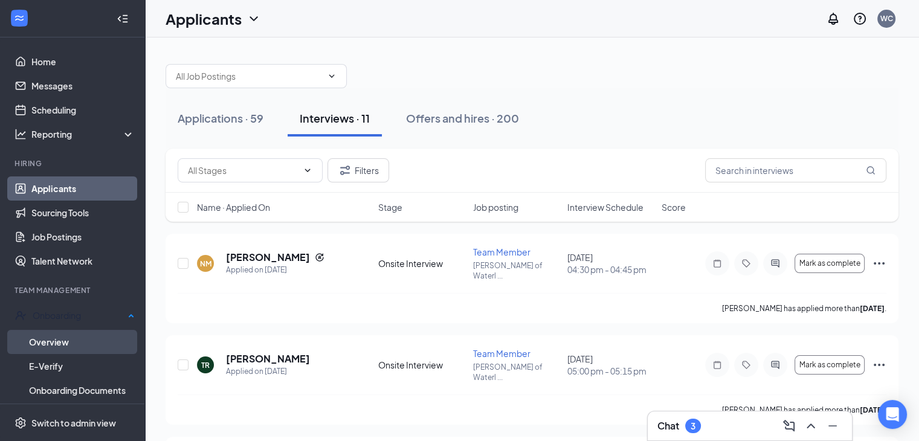
click at [93, 342] on link "Overview" at bounding box center [82, 342] width 106 height 24
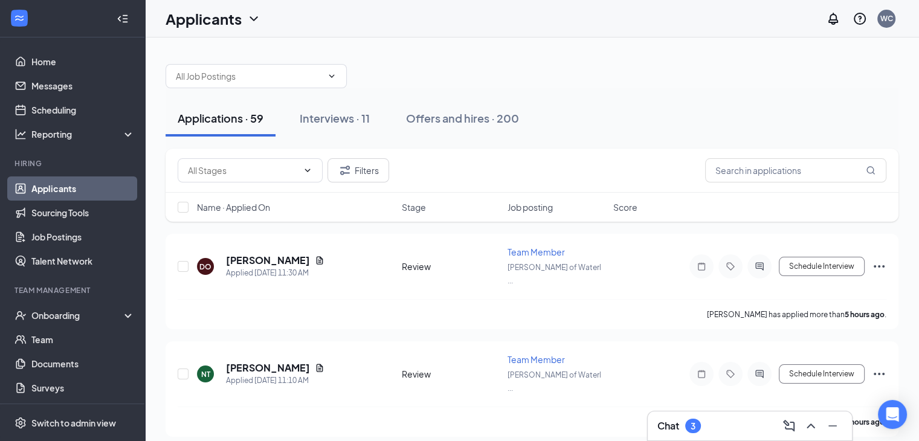
click at [479, 132] on button "Offers and hires · 200" at bounding box center [462, 118] width 137 height 36
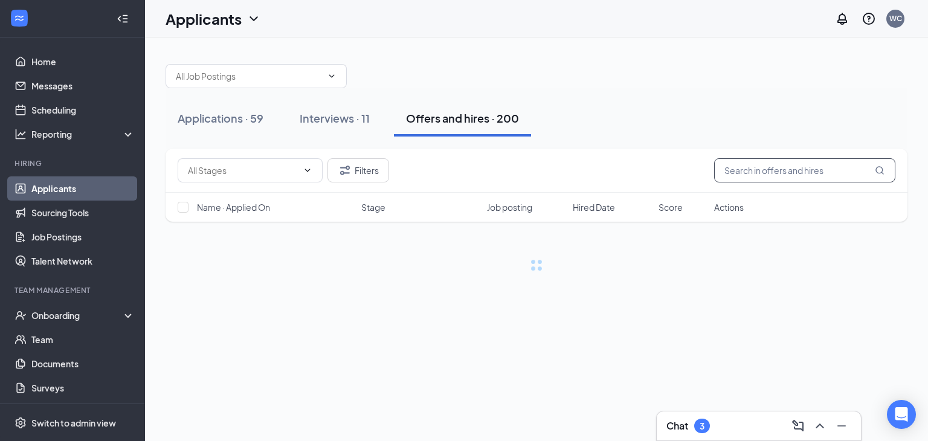
click at [763, 170] on input "text" at bounding box center [804, 170] width 181 height 24
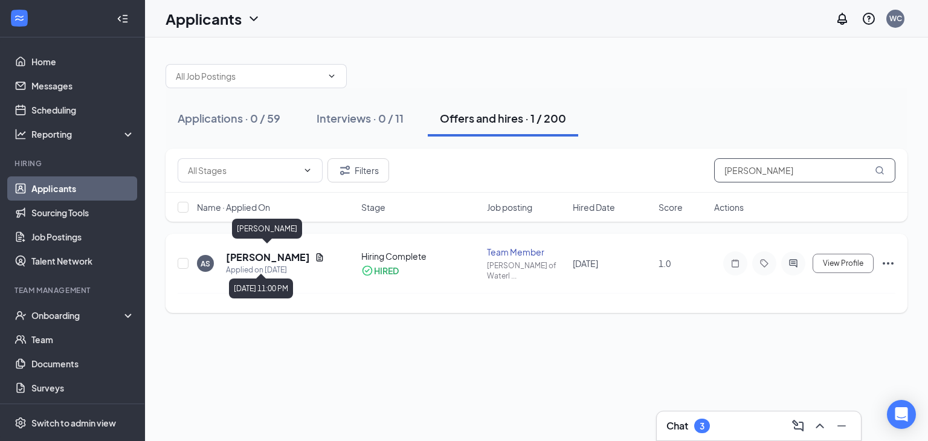
type input "antonio"
click at [247, 251] on h5 "[PERSON_NAME]" at bounding box center [268, 257] width 84 height 13
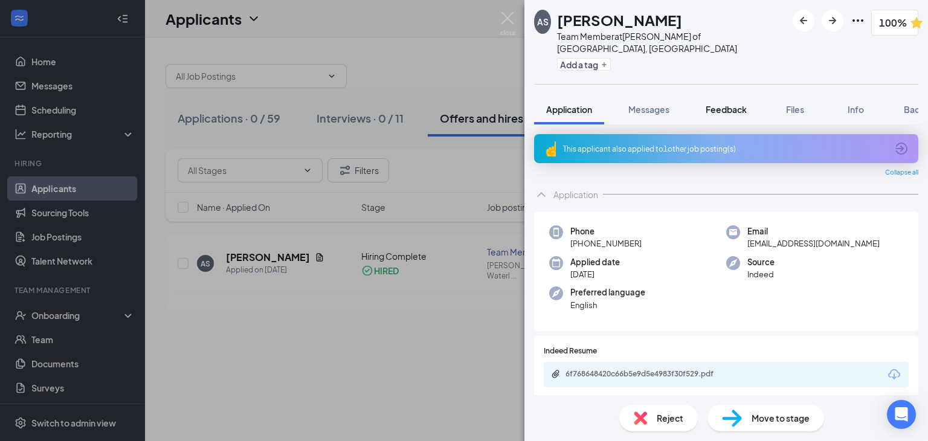
click at [734, 104] on span "Feedback" at bounding box center [726, 109] width 41 height 11
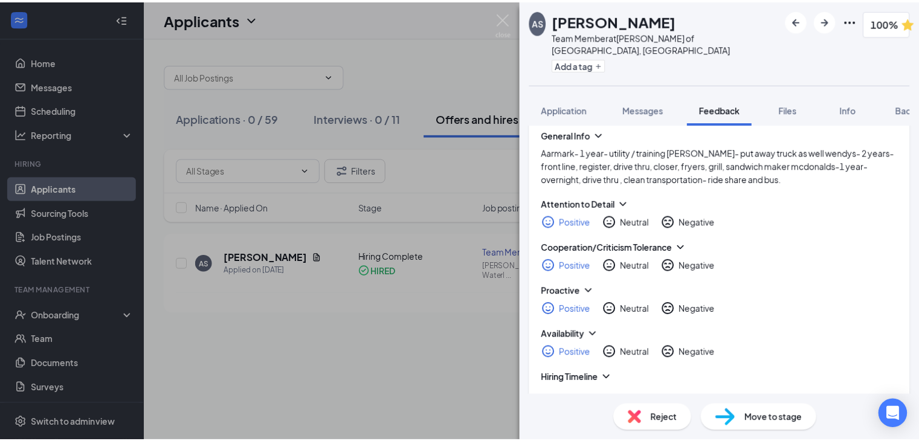
scroll to position [276, 0]
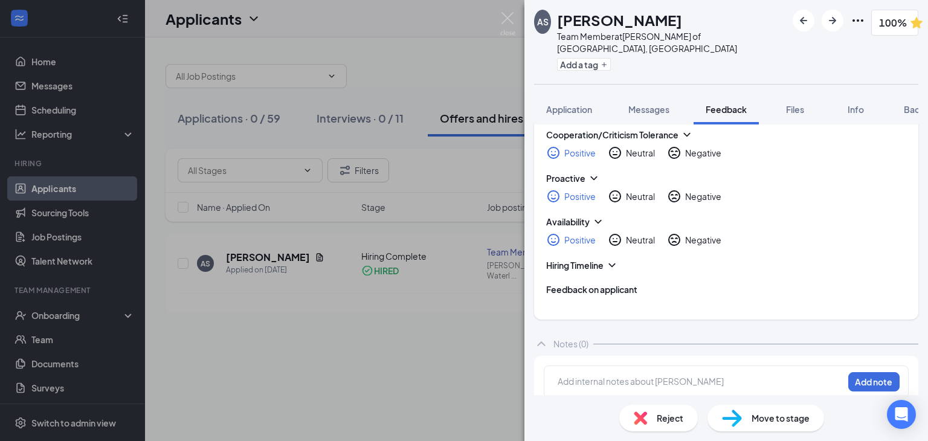
click at [421, 366] on div "AS Antonio Straight Team Member at Culver's of Waterloo, IA Add a tag 100% Appl…" at bounding box center [464, 220] width 928 height 441
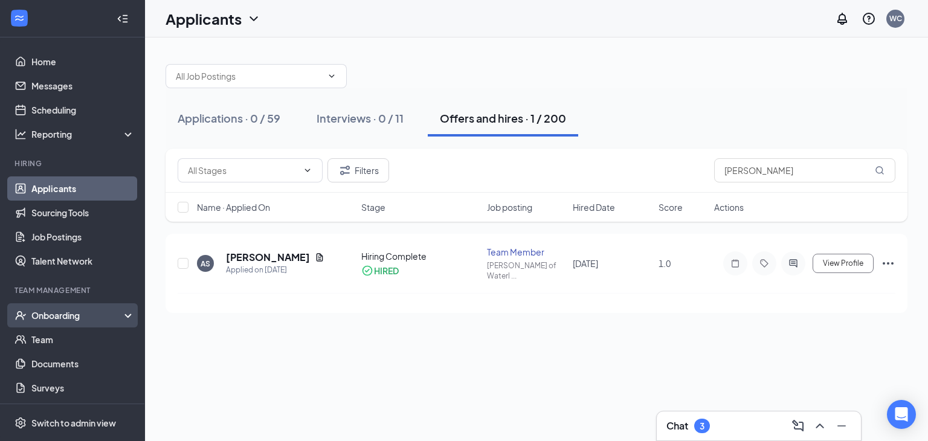
click at [83, 309] on div "Onboarding" at bounding box center [77, 315] width 93 height 12
click at [80, 335] on link "Overview" at bounding box center [82, 340] width 103 height 24
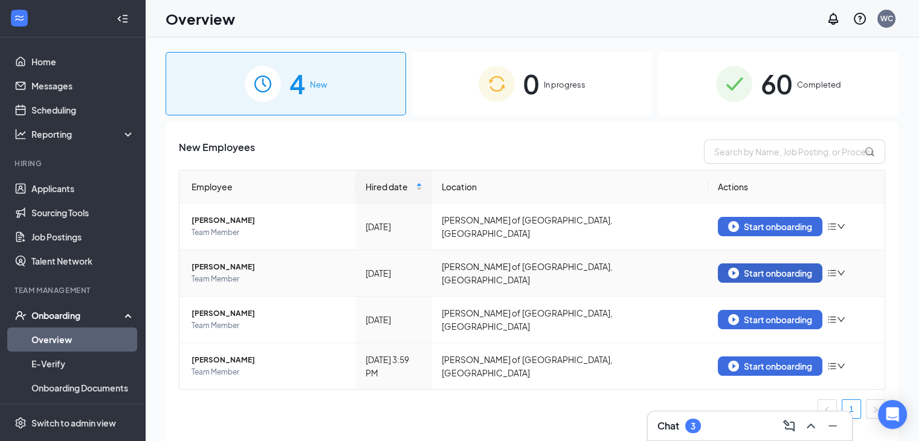
click at [792, 268] on div "Start onboarding" at bounding box center [770, 273] width 84 height 11
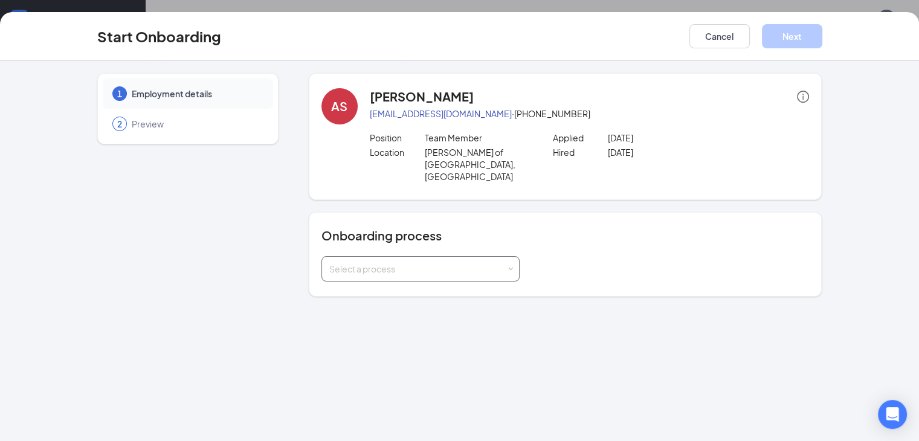
click at [465, 263] on div "Select a process" at bounding box center [417, 269] width 177 height 12
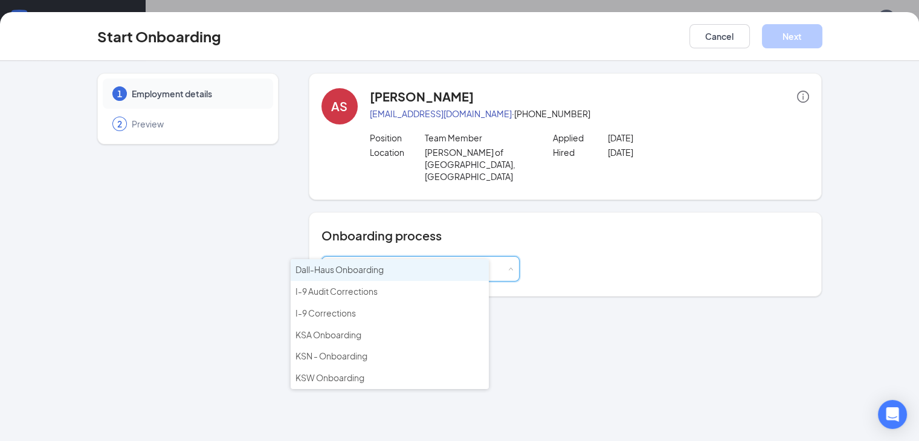
click at [387, 273] on li "Dall-Haus Onboarding" at bounding box center [390, 270] width 198 height 22
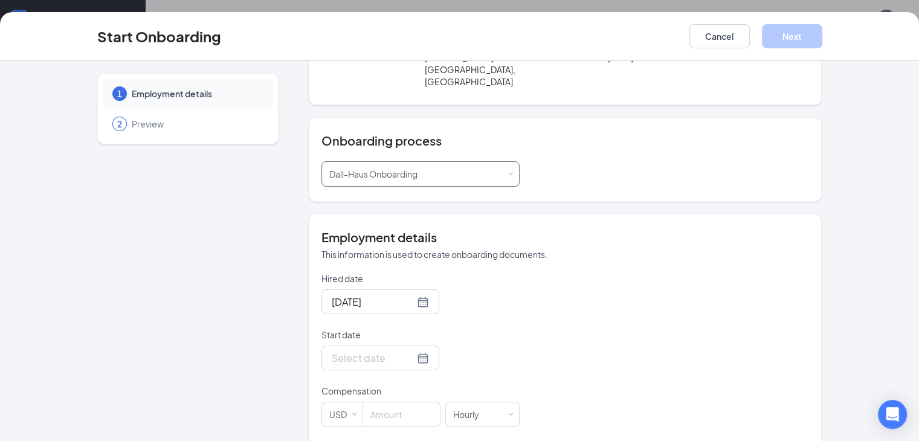
scroll to position [101, 0]
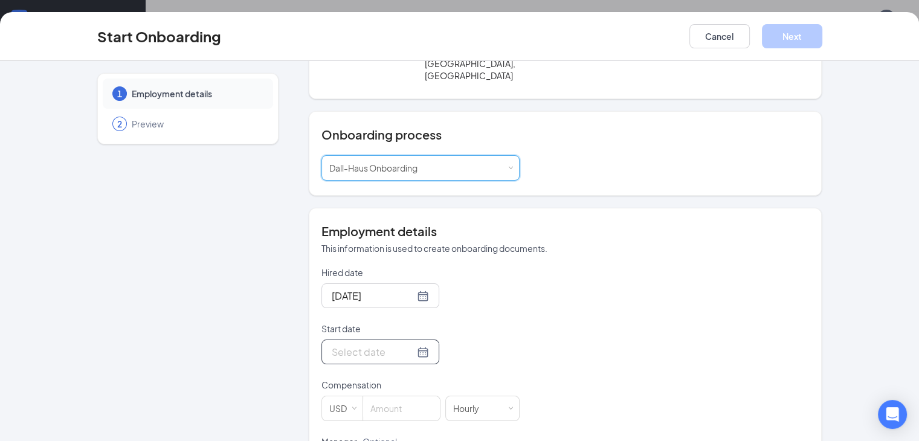
click at [351, 345] on input "Start date" at bounding box center [373, 352] width 83 height 15
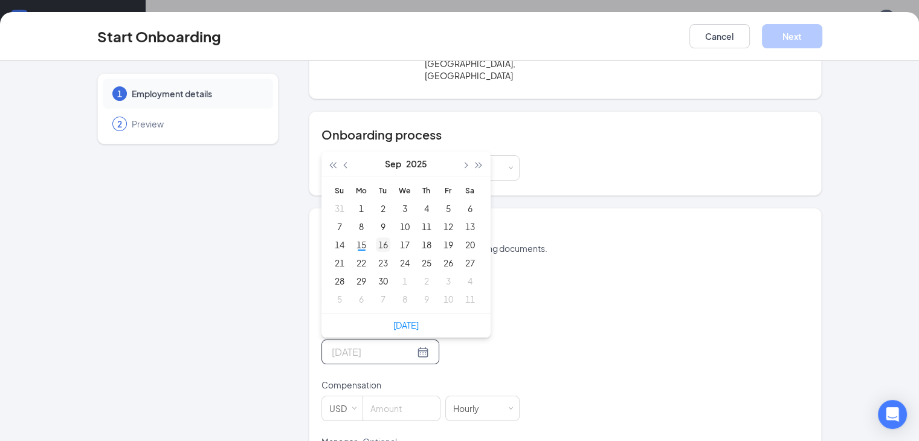
type input "Sep 16, 2025"
click at [376, 238] on div "16" at bounding box center [383, 245] width 15 height 15
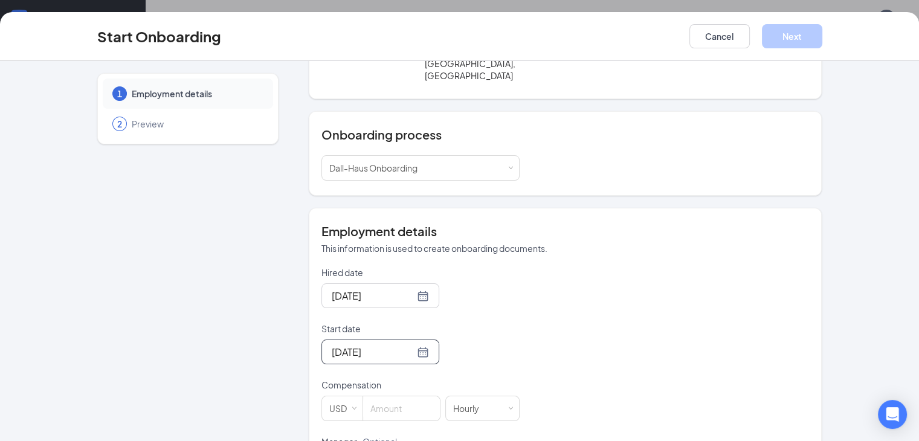
scroll to position [267, 0]
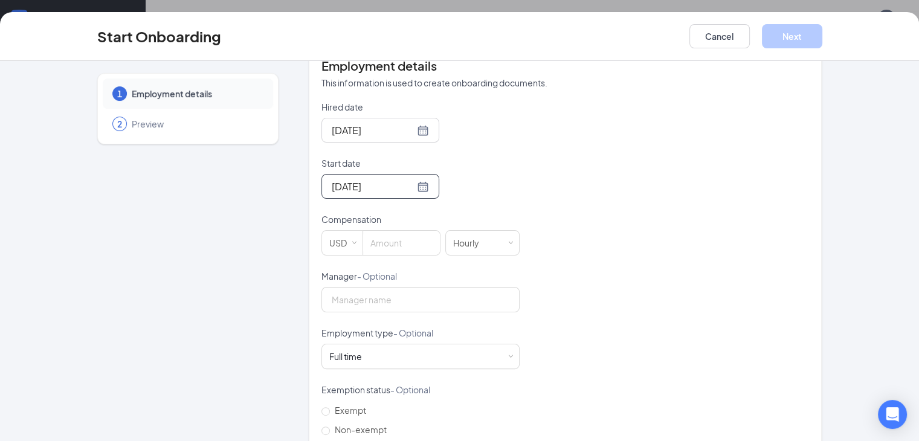
click at [344, 213] on div "Compensation" at bounding box center [421, 221] width 198 height 17
click at [363, 231] on input at bounding box center [401, 243] width 77 height 24
type input "13.5"
click at [330, 424] on span "Non-exempt" at bounding box center [361, 429] width 62 height 11
click at [322, 427] on input "Non-exempt" at bounding box center [326, 431] width 8 height 8
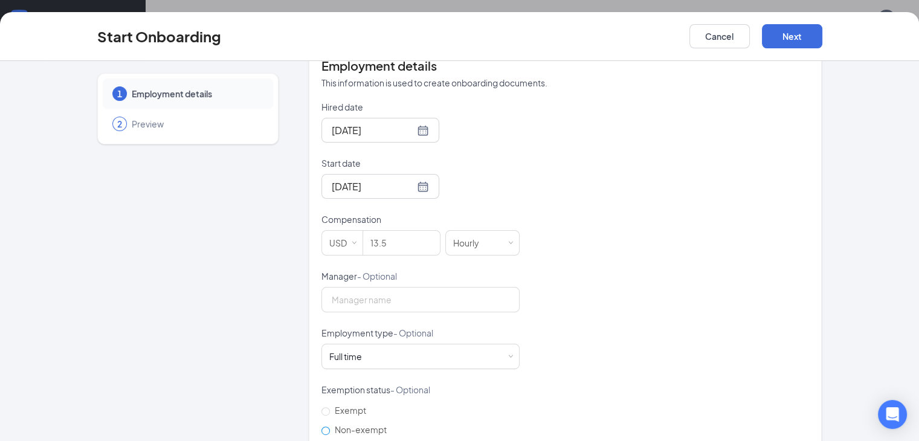
radio input "true"
click at [468, 345] on div "Full time Works 30+ hours per week and is reasonably expected to work" at bounding box center [420, 357] width 183 height 24
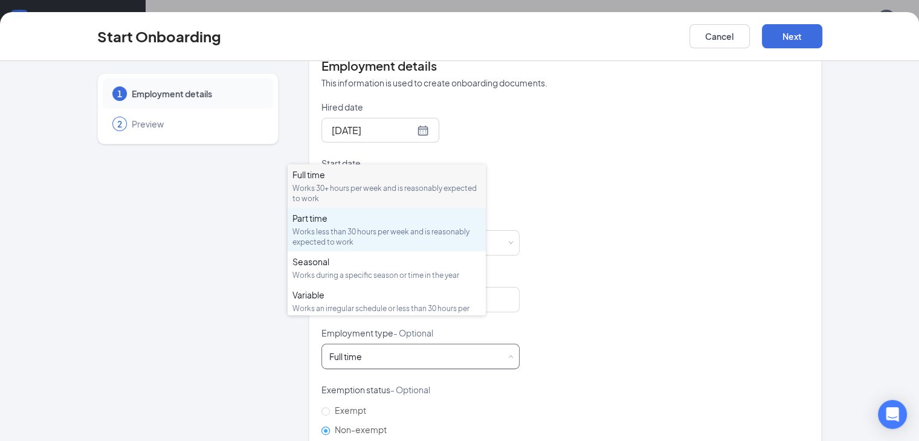
click at [355, 228] on div "Works less than 30 hours per week and is reasonably expected to work" at bounding box center [387, 237] width 189 height 21
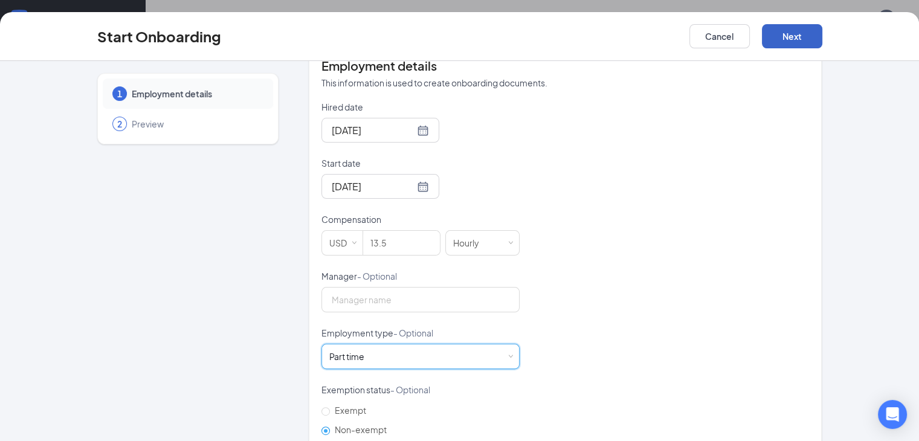
click at [823, 41] on button "Next" at bounding box center [792, 36] width 60 height 24
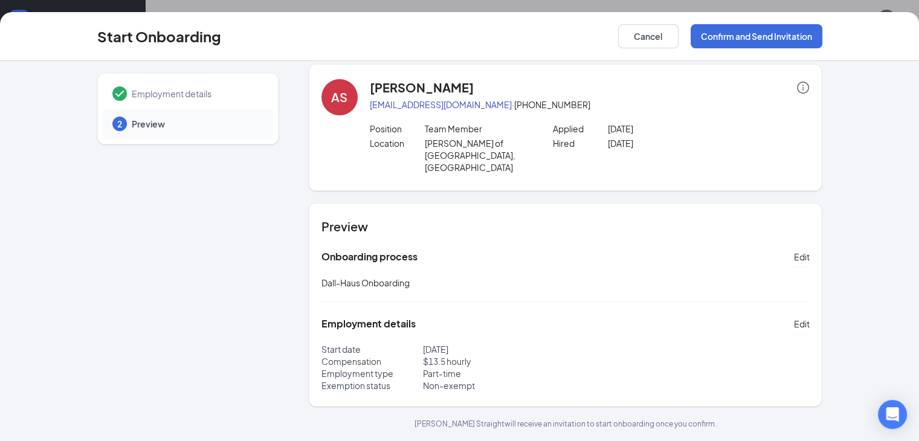
scroll to position [0, 0]
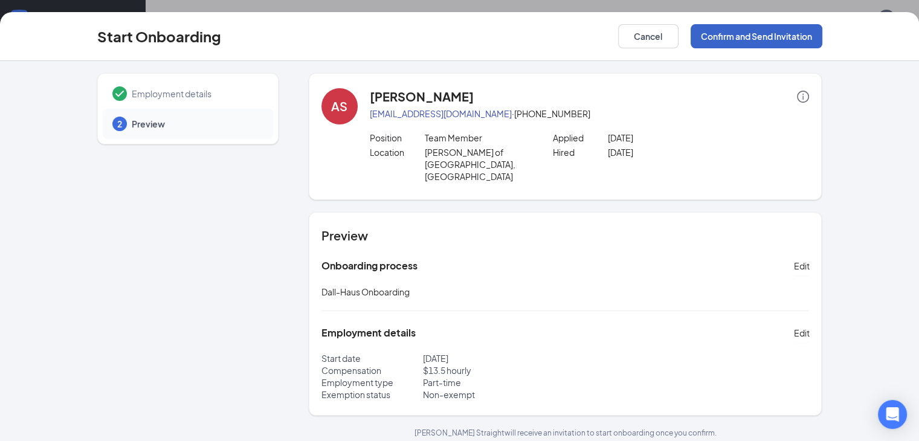
click at [823, 34] on button "Confirm and Send Invitation" at bounding box center [757, 36] width 132 height 24
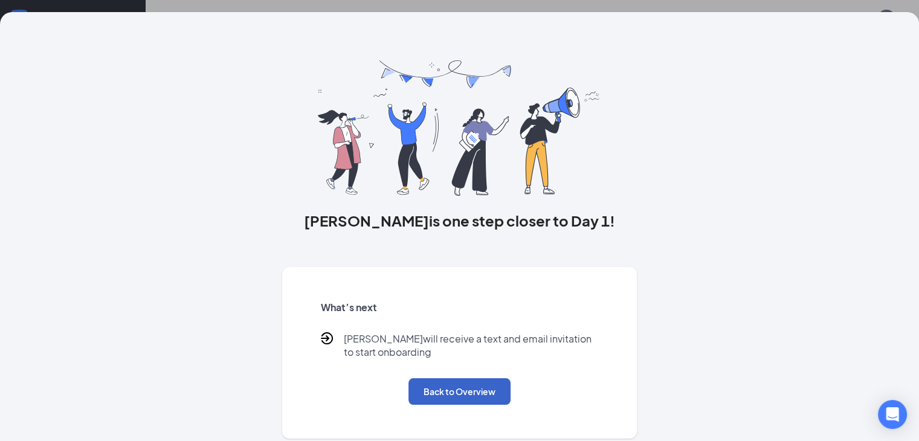
click at [466, 405] on button "Back to Overview" at bounding box center [460, 391] width 102 height 27
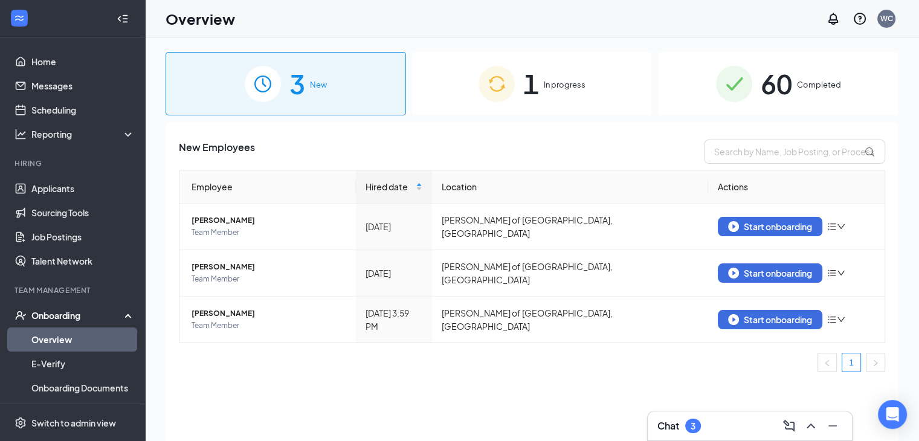
click at [717, 426] on div "Chat 3" at bounding box center [750, 425] width 185 height 19
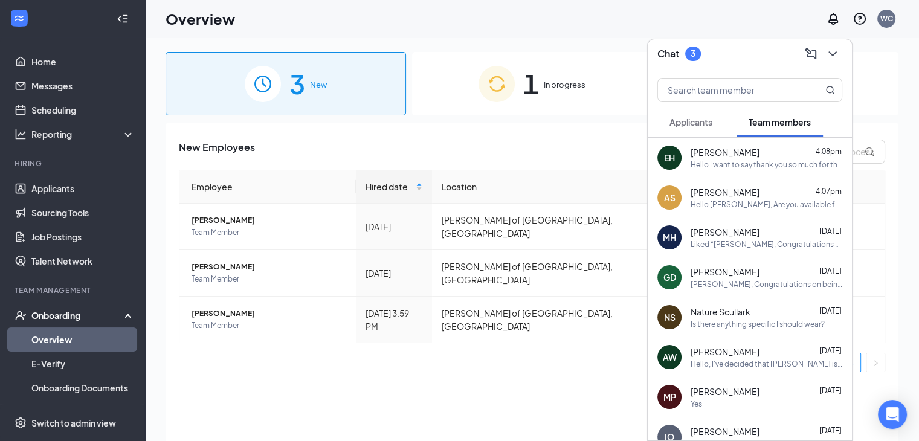
click at [706, 128] on div "Applicants" at bounding box center [691, 122] width 43 height 12
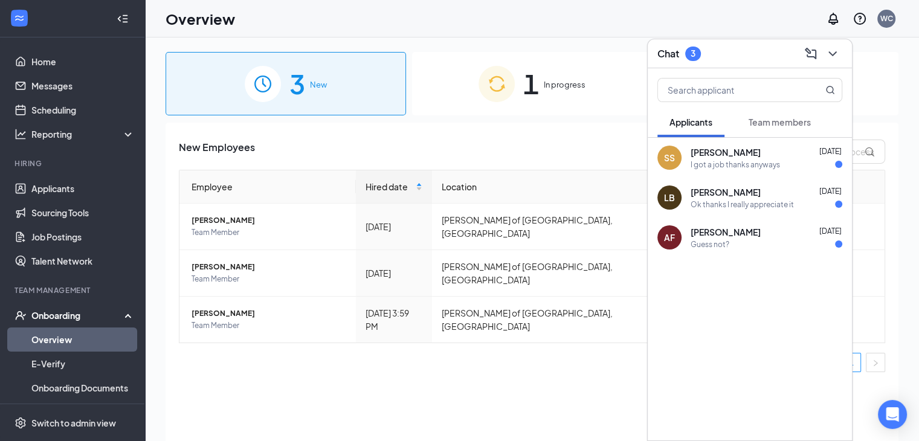
click at [743, 60] on div "Chat 3" at bounding box center [750, 53] width 185 height 19
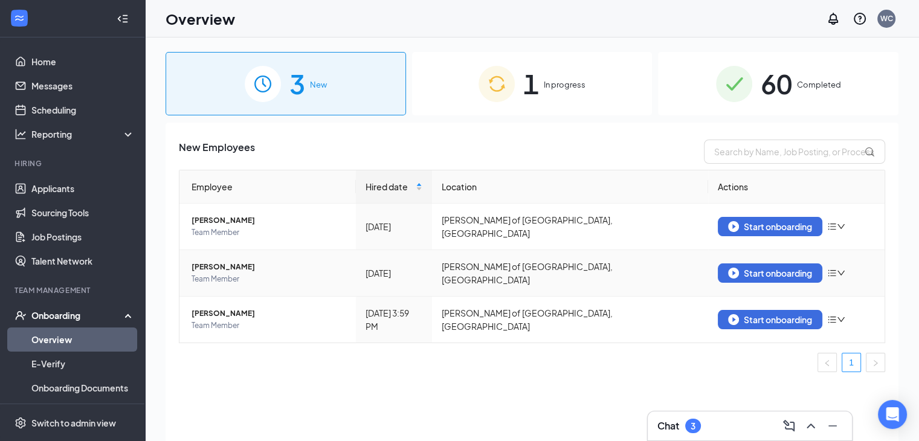
click at [227, 264] on span "[PERSON_NAME]" at bounding box center [269, 267] width 155 height 12
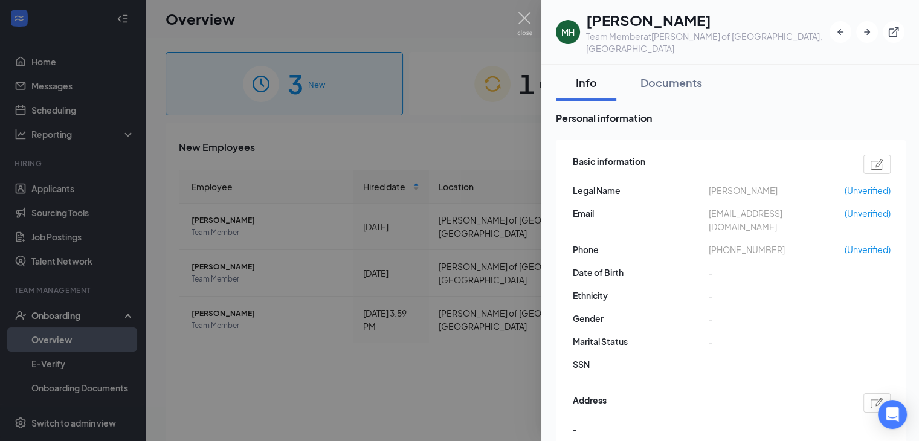
click at [511, 354] on div at bounding box center [459, 220] width 919 height 441
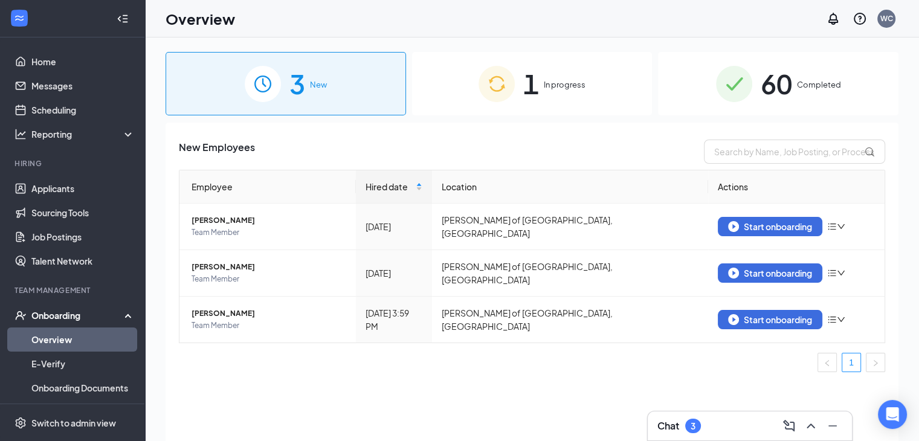
click at [721, 427] on div "Chat 3" at bounding box center [750, 425] width 185 height 19
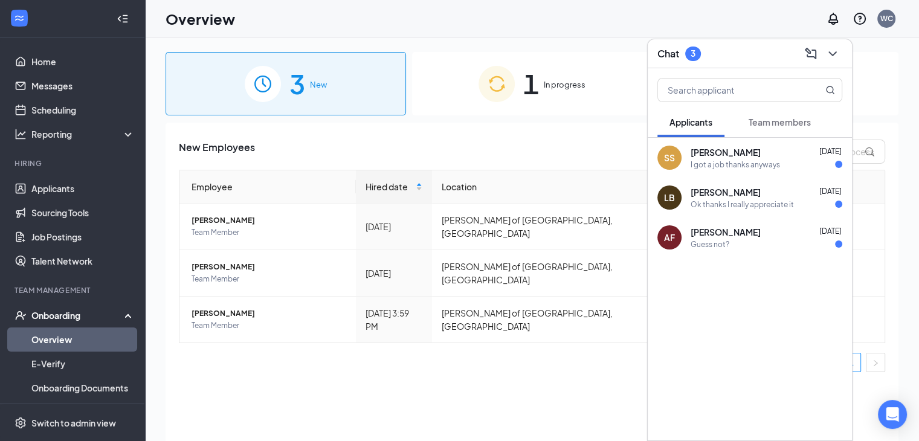
click at [756, 120] on span "Team members" at bounding box center [780, 122] width 62 height 11
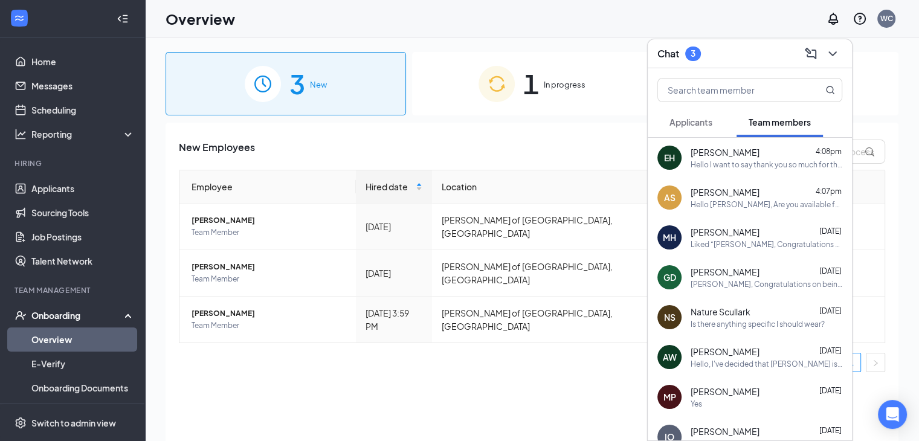
click at [753, 232] on div "Mason Harn Sep 12" at bounding box center [767, 232] width 152 height 12
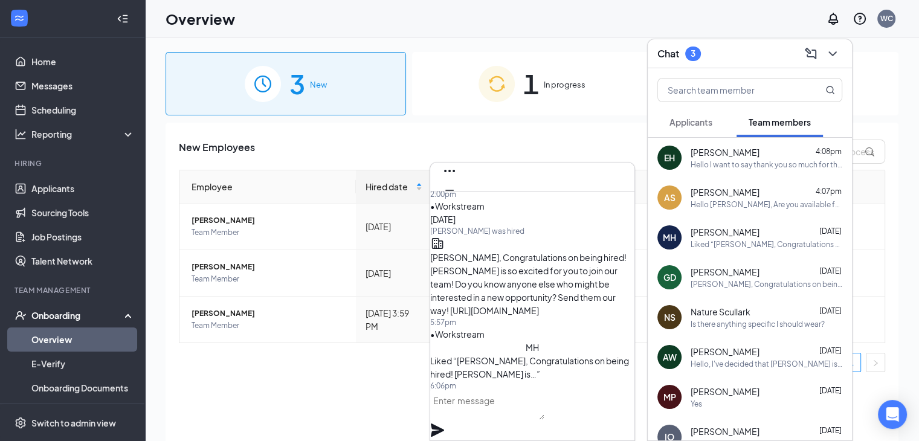
click at [545, 419] on textarea at bounding box center [487, 405] width 114 height 29
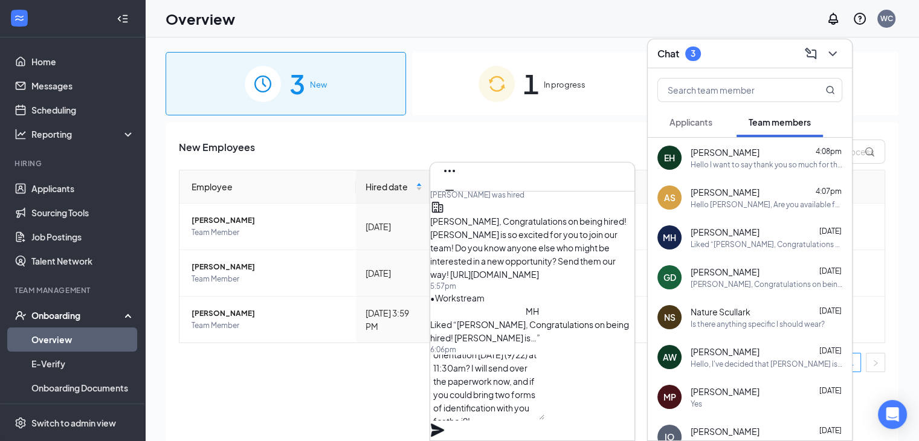
scroll to position [48, 0]
type textarea "Hello Mason, Are you available for orientation on Monday (9/22) at 11:30am? I w…"
click at [444, 424] on icon "Plane" at bounding box center [437, 430] width 13 height 13
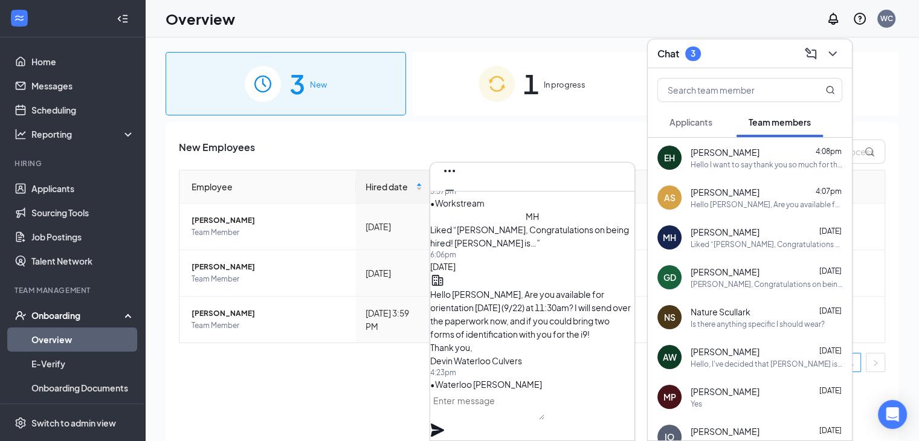
scroll to position [0, 0]
click at [457, 202] on icon "Cross" at bounding box center [449, 209] width 15 height 15
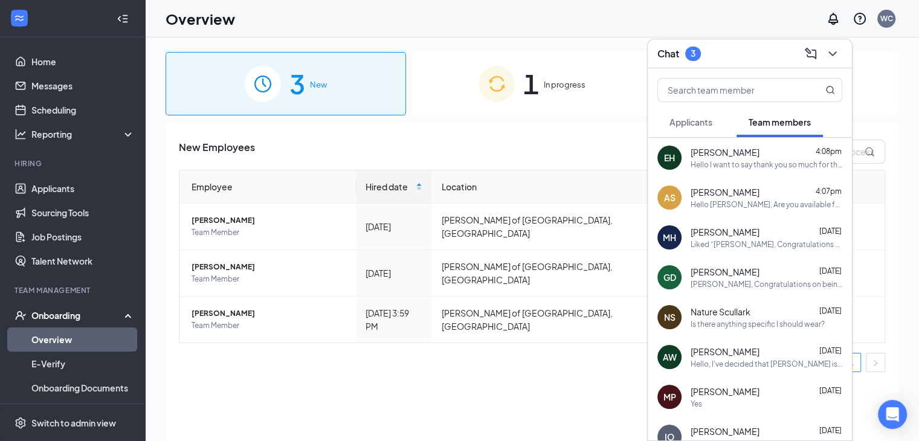
click at [528, 146] on div "New Employees" at bounding box center [532, 152] width 707 height 24
click at [750, 228] on div "Mason Harn Sep 12" at bounding box center [767, 232] width 152 height 12
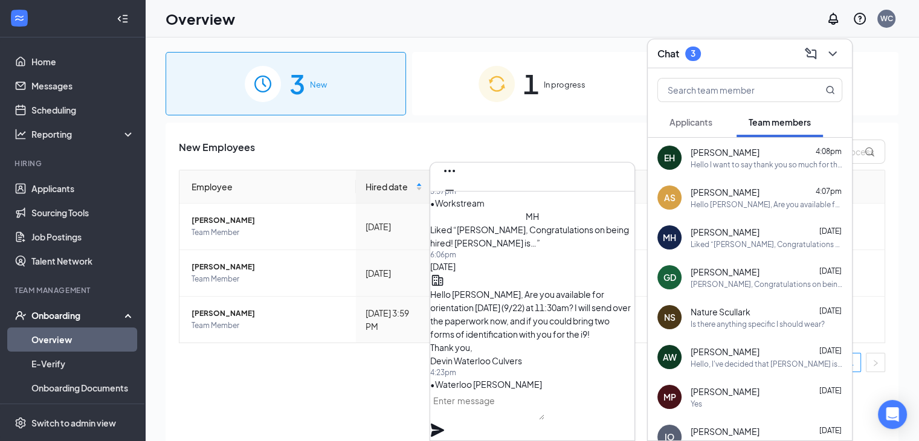
click at [488, 160] on span "Mason Harn" at bounding box center [509, 154] width 139 height 11
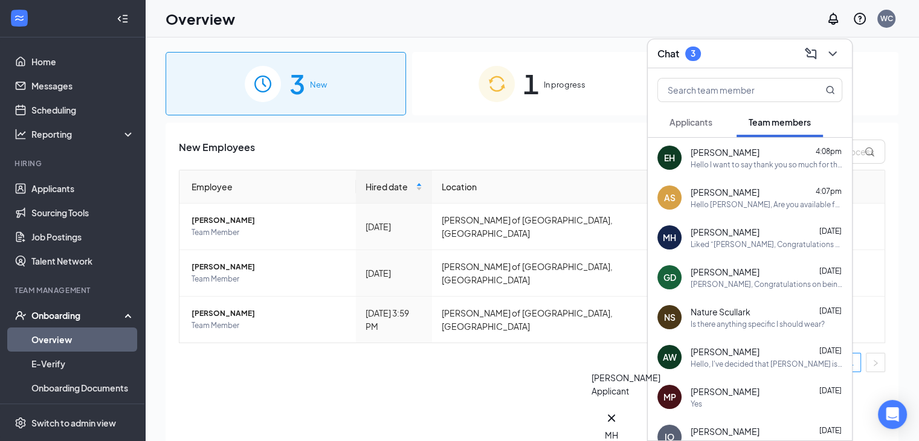
click at [619, 419] on icon "Cross" at bounding box center [611, 418] width 15 height 15
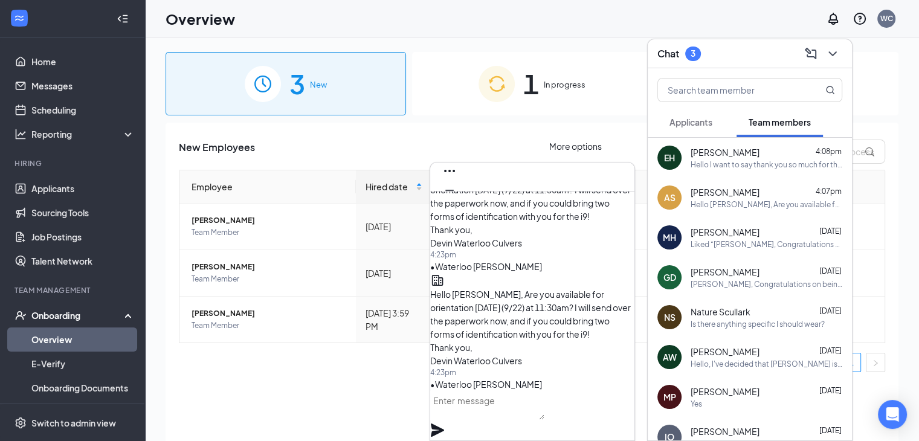
click at [457, 170] on icon "Ellipses" at bounding box center [449, 171] width 15 height 15
click at [613, 207] on link "View employee profile" at bounding box center [618, 200] width 89 height 13
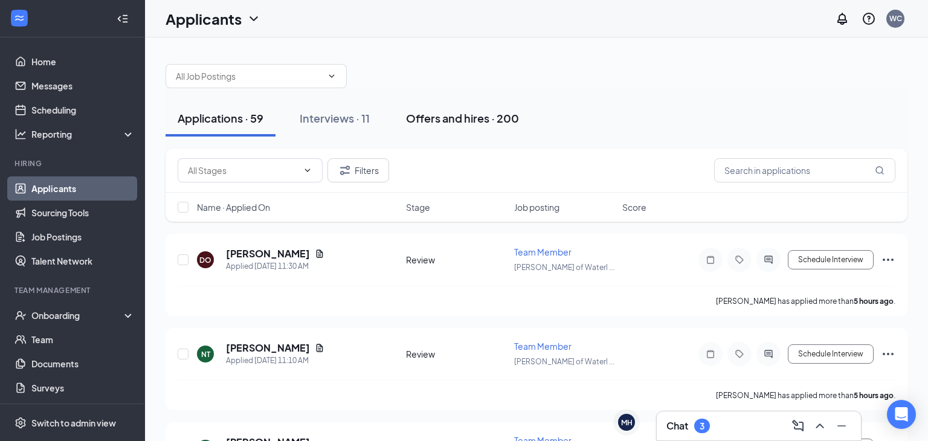
click at [496, 113] on div "Offers and hires · 200" at bounding box center [462, 118] width 113 height 15
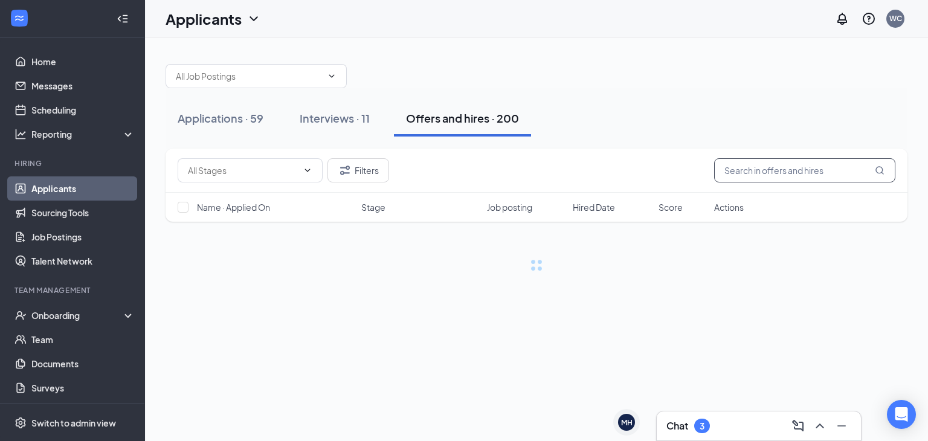
click at [789, 177] on input "text" at bounding box center [804, 170] width 181 height 24
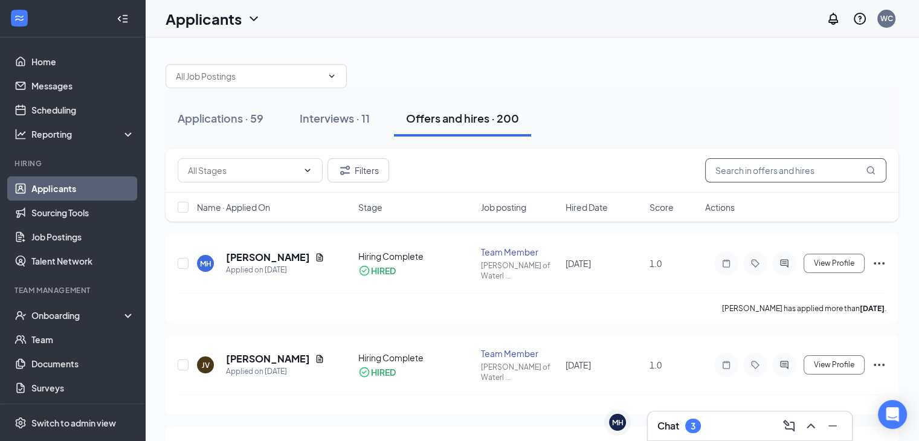
type input "a"
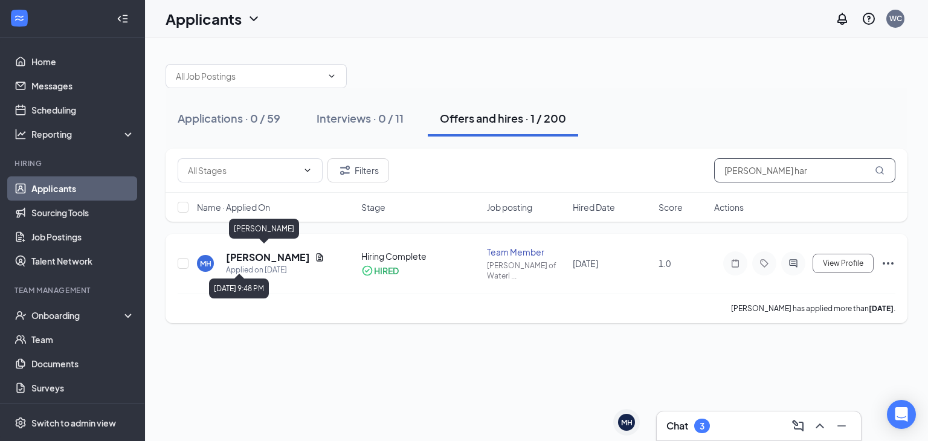
type input "mason har"
click at [238, 255] on h5 "[PERSON_NAME]" at bounding box center [268, 257] width 84 height 13
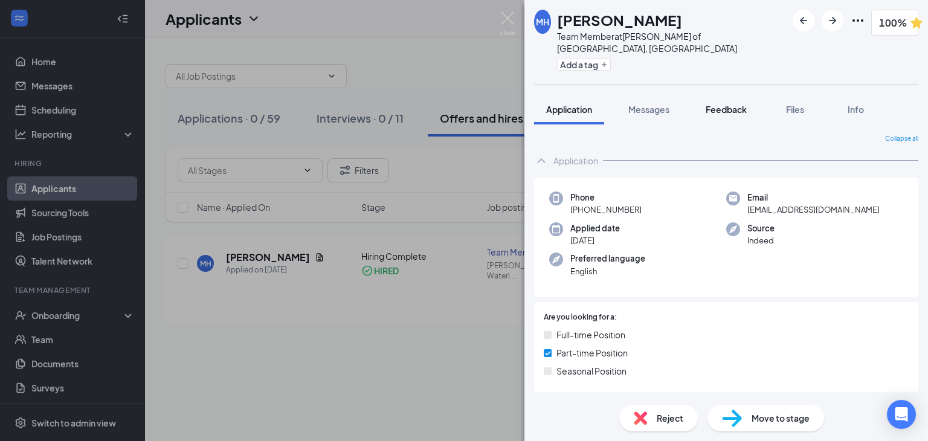
click at [737, 107] on button "Feedback" at bounding box center [726, 109] width 65 height 30
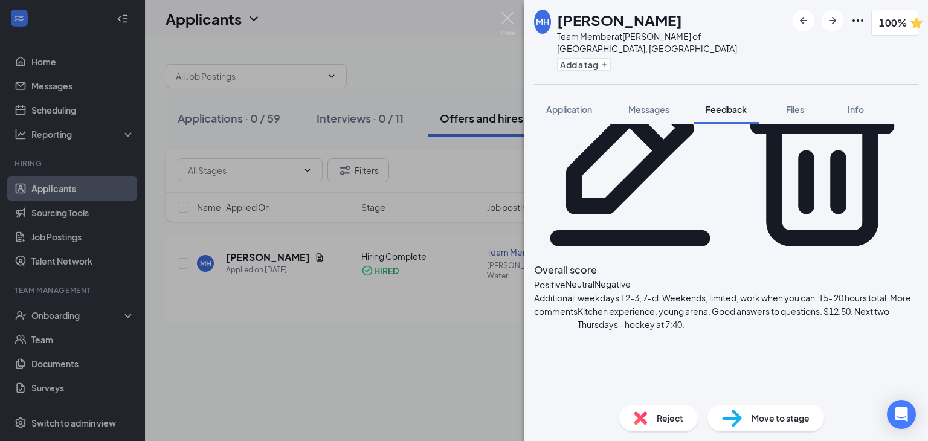
scroll to position [80, 0]
click at [419, 357] on div "MH Mason Harn Team Member at Culver's of Waterloo, IA Add a tag 100% Applicatio…" at bounding box center [464, 220] width 928 height 441
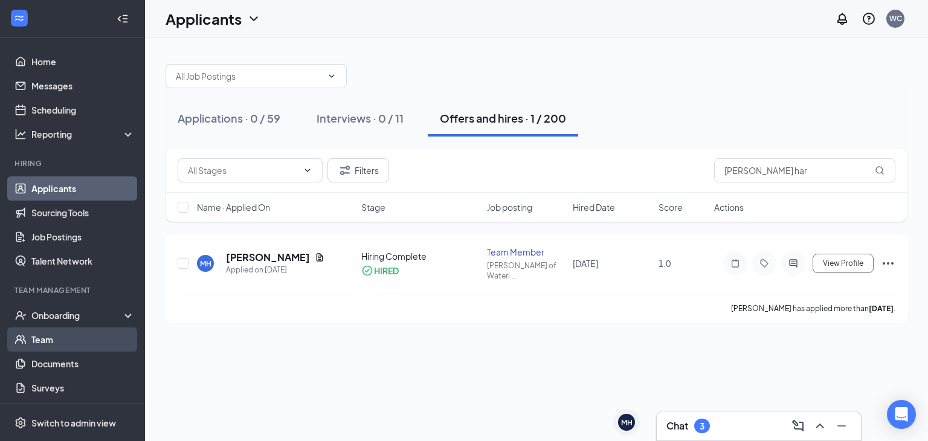
click at [69, 334] on link "Team" at bounding box center [82, 340] width 103 height 24
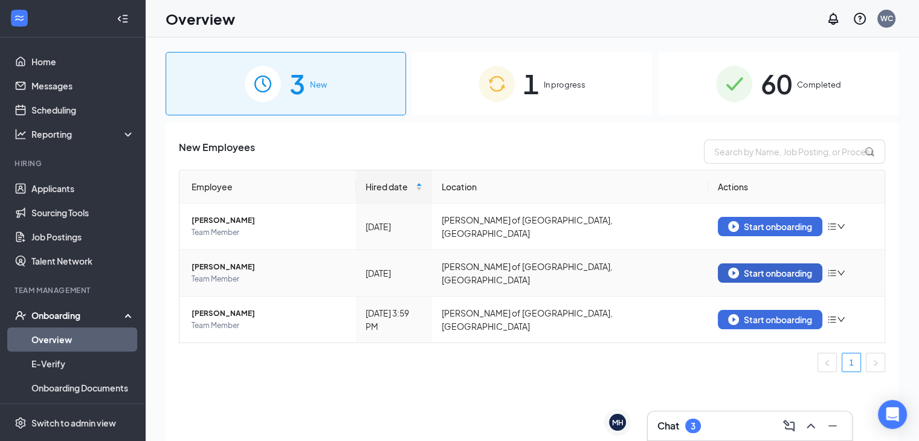
click at [754, 268] on div "Start onboarding" at bounding box center [770, 273] width 84 height 11
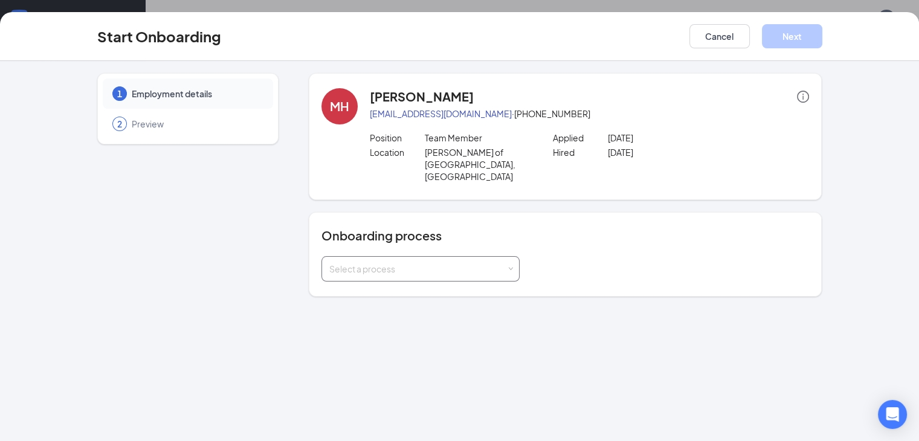
click at [421, 263] on div "Select a process" at bounding box center [417, 269] width 177 height 12
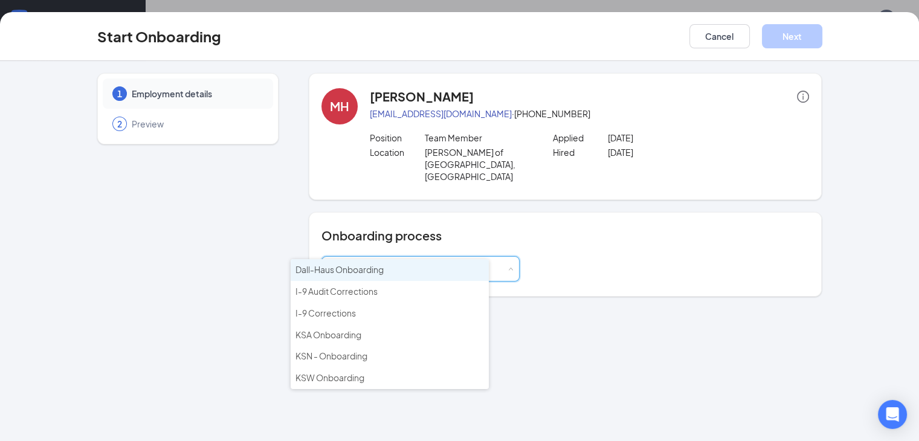
click at [352, 273] on span "Dall-Haus Onboarding" at bounding box center [340, 269] width 88 height 11
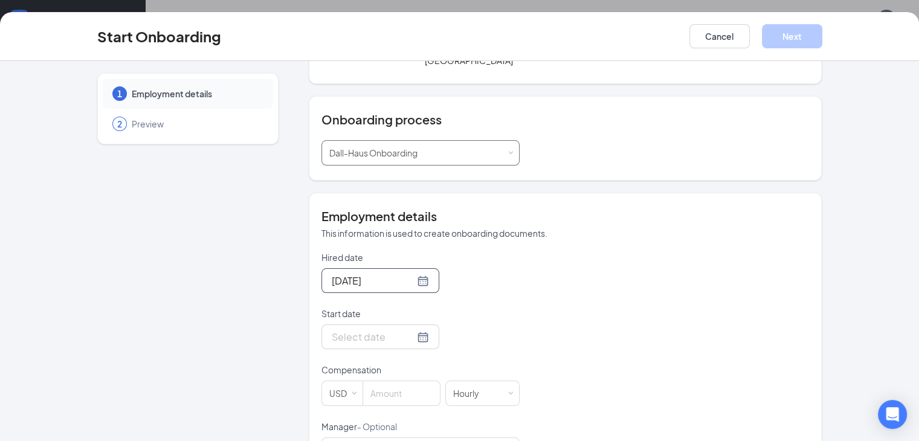
scroll to position [118, 0]
click at [356, 327] on input "Start date" at bounding box center [373, 334] width 83 height 15
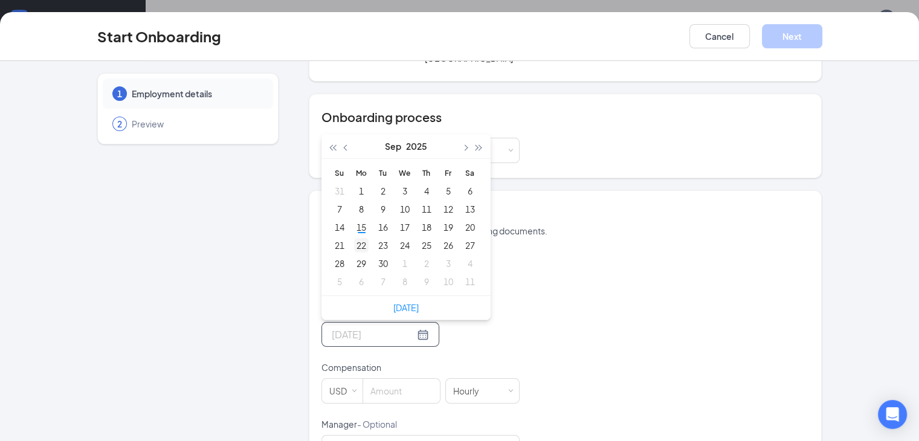
type input "[DATE]"
click at [354, 238] on div "22" at bounding box center [361, 245] width 15 height 15
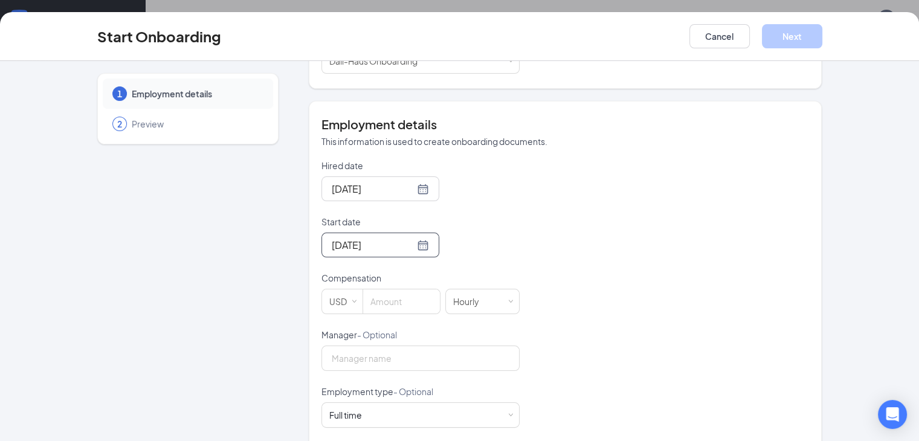
scroll to position [215, 0]
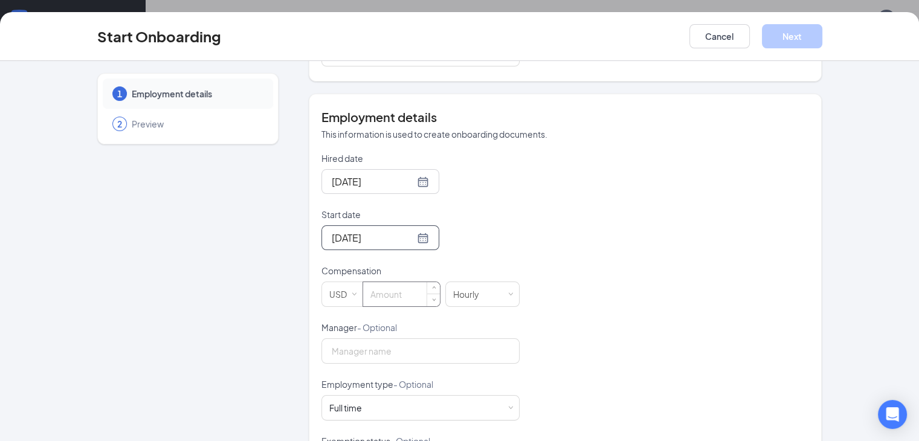
click at [363, 282] on input at bounding box center [401, 294] width 77 height 24
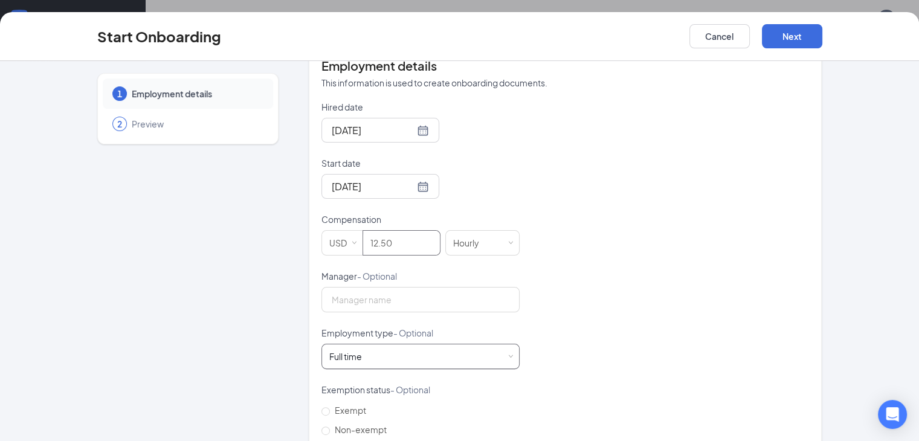
type input "12.5"
click at [411, 345] on div "Full time Works 30+ hours per week and is reasonably expected to work" at bounding box center [420, 357] width 183 height 24
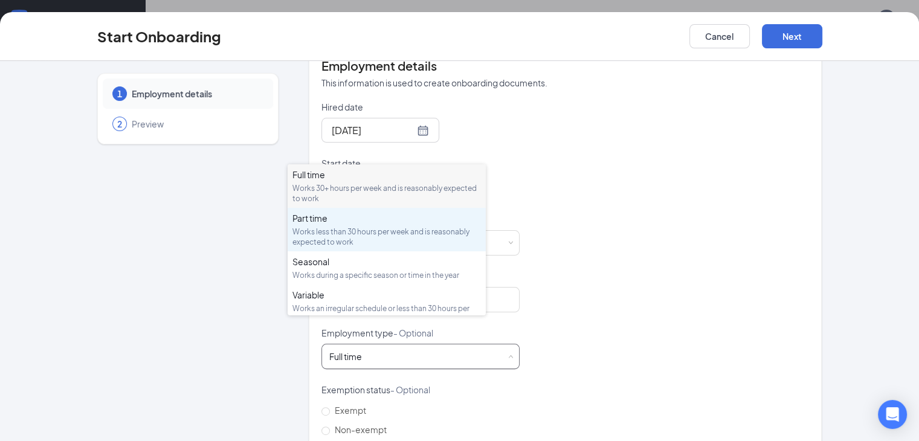
click at [348, 230] on div "Works less than 30 hours per week and is reasonably expected to work" at bounding box center [387, 237] width 189 height 21
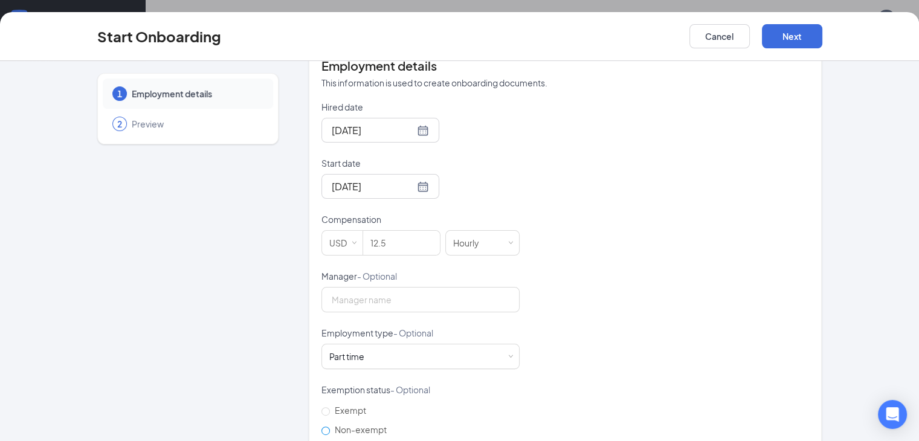
click at [330, 424] on span "Non-exempt" at bounding box center [361, 429] width 62 height 11
click at [322, 427] on input "Non-exempt" at bounding box center [326, 431] width 8 height 8
radio input "true"
click at [823, 43] on button "Next" at bounding box center [792, 36] width 60 height 24
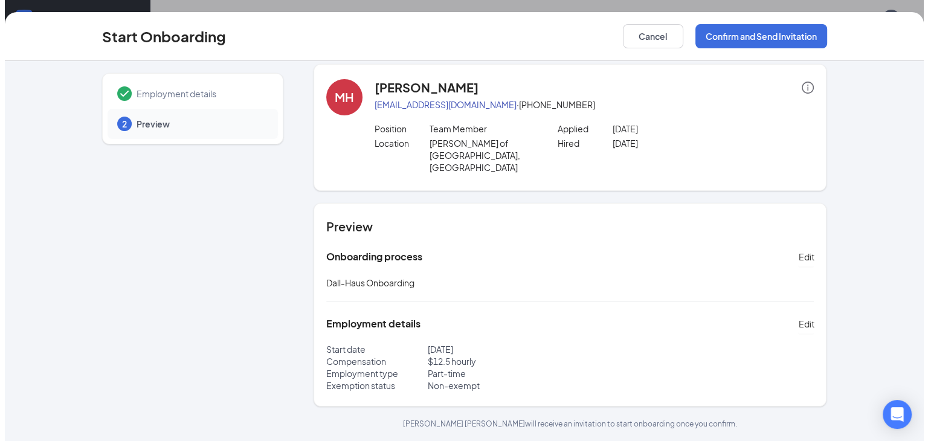
scroll to position [0, 0]
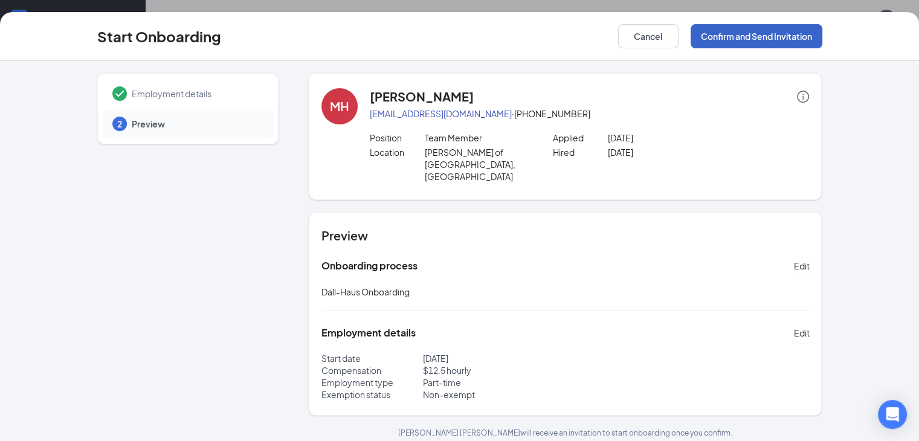
click at [811, 44] on button "Confirm and Send Invitation" at bounding box center [757, 36] width 132 height 24
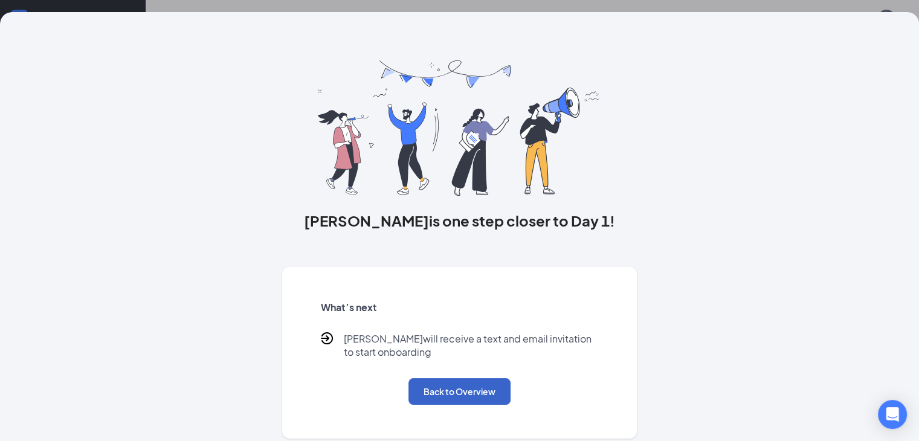
click at [473, 405] on button "Back to Overview" at bounding box center [460, 391] width 102 height 27
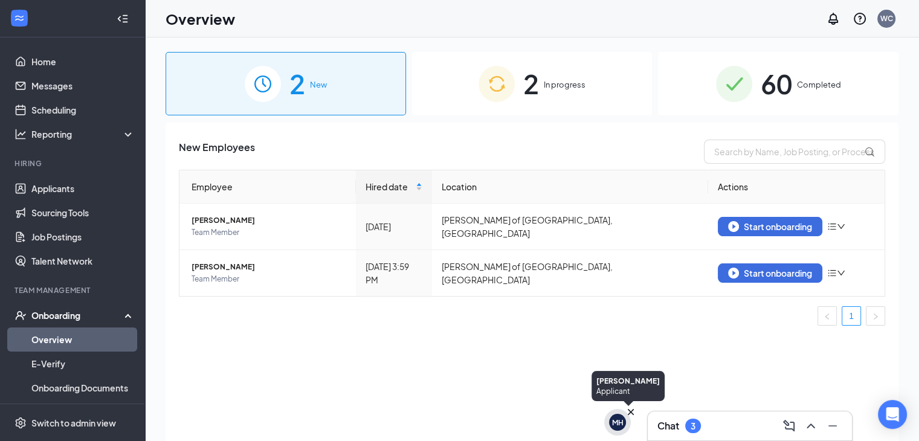
click at [609, 422] on div "MH" at bounding box center [617, 422] width 17 height 17
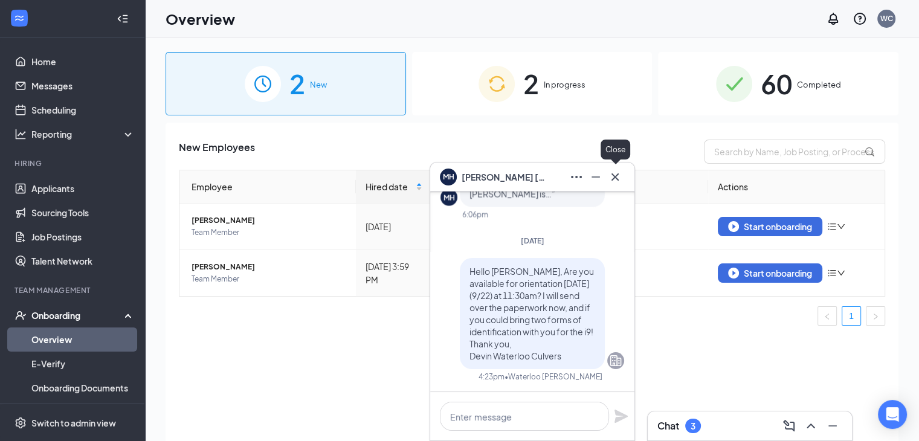
click at [613, 175] on icon "Cross" at bounding box center [615, 177] width 15 height 15
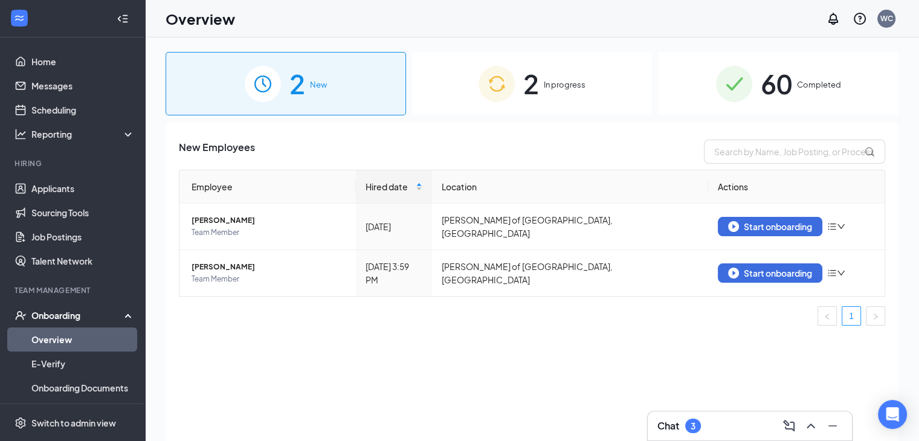
click at [711, 421] on div "Chat 3" at bounding box center [750, 425] width 185 height 19
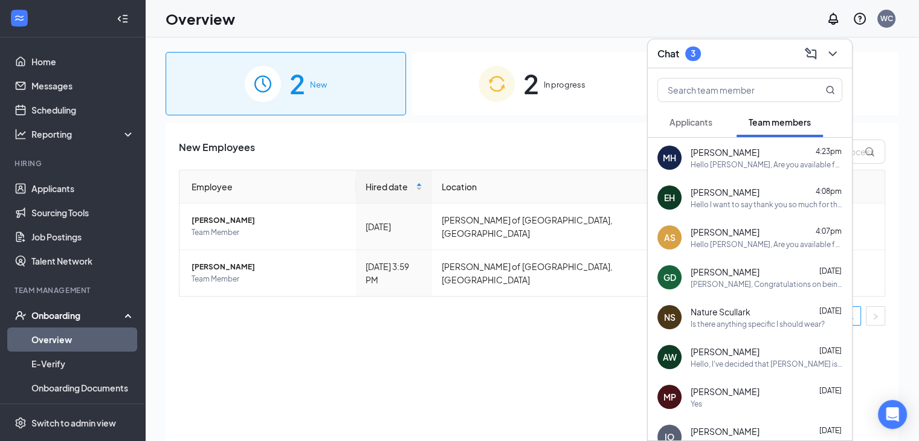
click at [687, 129] on button "Applicants" at bounding box center [691, 122] width 67 height 30
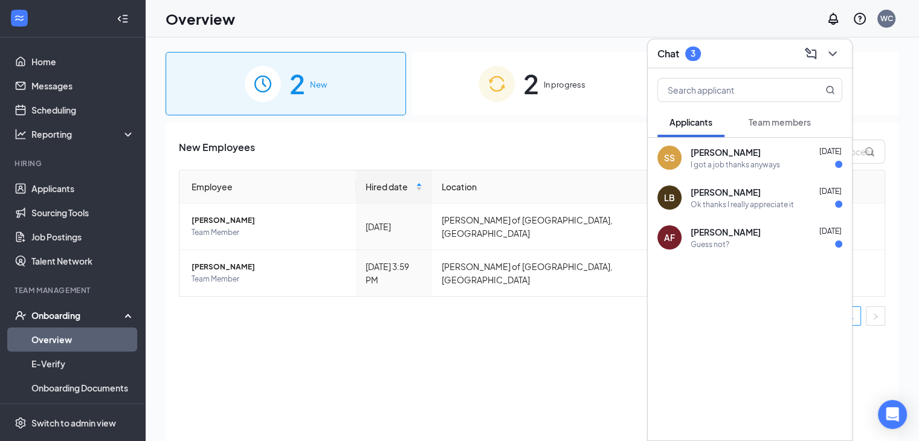
click at [730, 57] on div "Chat 3" at bounding box center [750, 53] width 185 height 19
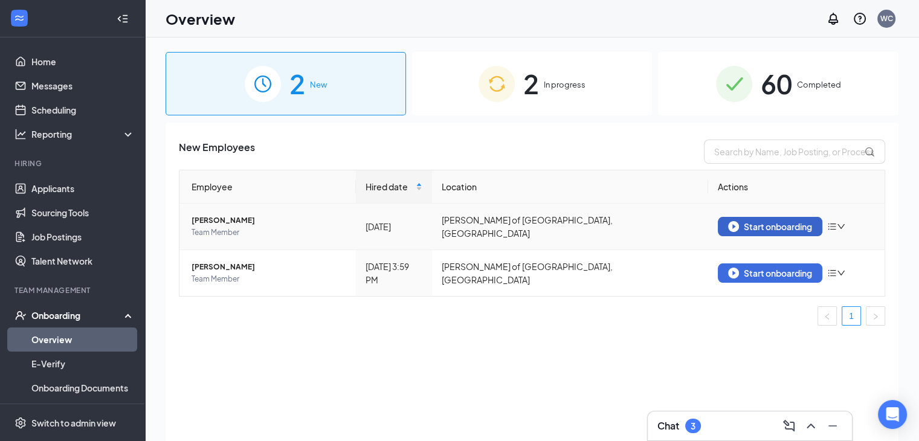
click at [788, 230] on button "Start onboarding" at bounding box center [770, 226] width 105 height 19
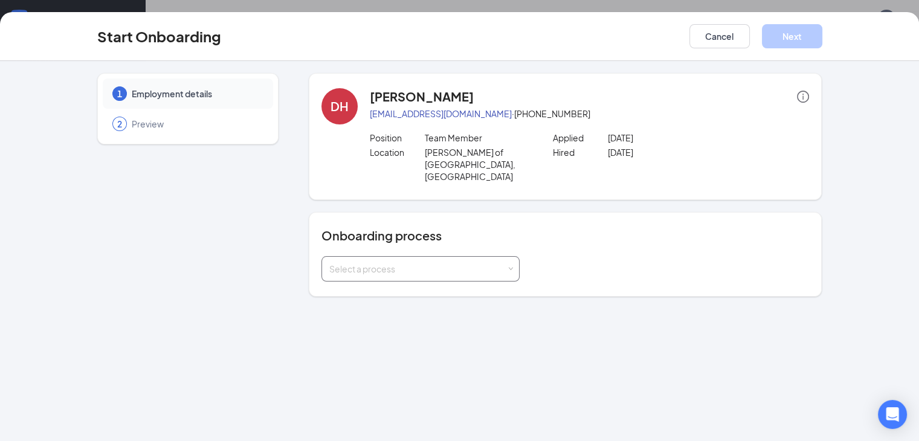
click at [461, 257] on div "Select a process" at bounding box center [420, 269] width 183 height 24
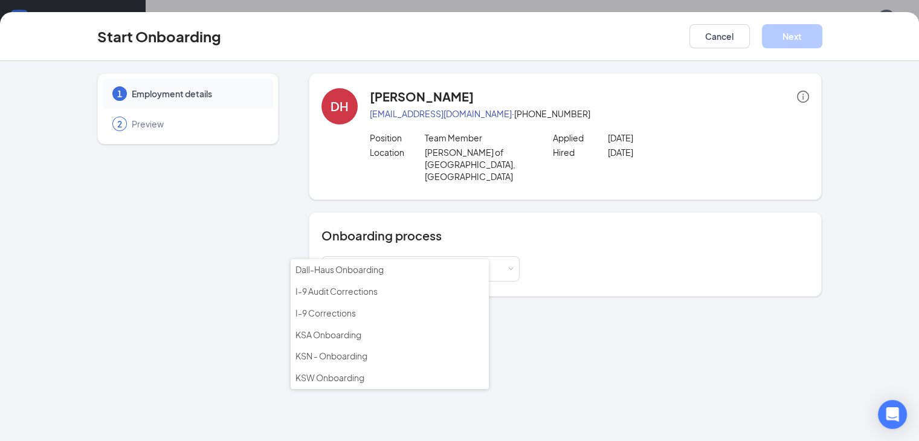
click at [641, 212] on div "Onboarding process Select a process" at bounding box center [566, 254] width 514 height 85
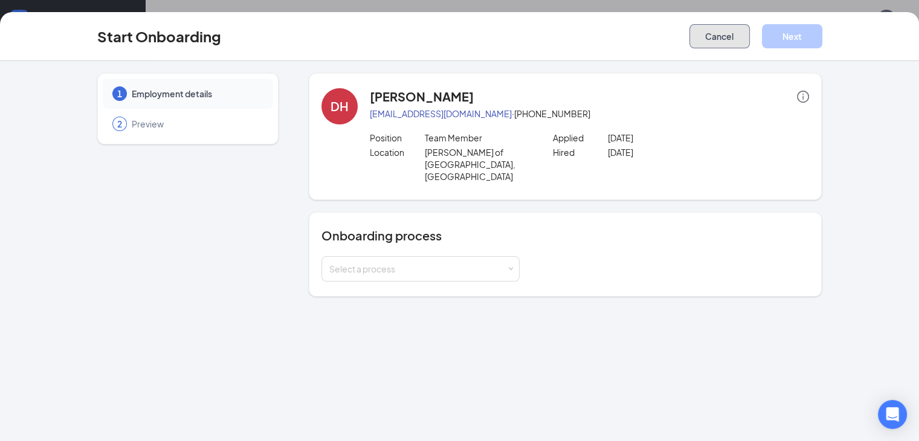
click at [750, 36] on button "Cancel" at bounding box center [720, 36] width 60 height 24
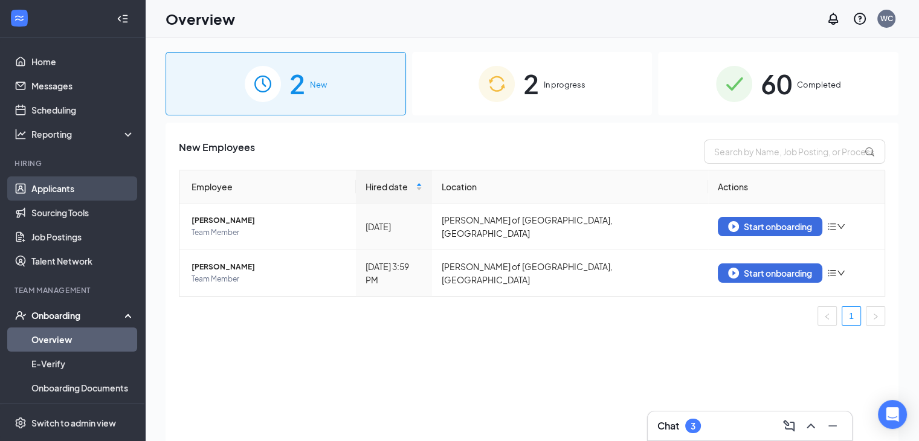
click at [62, 184] on link "Applicants" at bounding box center [82, 189] width 103 height 24
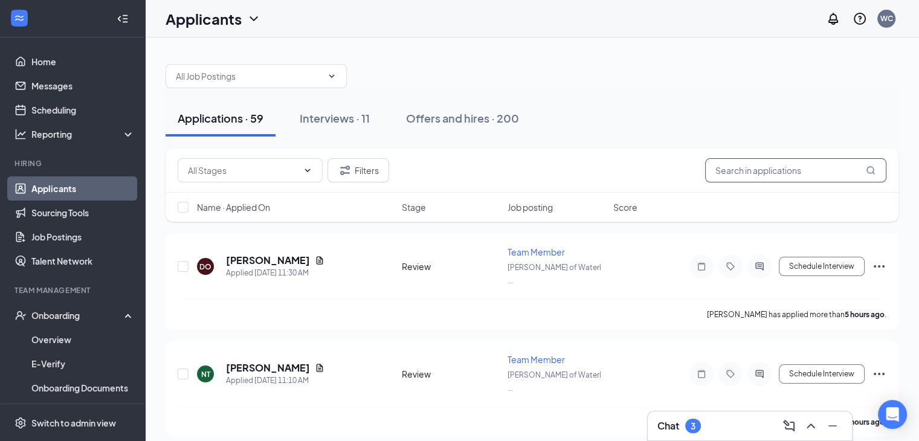
click at [791, 161] on input "text" at bounding box center [795, 170] width 181 height 24
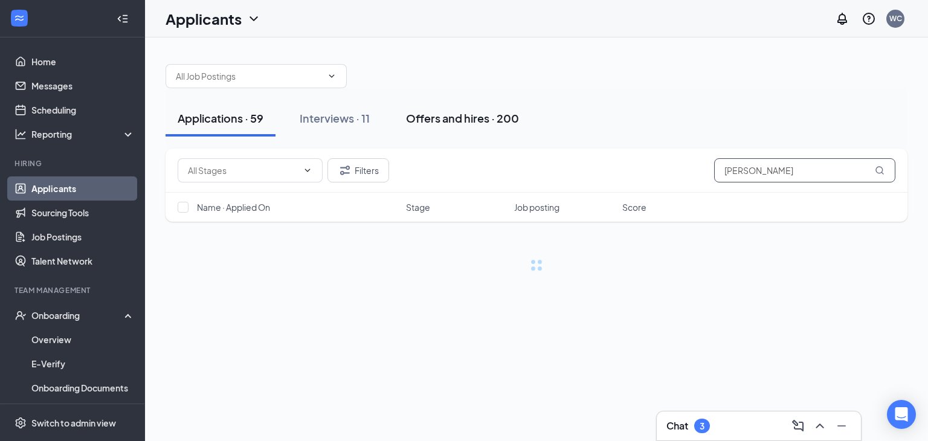
type input "[PERSON_NAME]"
click at [441, 121] on div "Offers and hires · 200" at bounding box center [462, 118] width 113 height 15
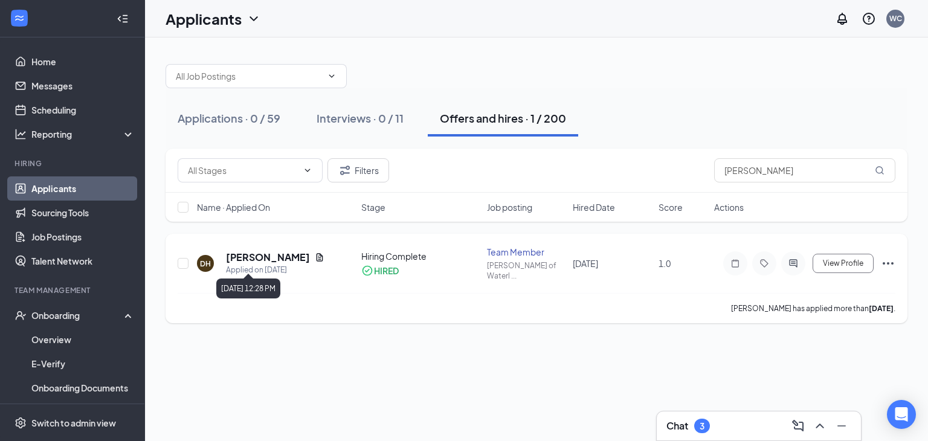
click at [235, 264] on div "Applied on [DATE]" at bounding box center [275, 270] width 99 height 12
click at [248, 251] on h5 "[PERSON_NAME]" at bounding box center [268, 257] width 84 height 13
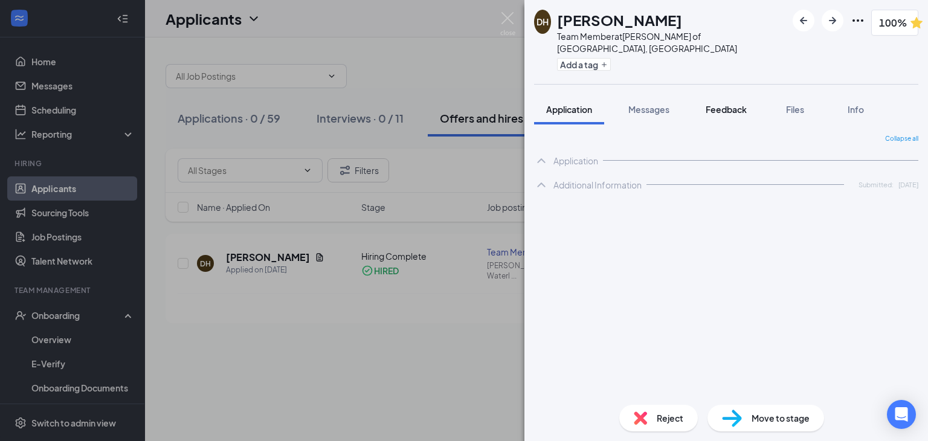
click at [723, 104] on span "Feedback" at bounding box center [726, 109] width 41 height 11
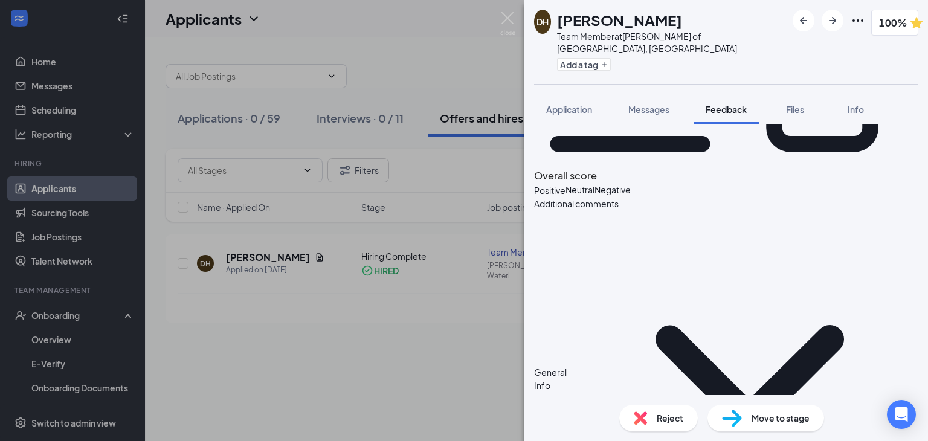
scroll to position [174, 0]
click at [379, 392] on div "DH [PERSON_NAME] Team Member at [GEOGRAPHIC_DATA][PERSON_NAME] of [GEOGRAPHIC_D…" at bounding box center [464, 220] width 928 height 441
